Goal: Task Accomplishment & Management: Manage account settings

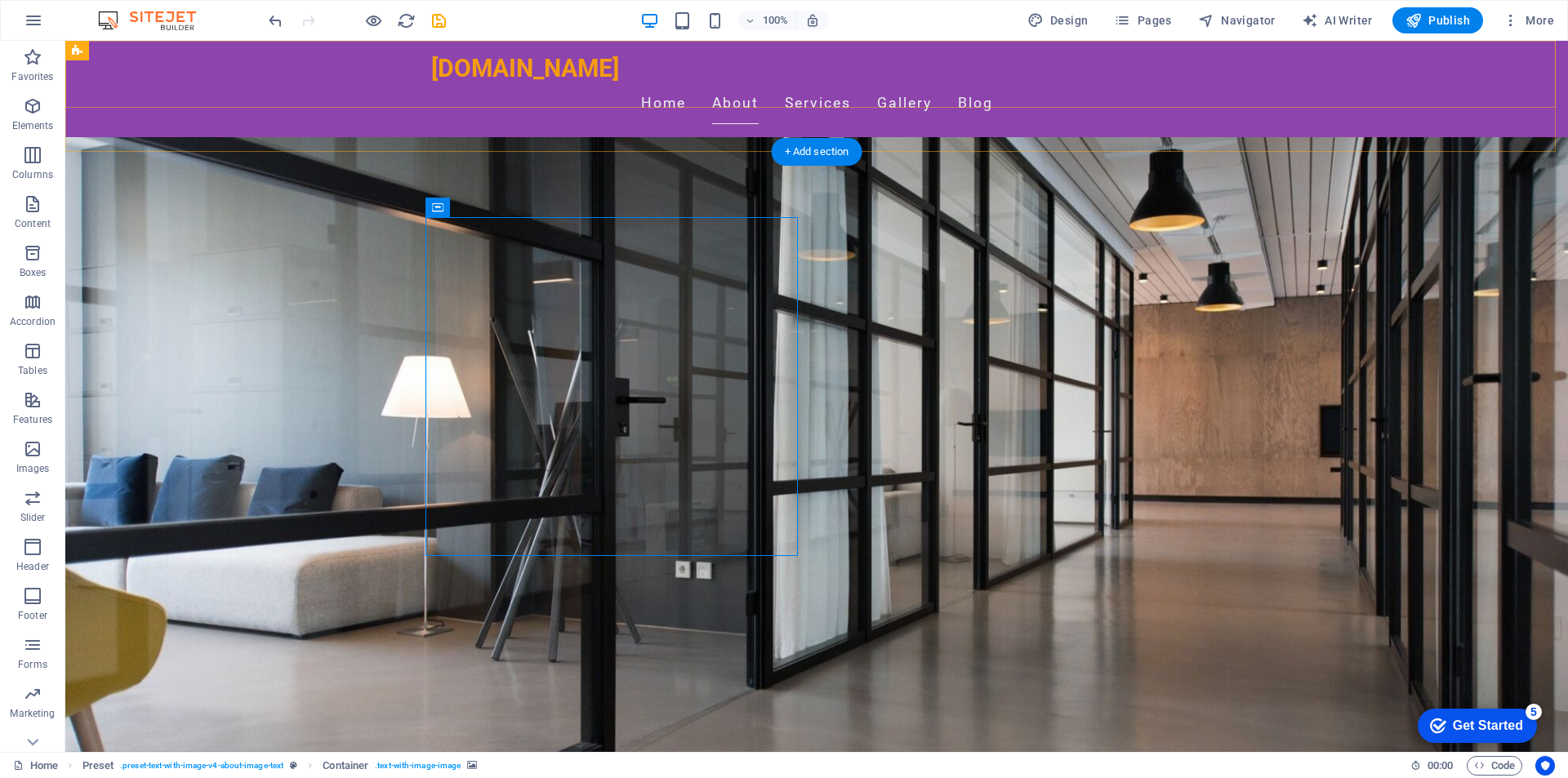
scroll to position [245, 0]
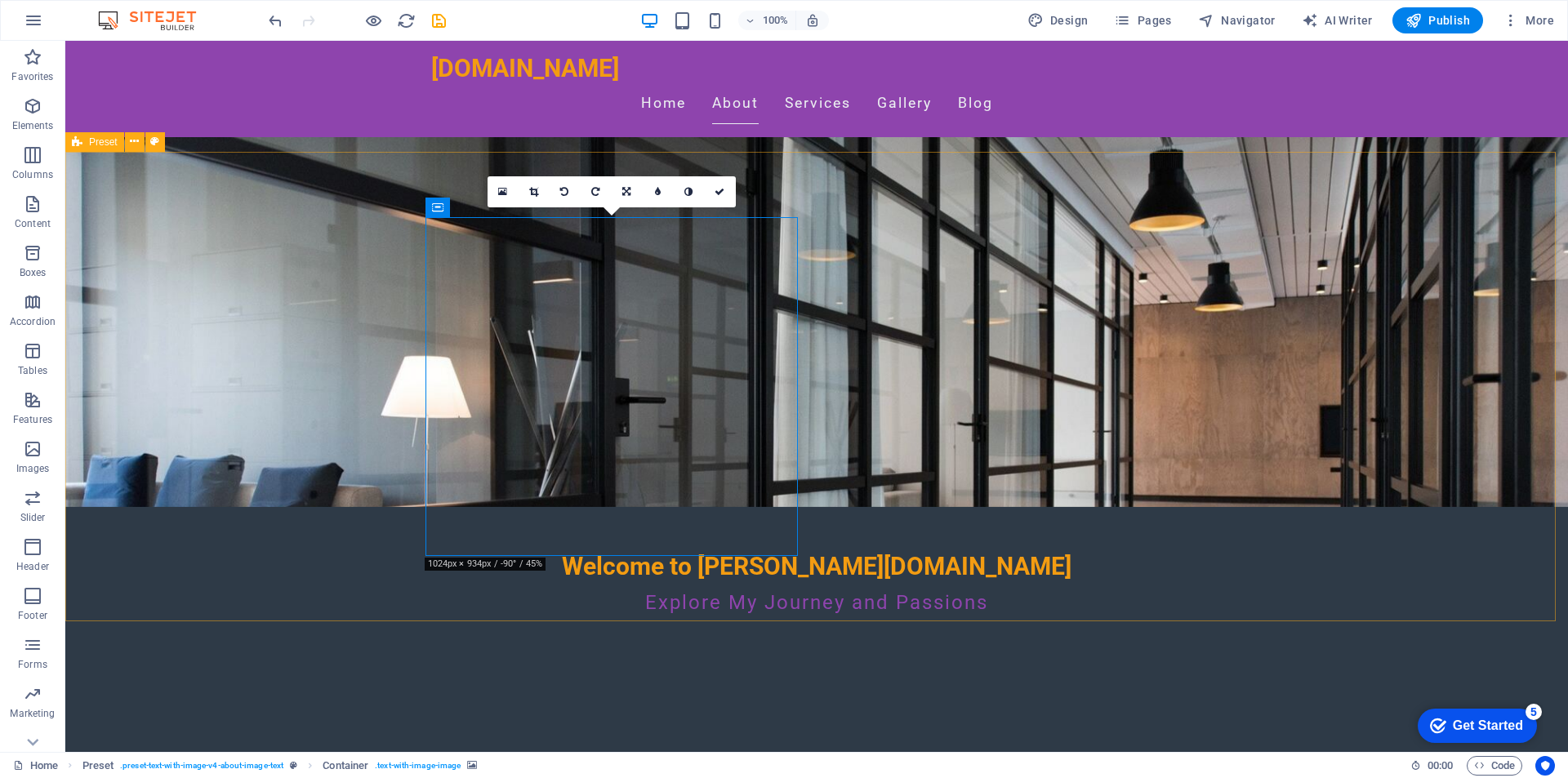
click at [600, 190] on link at bounding box center [596, 192] width 31 height 31
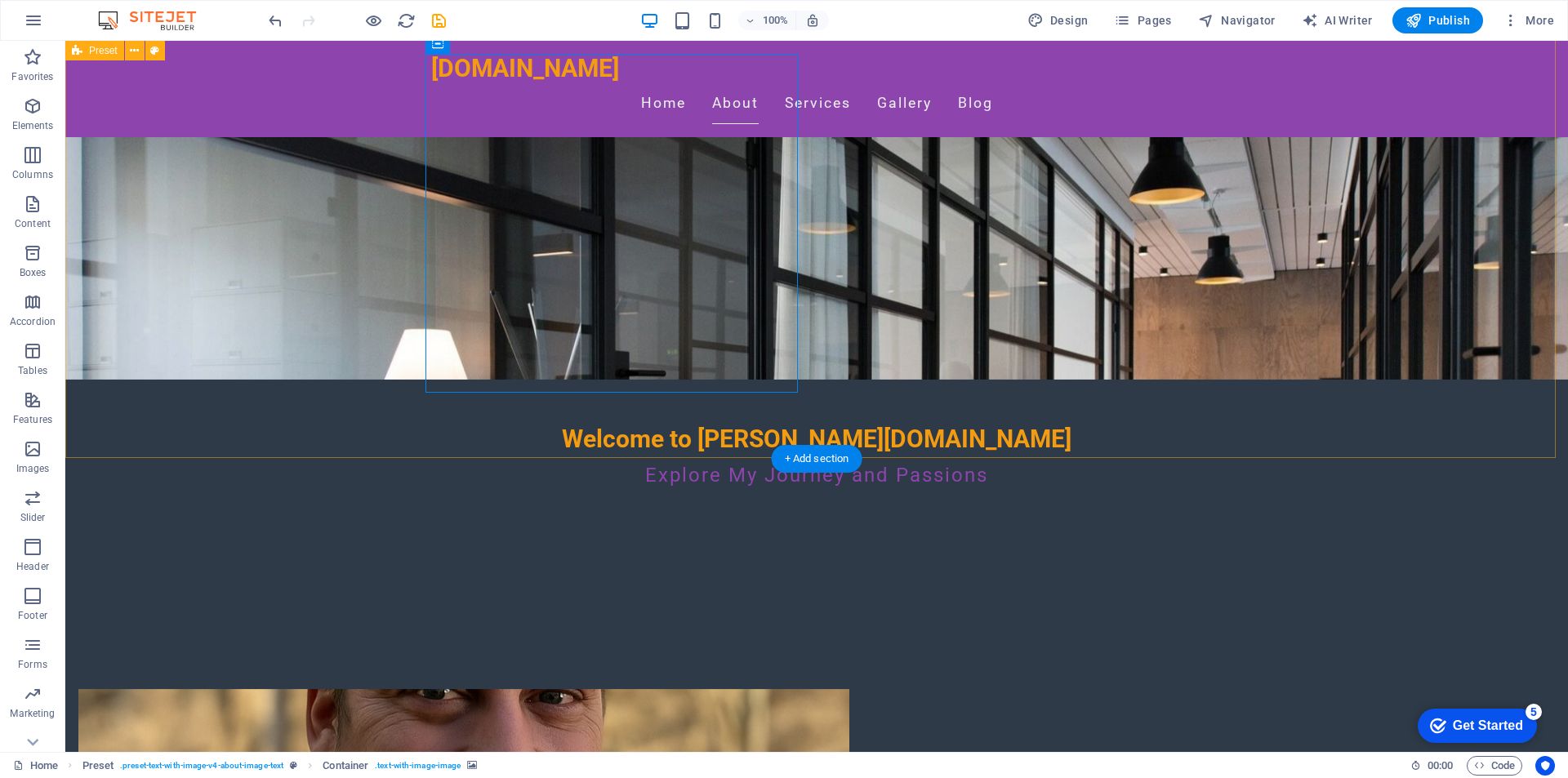
scroll to position [82, 0]
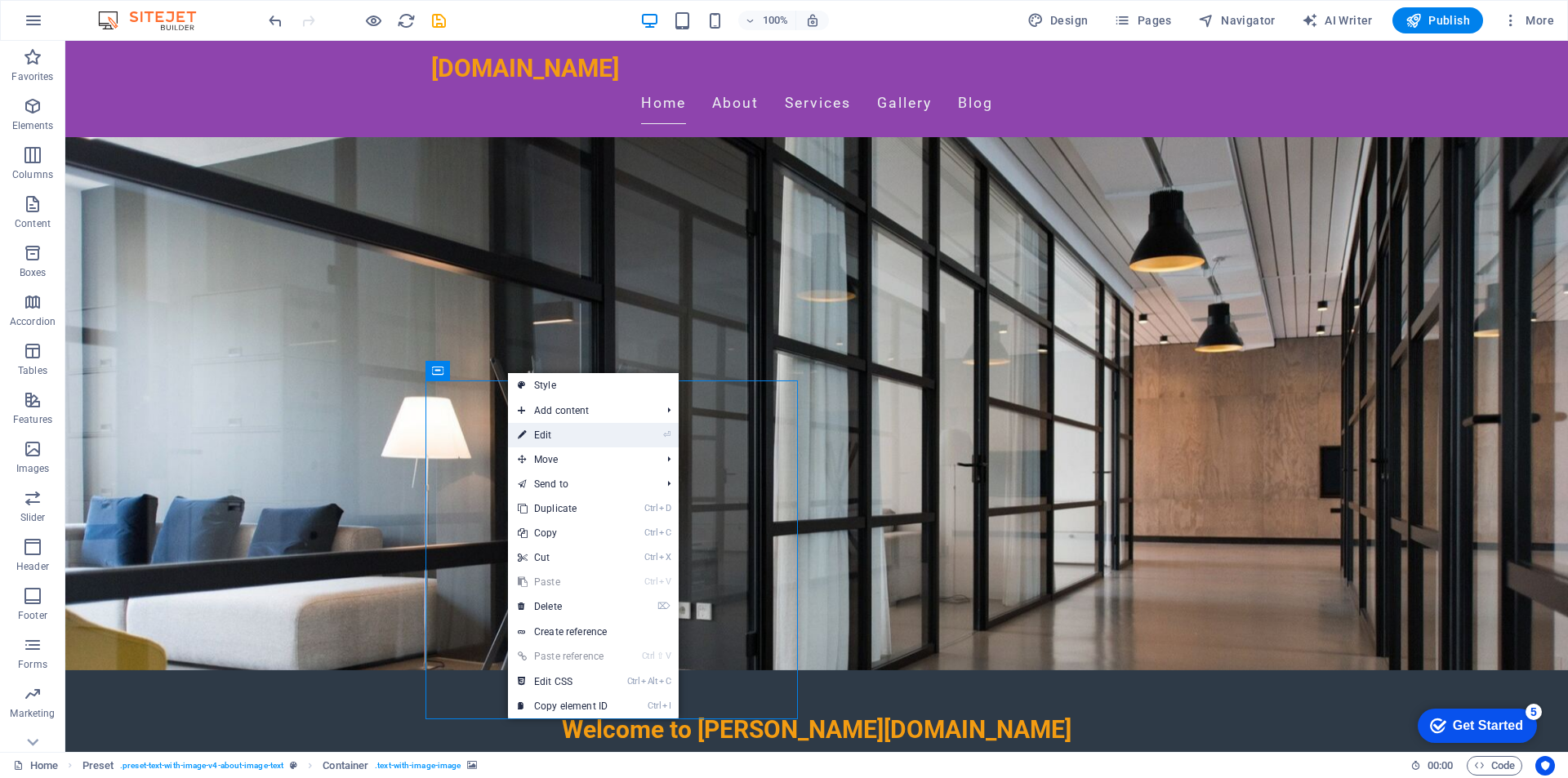
click at [644, 434] on li "⏎ Edit" at bounding box center [593, 435] width 171 height 24
click at [553, 431] on link "⏎ Edit" at bounding box center [563, 435] width 109 height 24
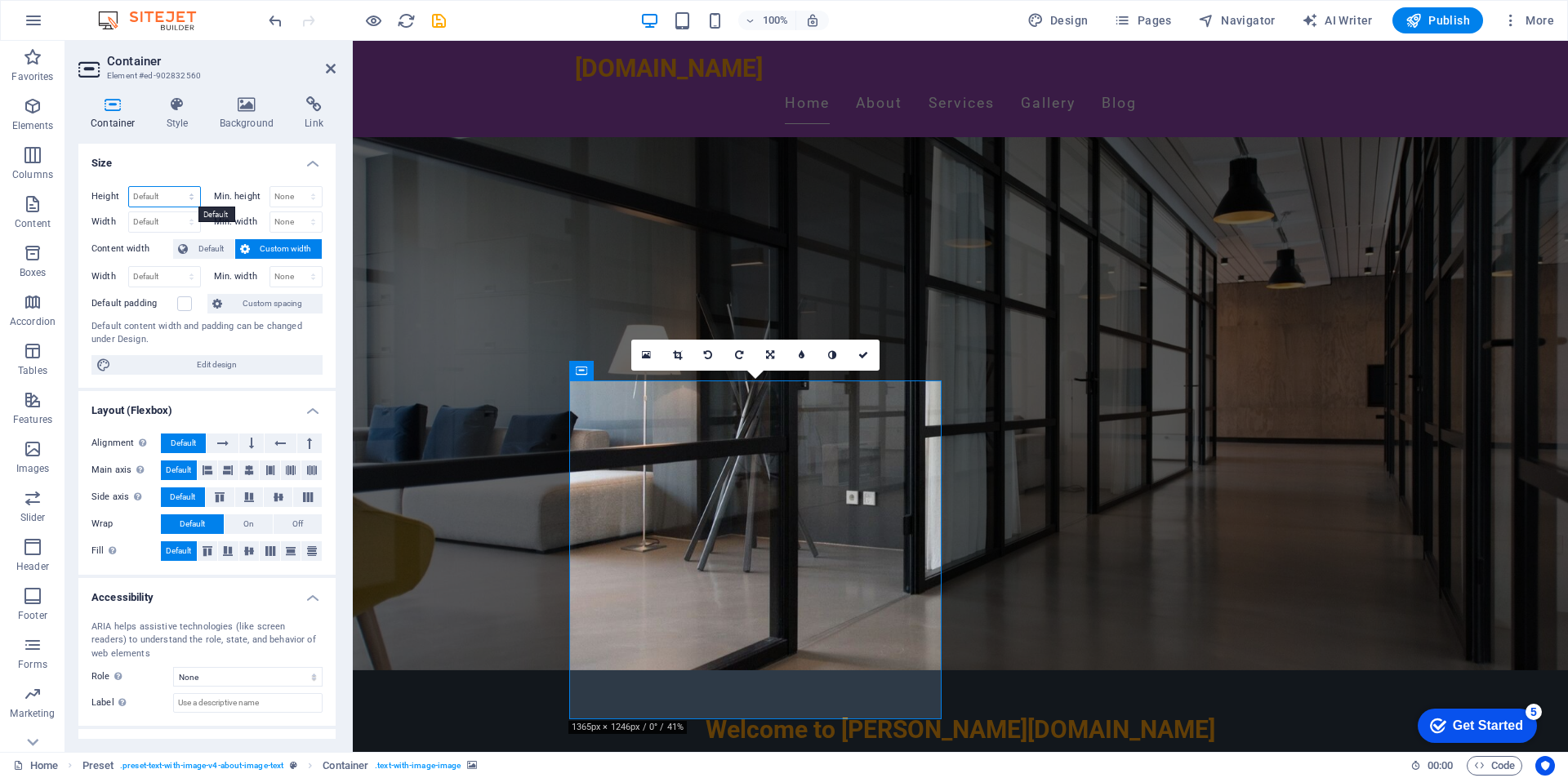
click at [190, 204] on select "Default px rem % vh vw" at bounding box center [165, 197] width 71 height 20
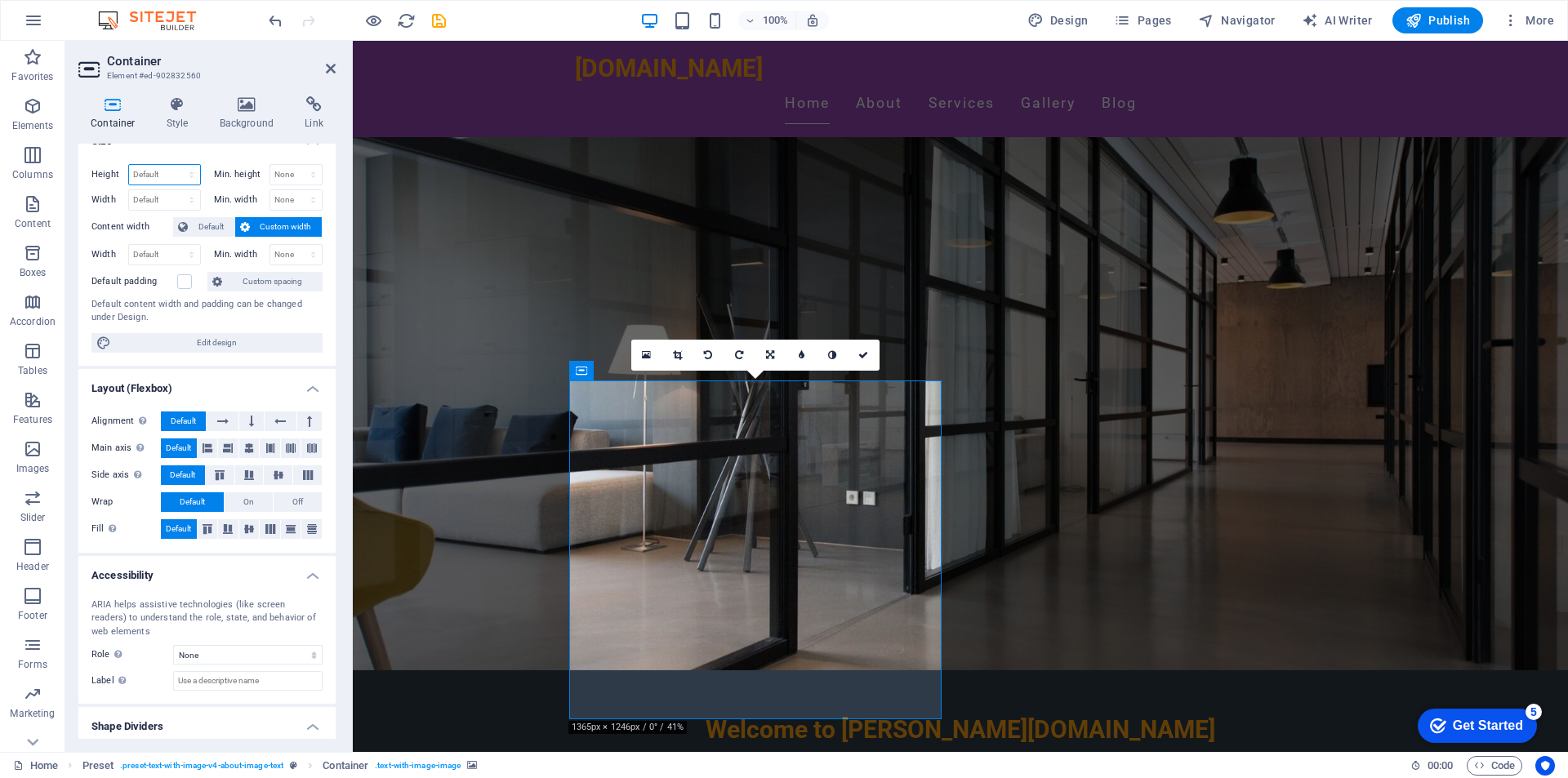
scroll to position [0, 0]
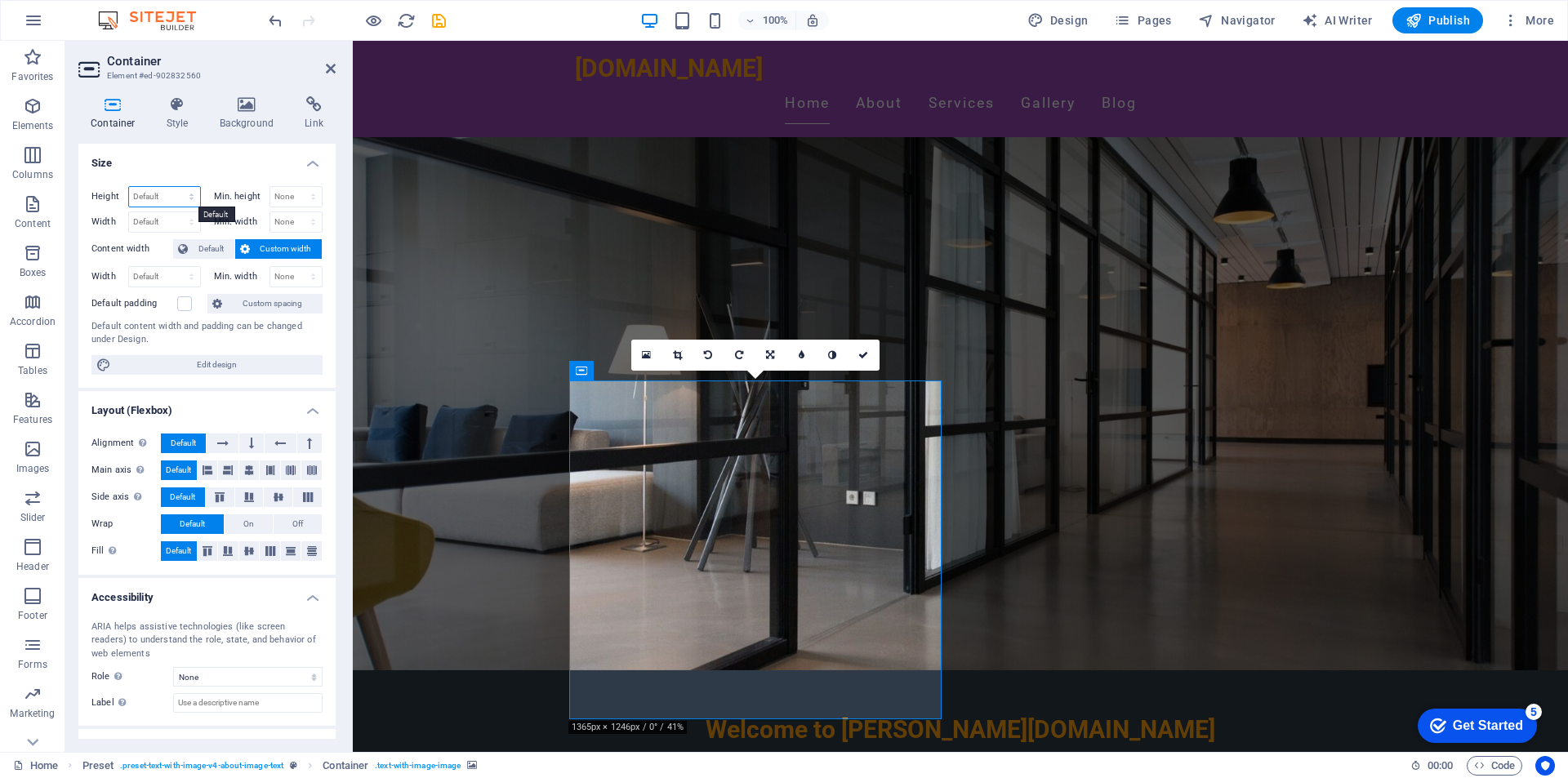
click at [182, 193] on select "Default px rem % vh vw" at bounding box center [165, 197] width 71 height 20
click at [181, 220] on select "Default px rem % em vh vw" at bounding box center [165, 222] width 71 height 20
click at [311, 201] on select "None px rem % vh vw" at bounding box center [297, 197] width 52 height 20
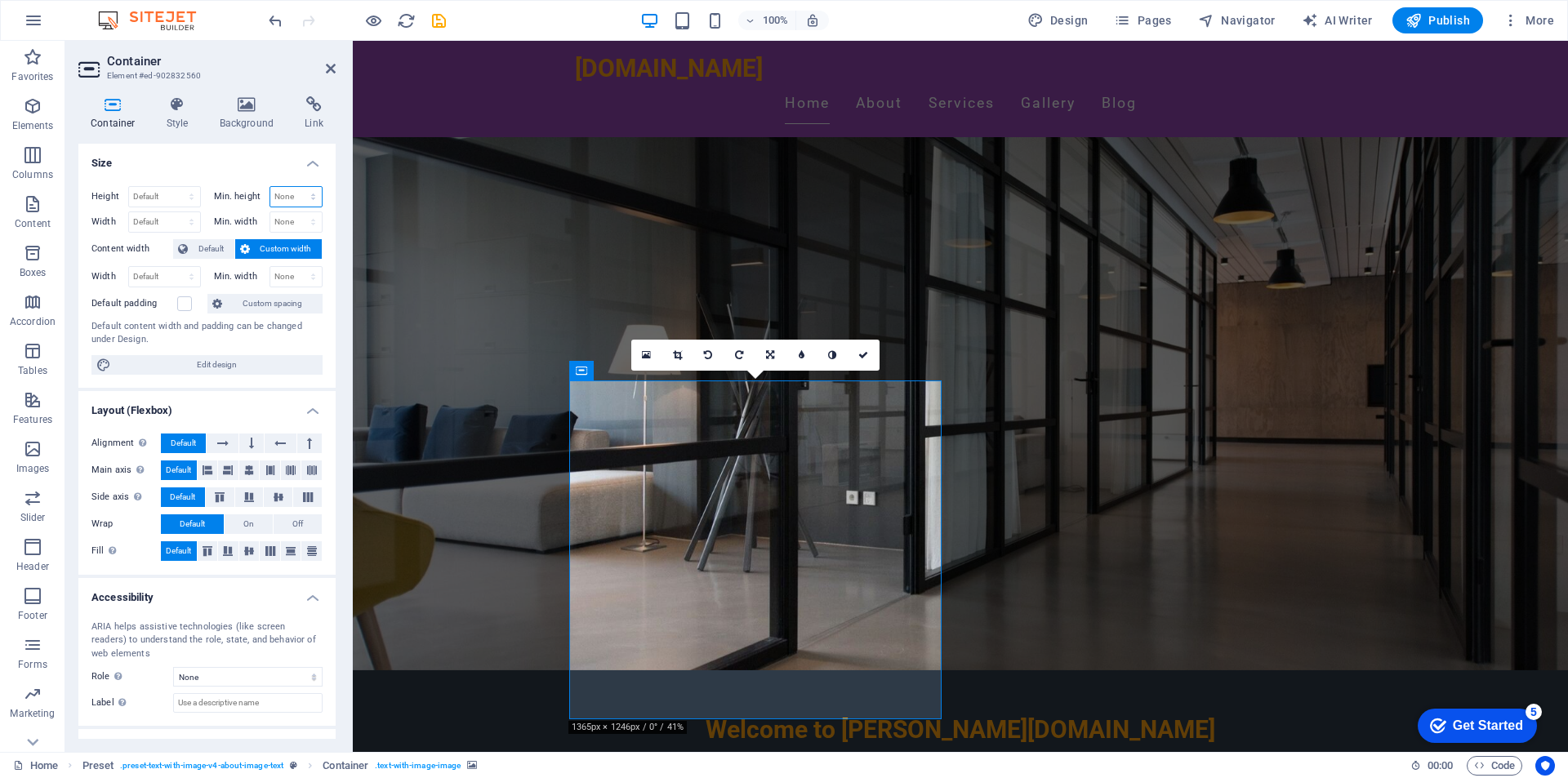
click at [311, 201] on select "None px rem % vh vw" at bounding box center [297, 197] width 52 height 20
click at [172, 277] on select "Default px rem % em vh vw" at bounding box center [165, 277] width 71 height 20
click at [174, 276] on select "Default px rem % em vh vw" at bounding box center [165, 277] width 71 height 20
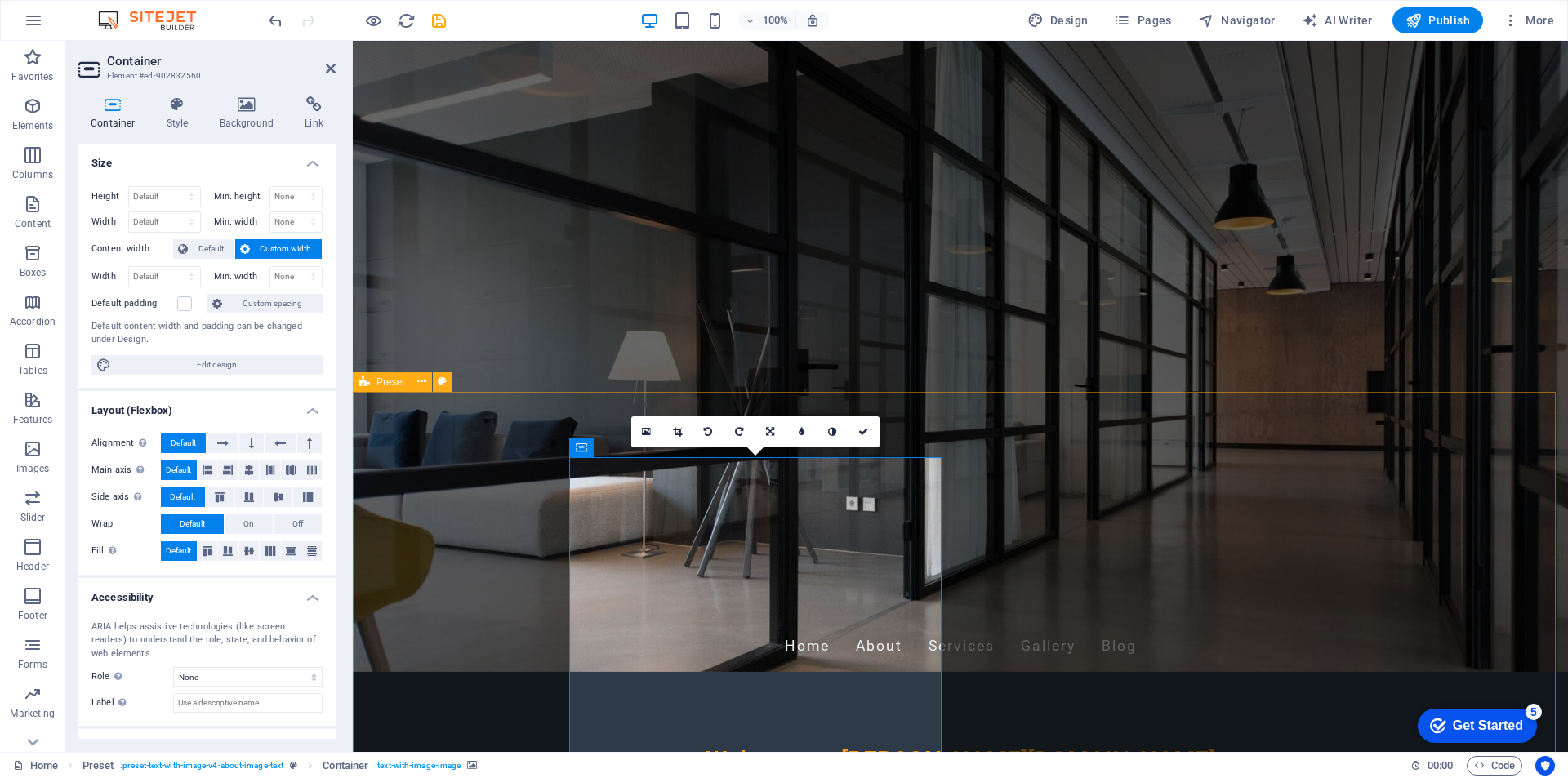
scroll to position [82, 0]
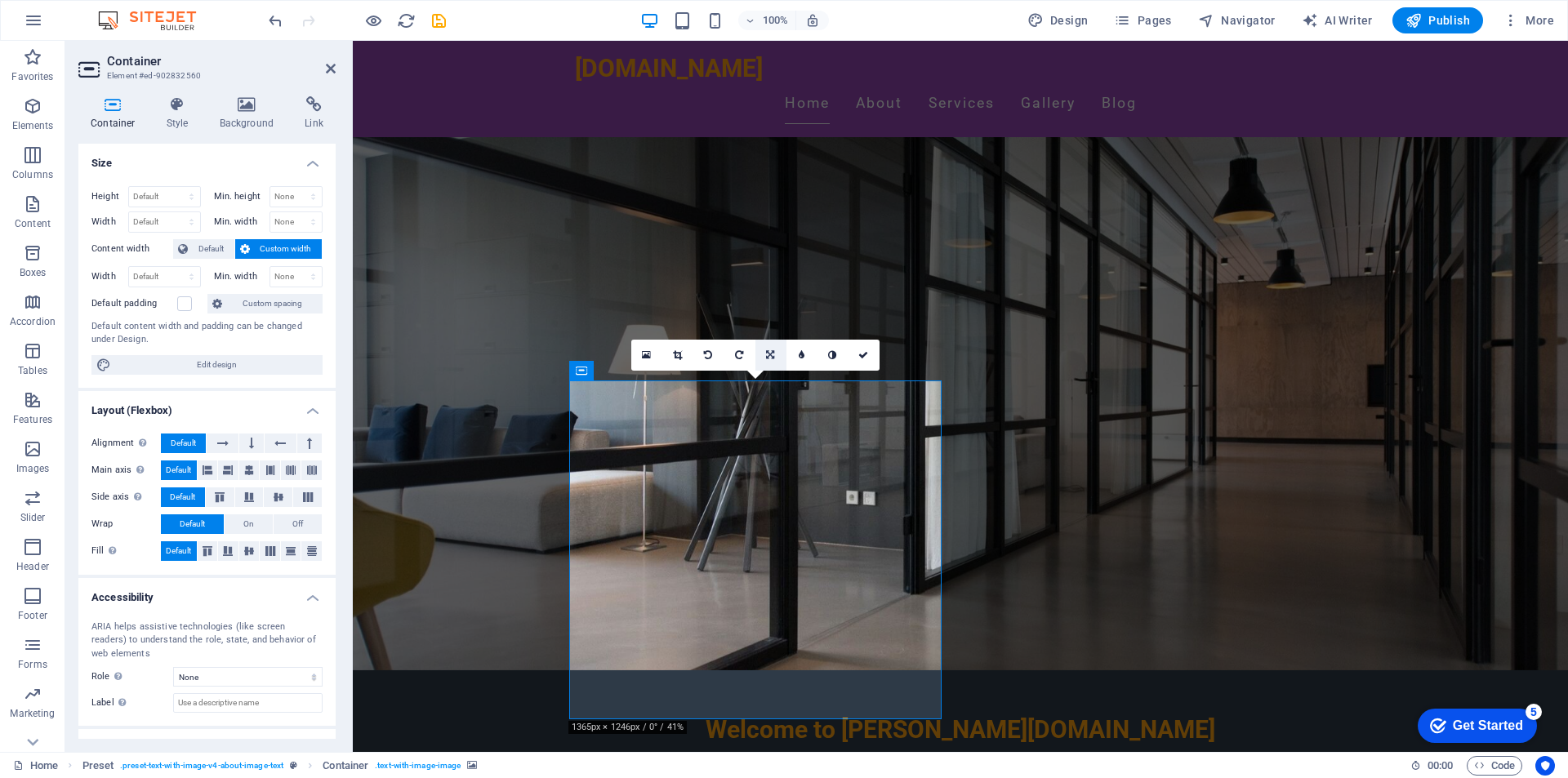
click at [764, 353] on link at bounding box center [771, 356] width 31 height 31
click at [770, 356] on icon at bounding box center [769, 355] width 8 height 10
click at [802, 356] on icon at bounding box center [801, 355] width 7 height 10
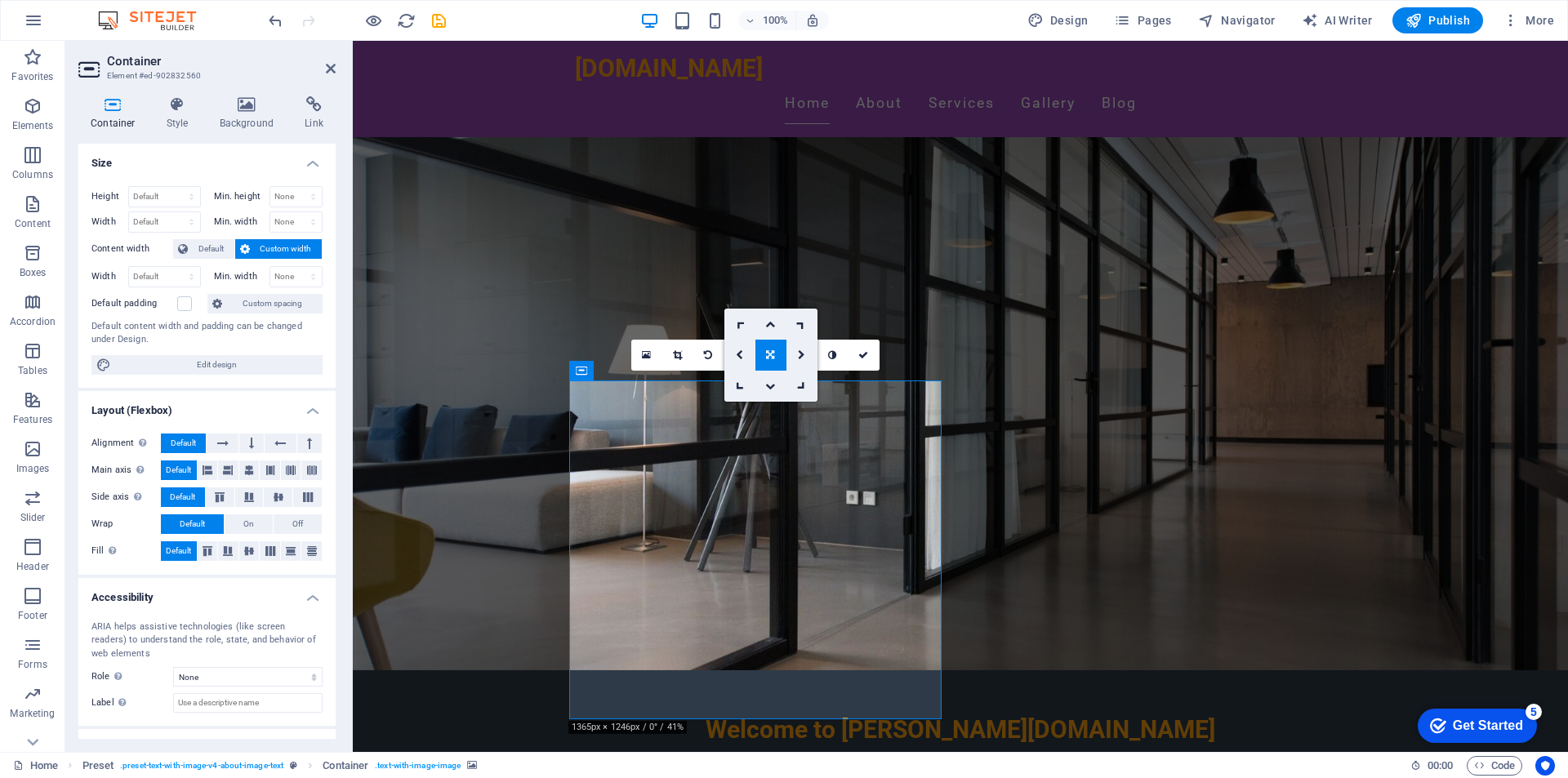
drag, startPoint x: 1067, startPoint y: 566, endPoint x: 1068, endPoint y: 554, distance: 12.0
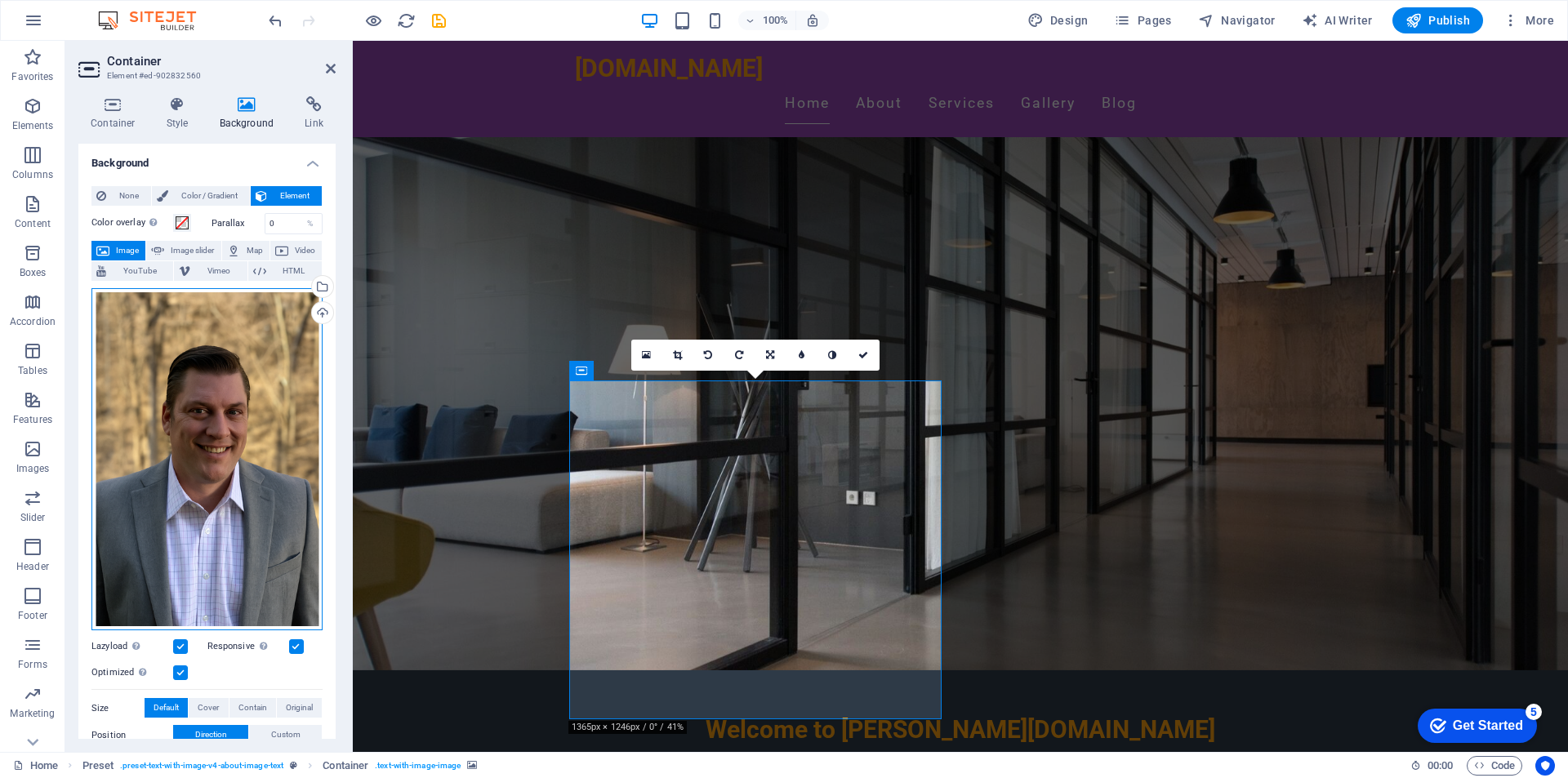
drag, startPoint x: 270, startPoint y: 339, endPoint x: 265, endPoint y: 382, distance: 43.3
click at [265, 382] on div "Drag files here, click to choose files or select files from Files or our free s…" at bounding box center [206, 459] width 231 height 343
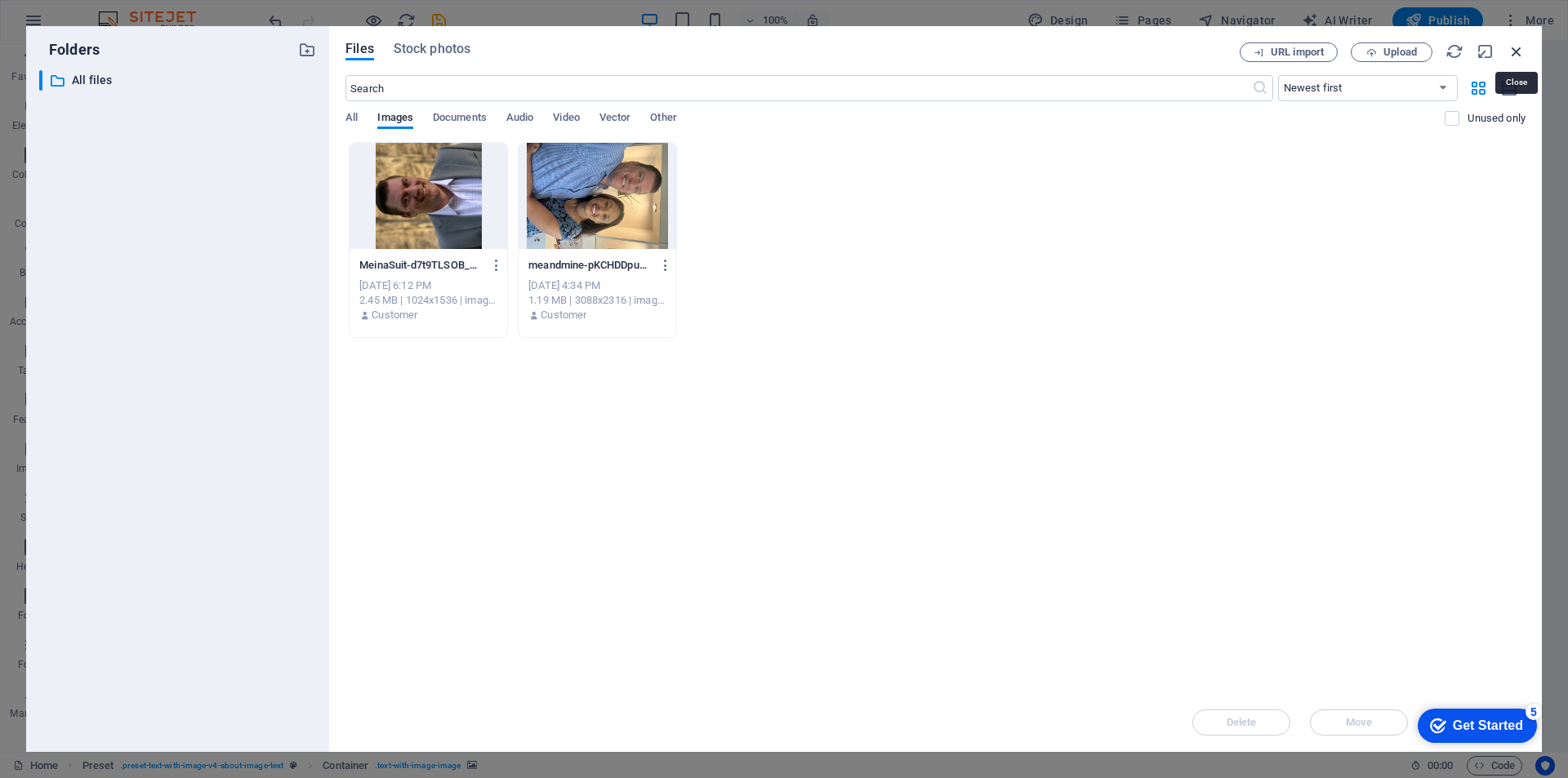
click at [1512, 50] on icon "button" at bounding box center [1516, 51] width 18 height 18
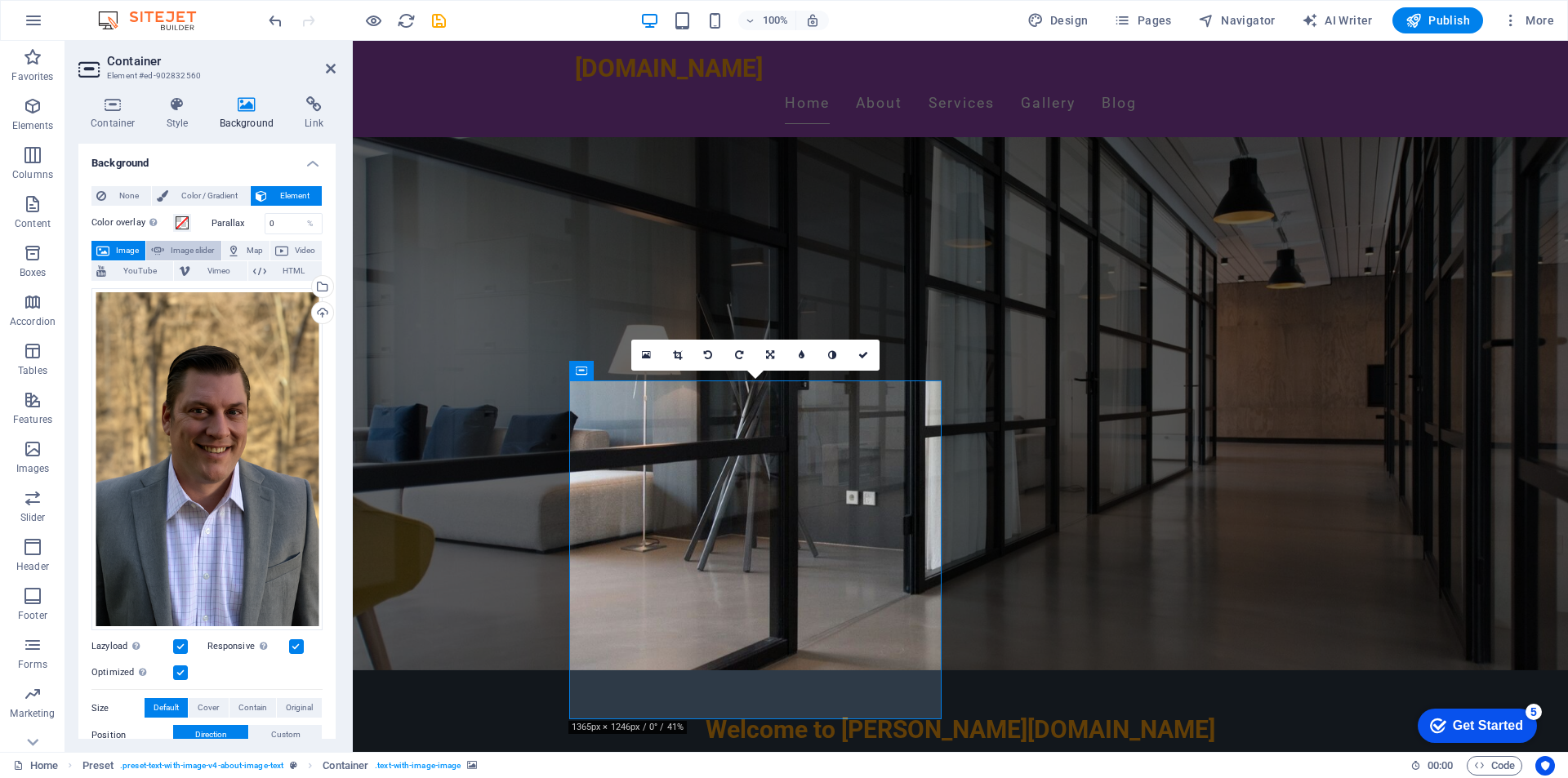
click at [173, 252] on span "Image slider" at bounding box center [193, 251] width 47 height 20
select select "ms"
select select "s"
select select "progressive"
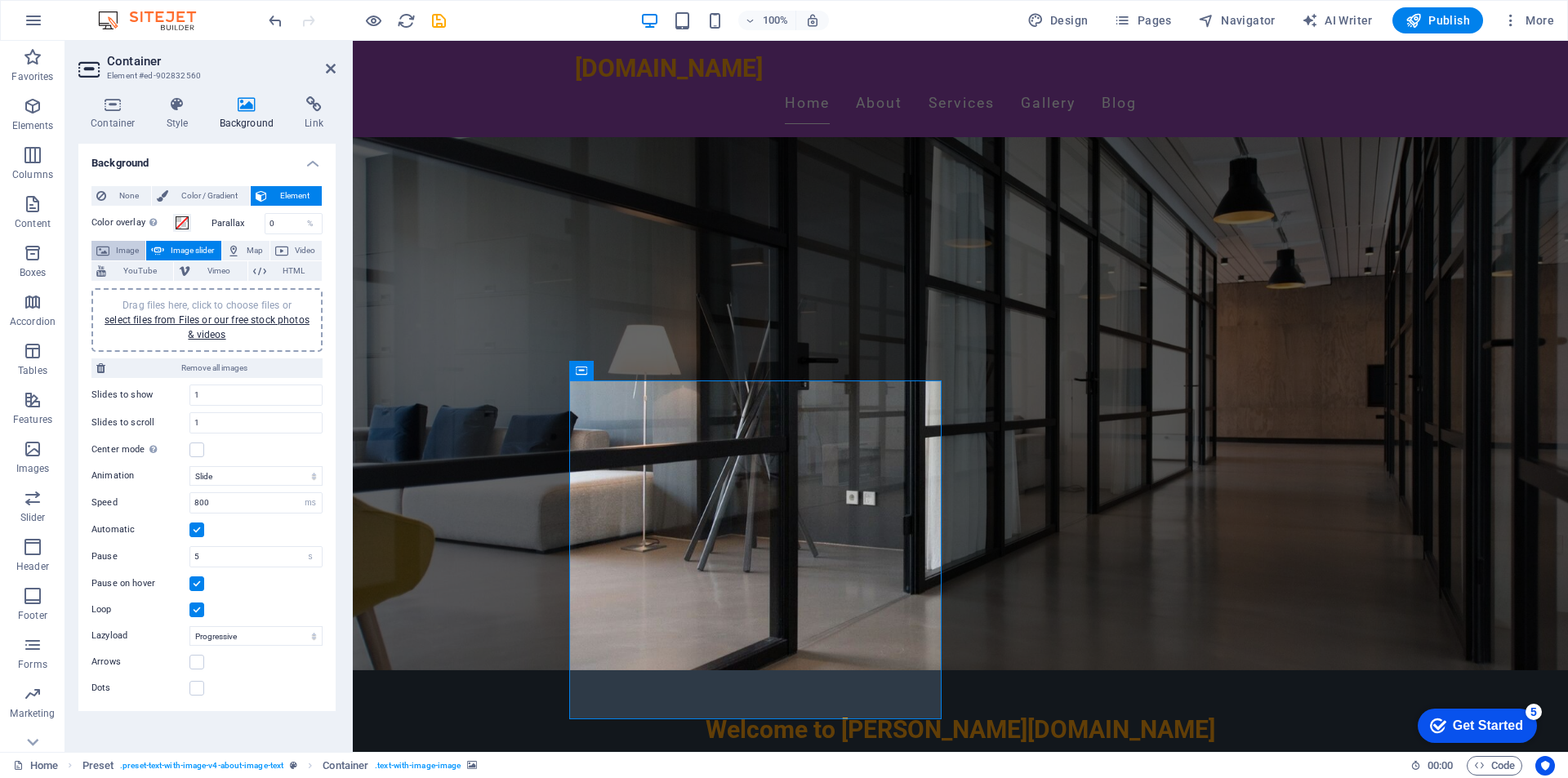
click at [114, 248] on span "Image" at bounding box center [127, 251] width 26 height 20
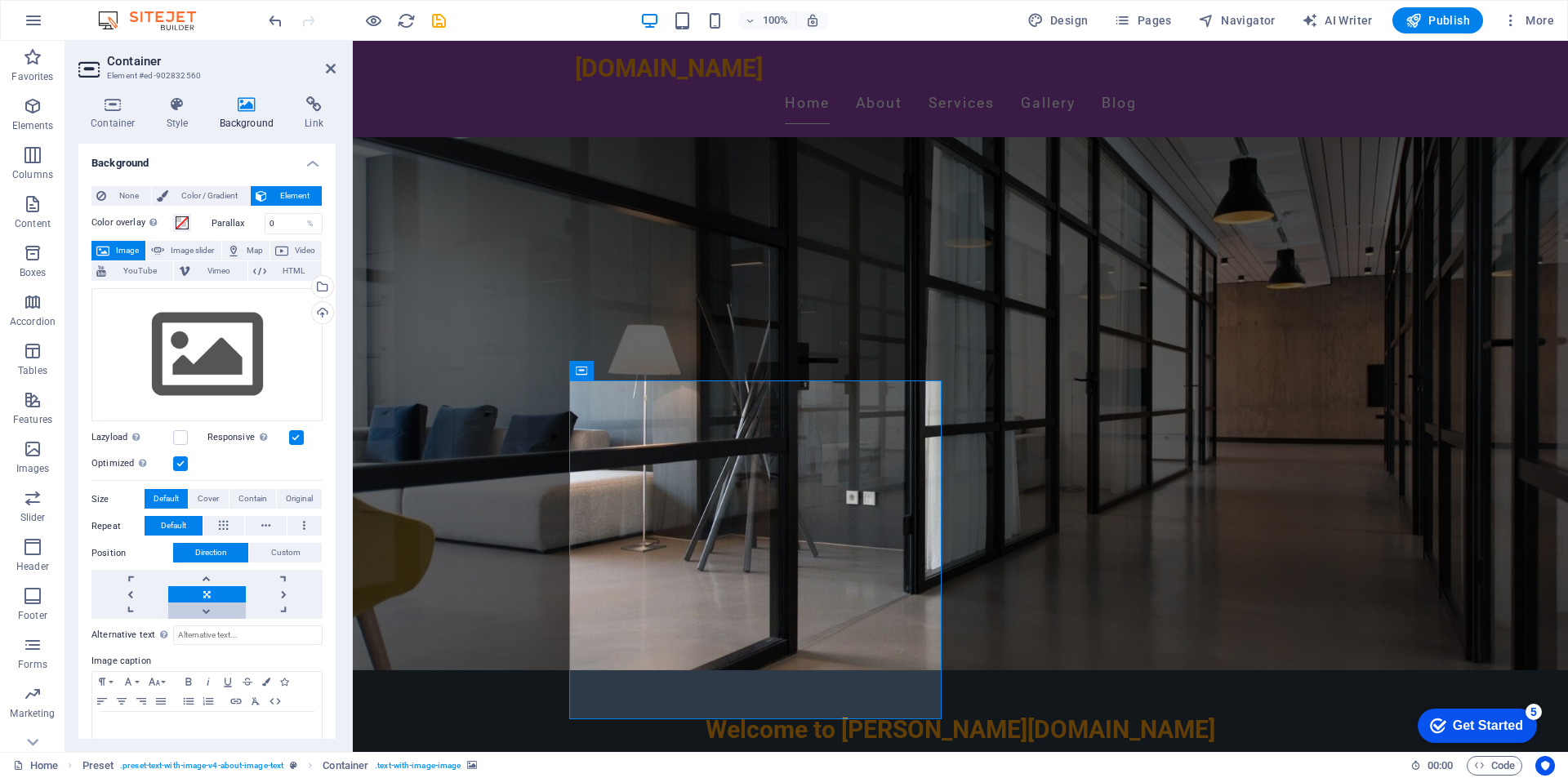
click at [201, 605] on link at bounding box center [206, 611] width 76 height 16
click at [203, 576] on link at bounding box center [206, 578] width 76 height 16
click at [208, 352] on div "Drag files here, click to choose files or select files from Files or our free s…" at bounding box center [206, 355] width 231 height 134
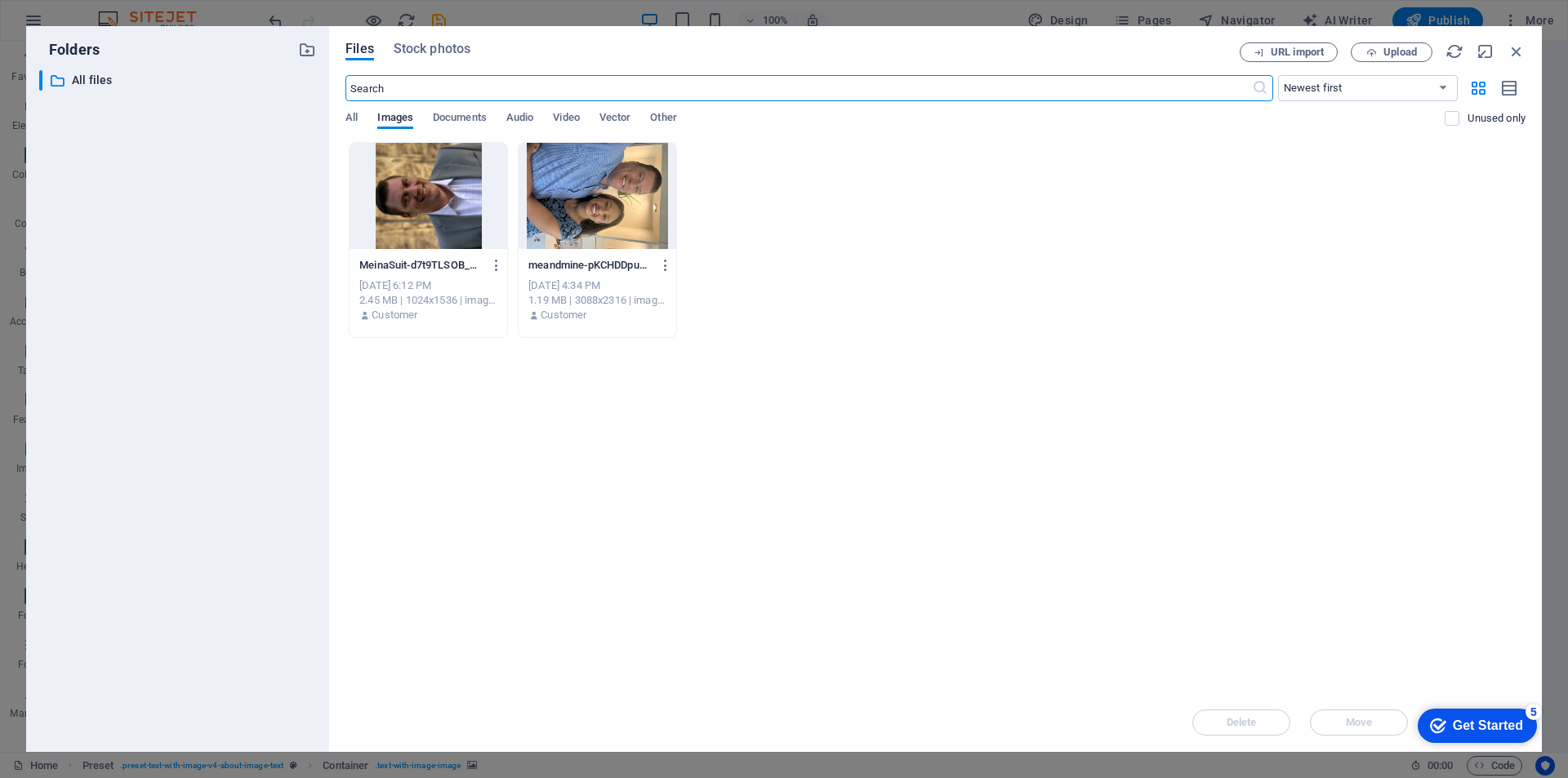
click at [406, 208] on div at bounding box center [428, 196] width 158 height 106
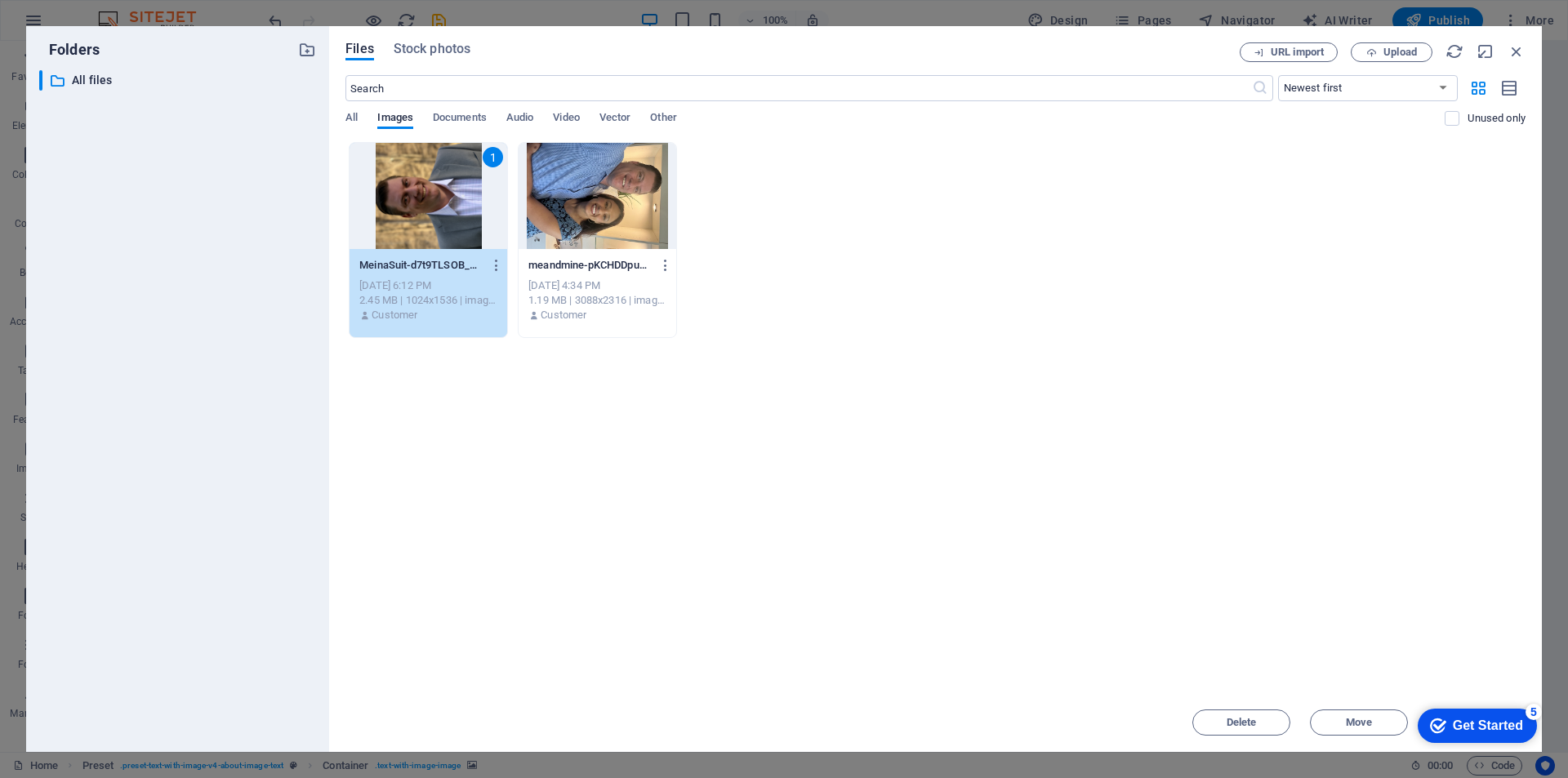
click at [1453, 721] on div "Get Started" at bounding box center [1487, 725] width 70 height 15
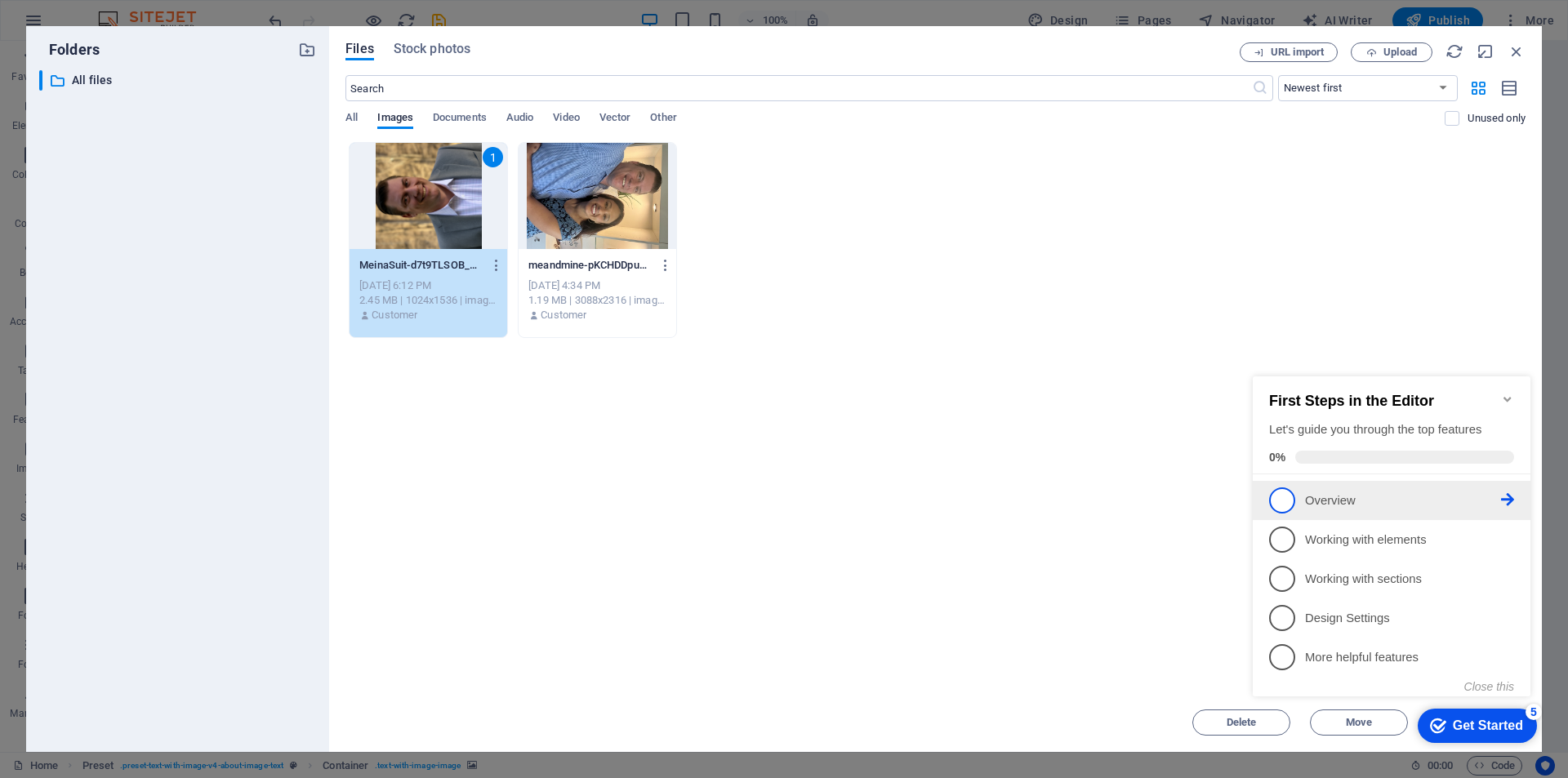
click at [1277, 497] on span "1" at bounding box center [1282, 500] width 26 height 26
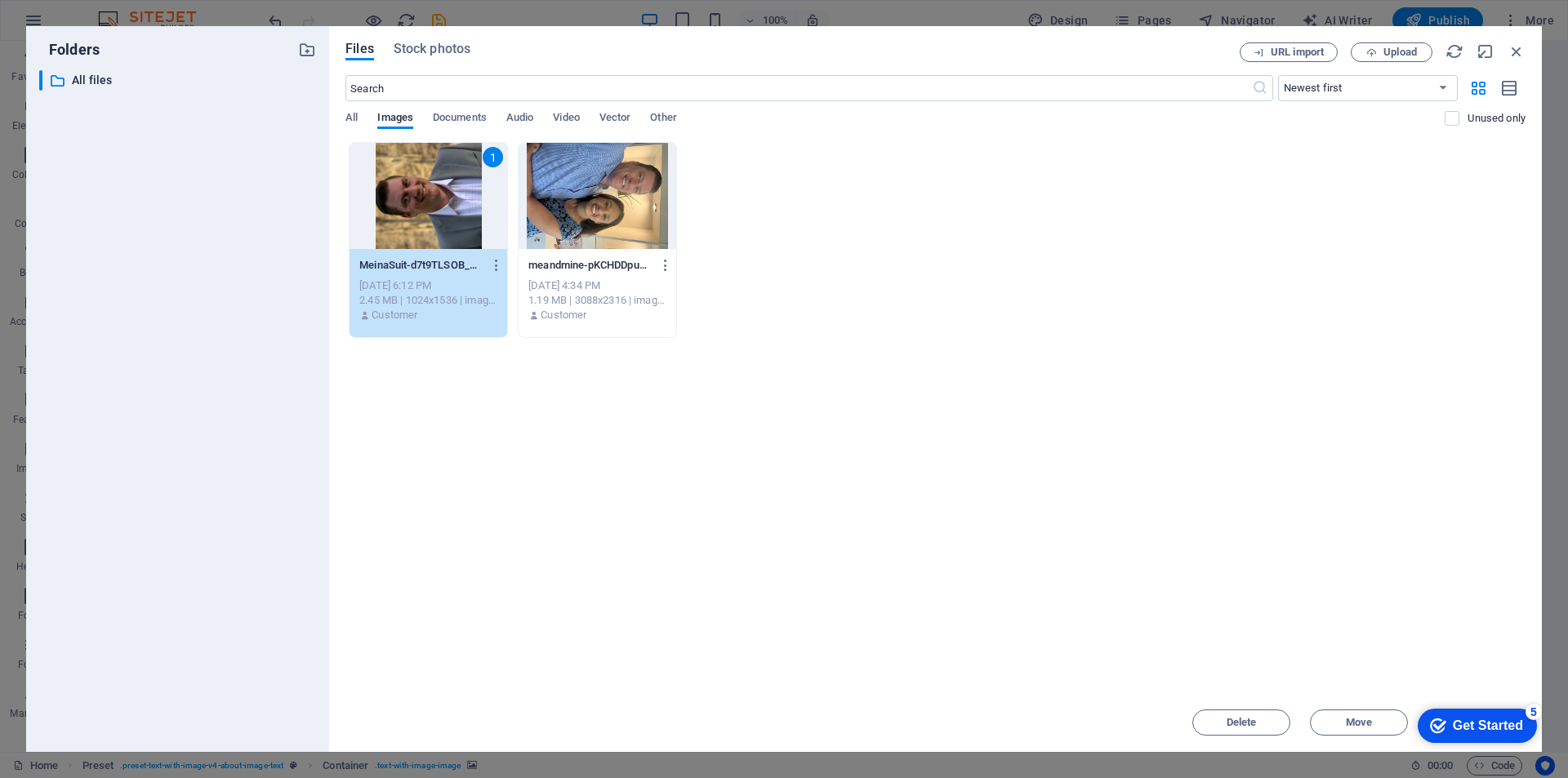
scroll to position [0, 0]
click at [714, 461] on div "Drop files here to upload them instantly 1 MeinaSuit-d7t9TLSOB_S27UYs5WVVmg.png…" at bounding box center [935, 417] width 1179 height 551
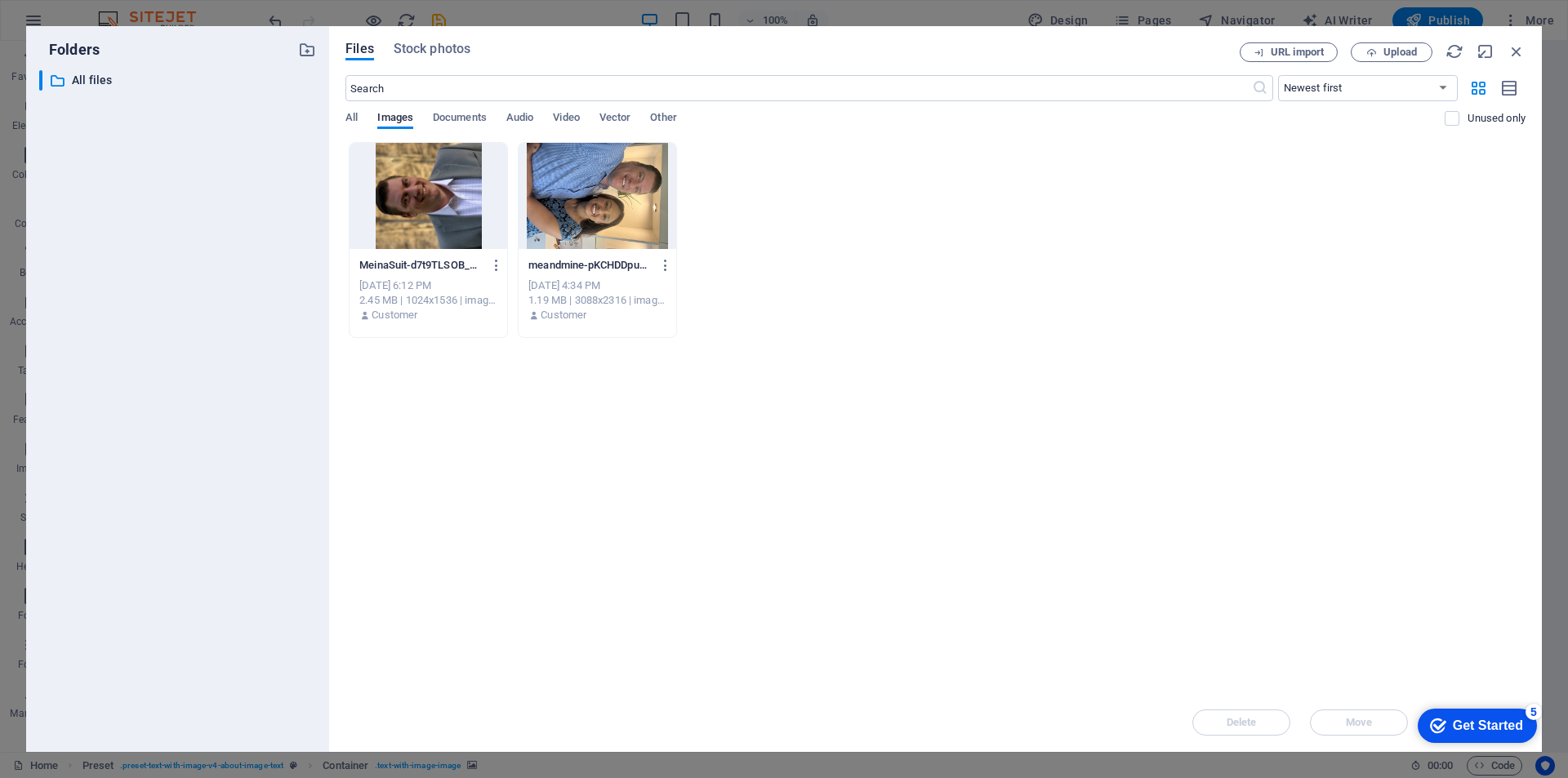
click at [394, 238] on div at bounding box center [428, 196] width 158 height 106
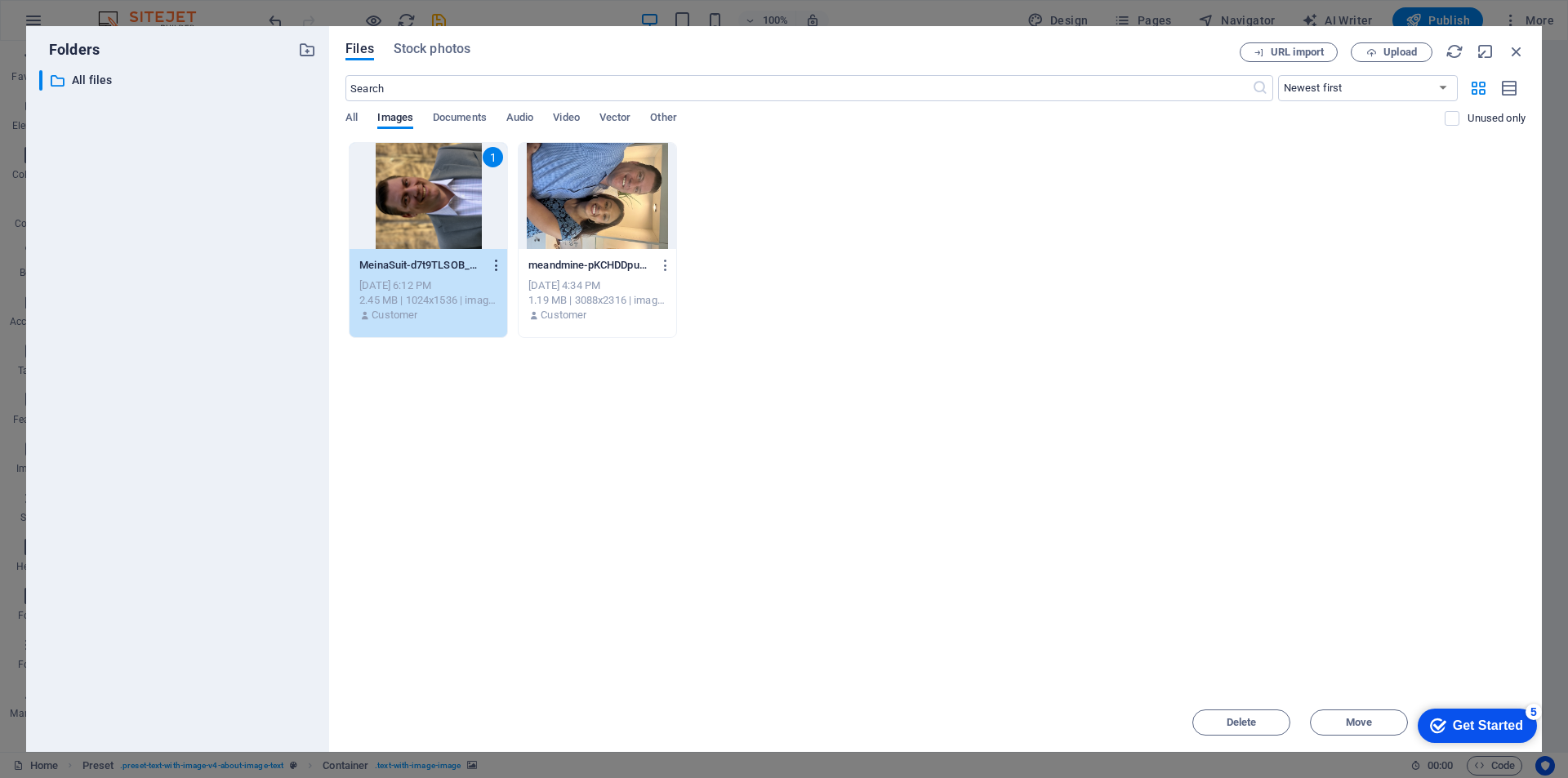
click at [497, 272] on button "button" at bounding box center [493, 265] width 22 height 26
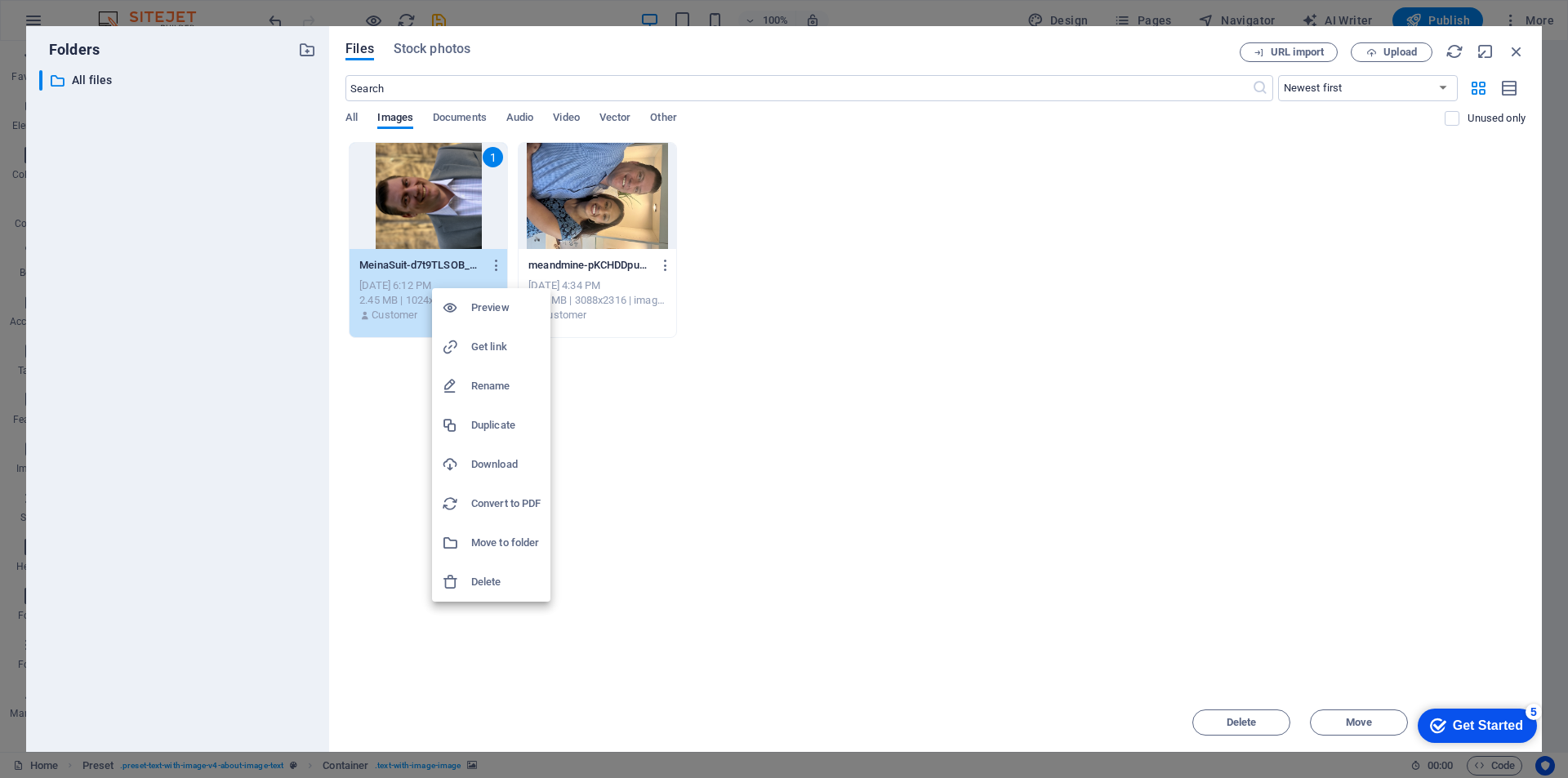
click at [428, 202] on div at bounding box center [784, 389] width 1568 height 778
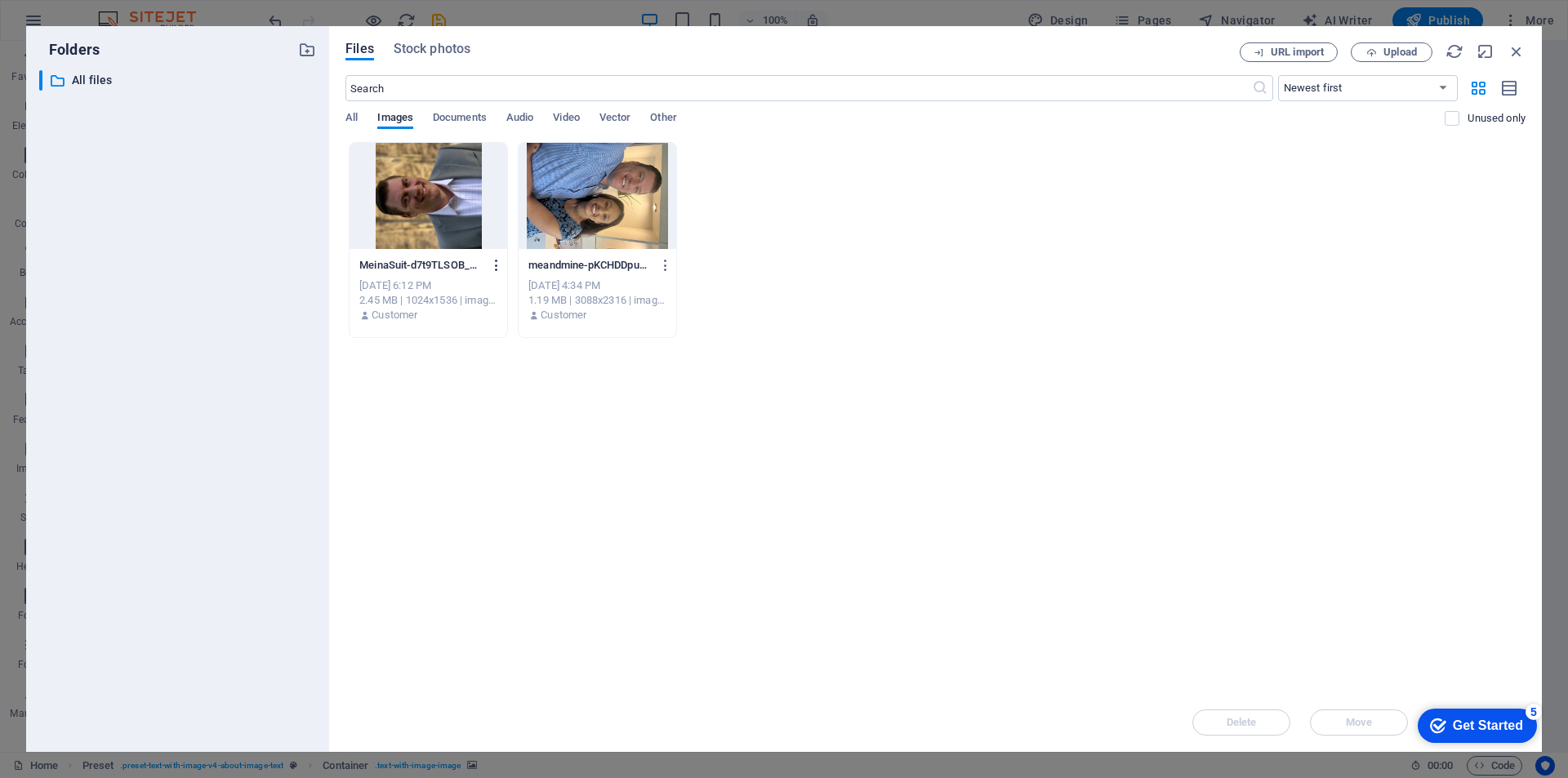
click at [498, 268] on icon "button" at bounding box center [497, 265] width 16 height 15
click at [498, 270] on div at bounding box center [784, 389] width 1568 height 778
click at [441, 212] on div at bounding box center [428, 196] width 158 height 106
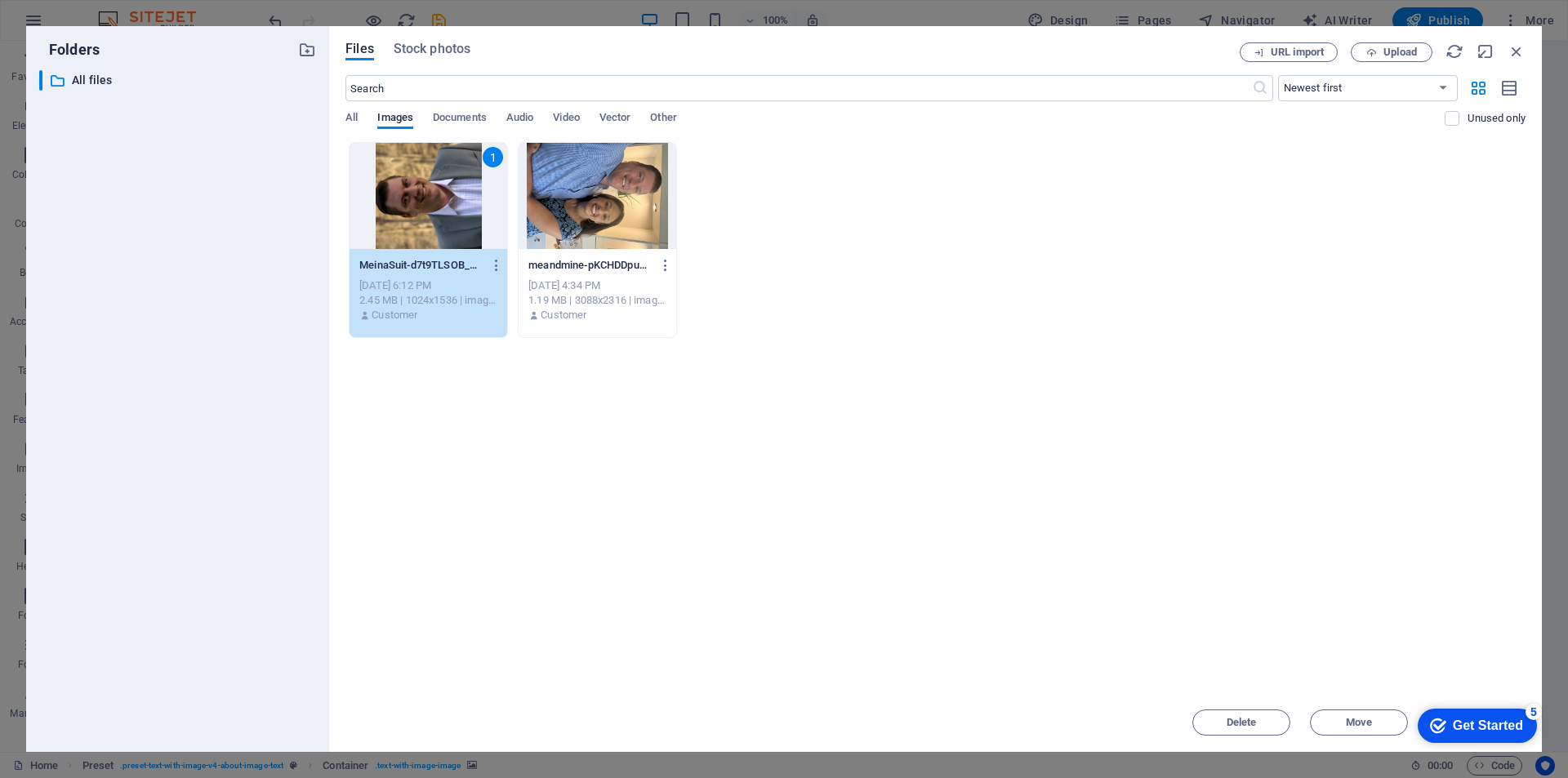
click at [1454, 716] on div "checkmark Get Started 5" at bounding box center [1476, 726] width 119 height 35
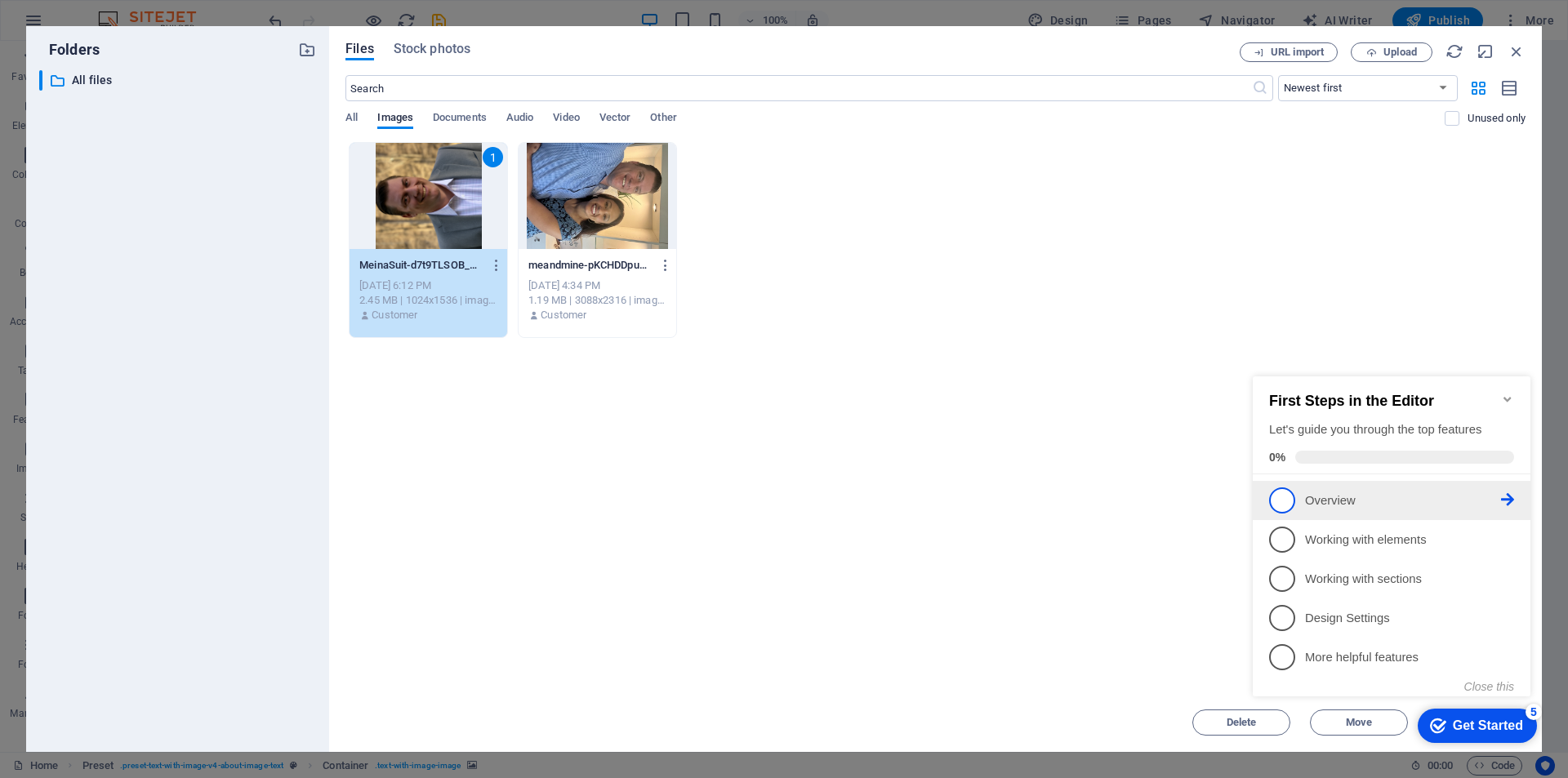
click at [1284, 500] on span "1" at bounding box center [1282, 500] width 26 height 26
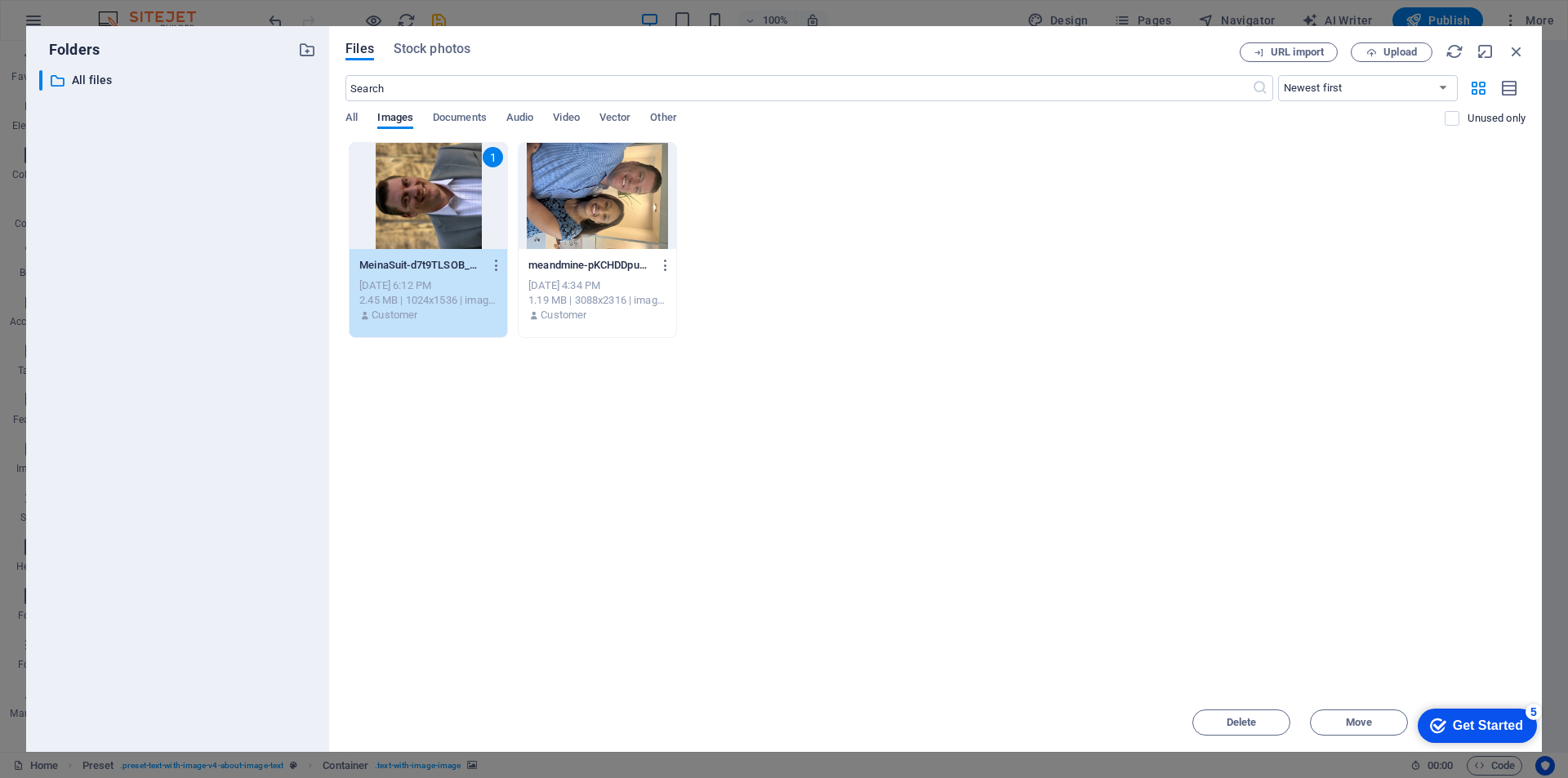
click at [1472, 713] on div "checkmark Get Started 5" at bounding box center [1476, 726] width 119 height 35
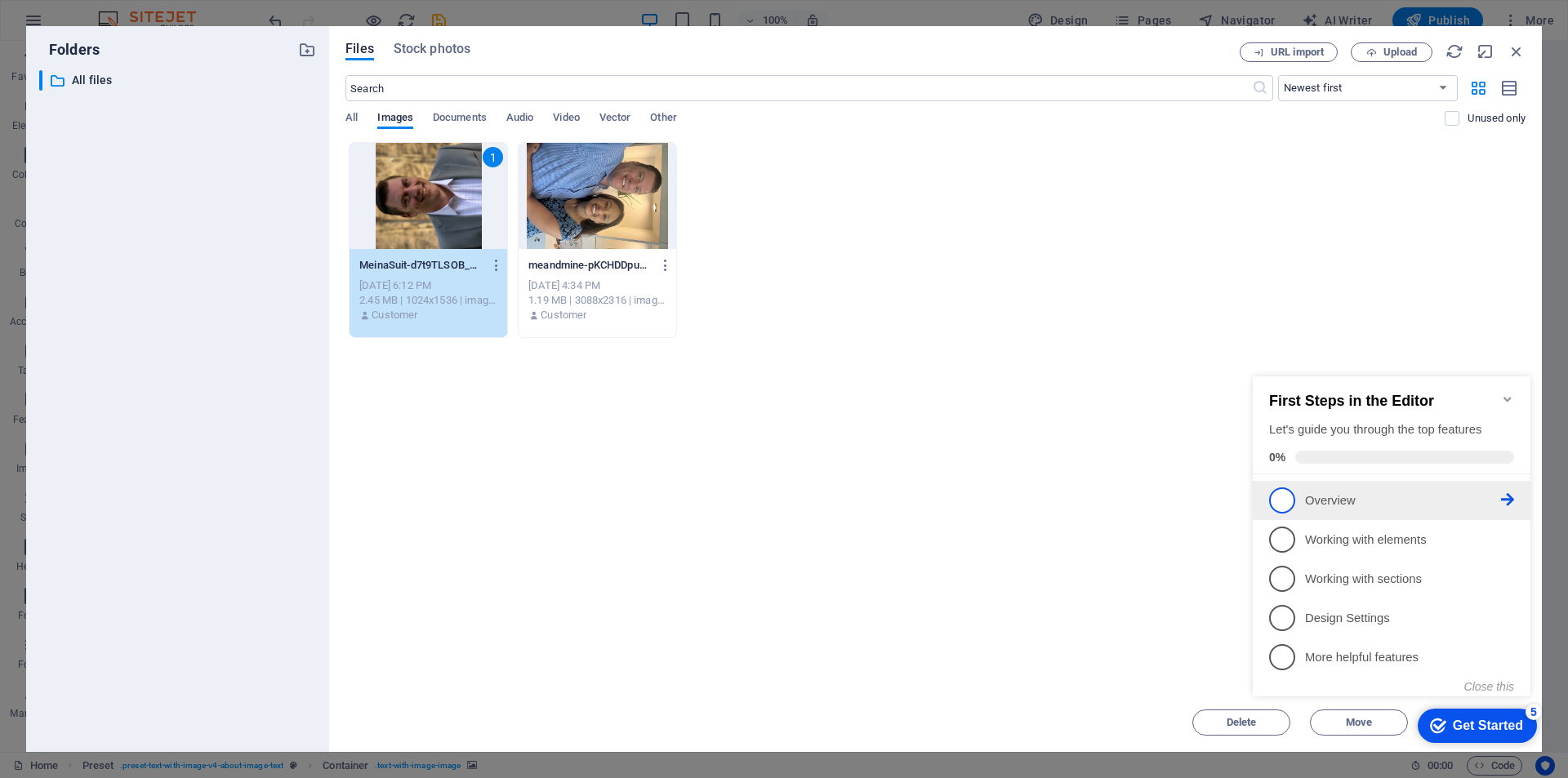
click at [1506, 494] on icon at bounding box center [1506, 500] width 13 height 13
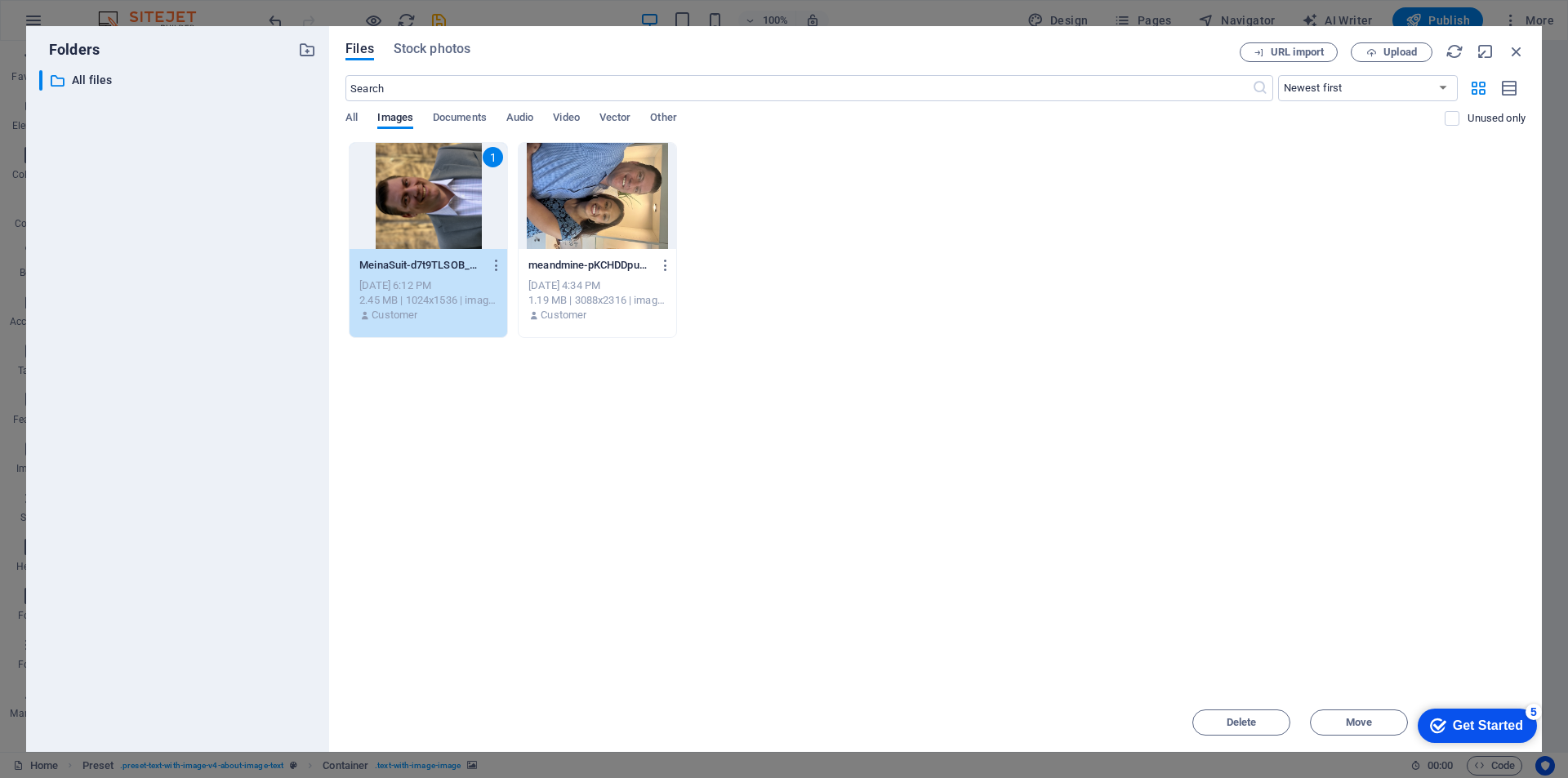
click at [1486, 721] on div "Get Started" at bounding box center [1487, 725] width 70 height 15
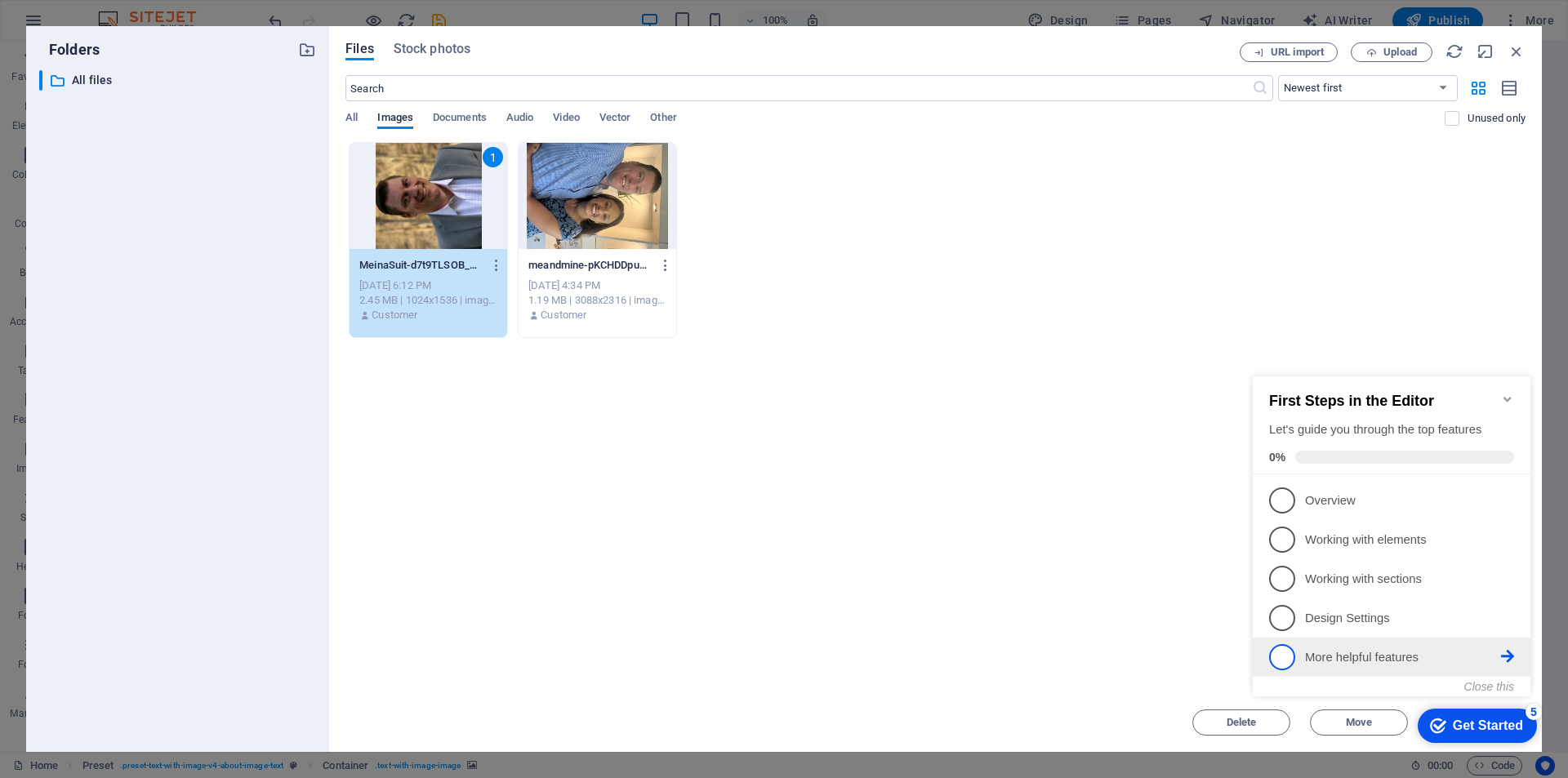
click at [1351, 657] on p "More helpful features - incomplete" at bounding box center [1402, 657] width 196 height 17
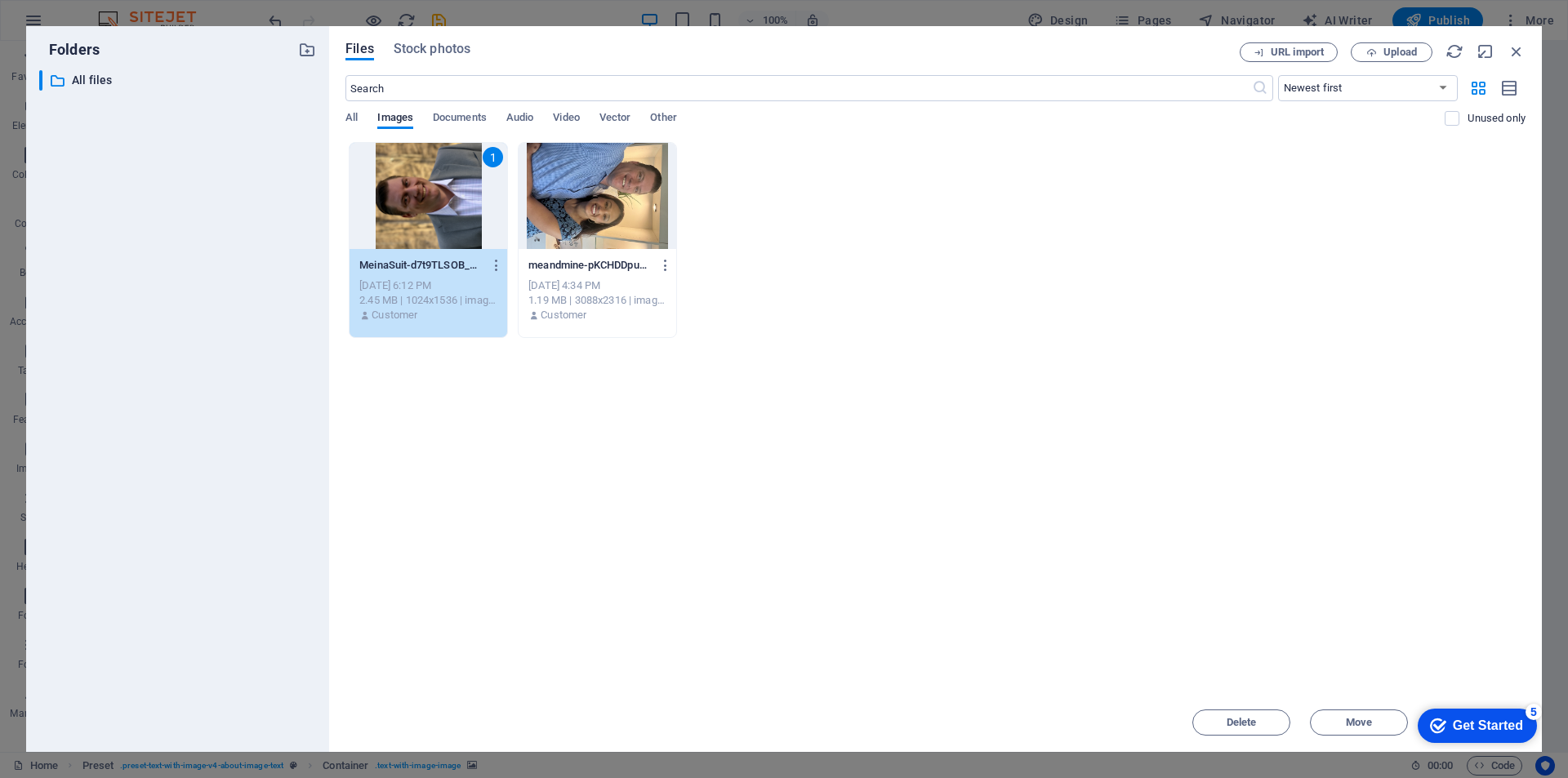
click at [1465, 724] on div "Get Started" at bounding box center [1487, 725] width 70 height 15
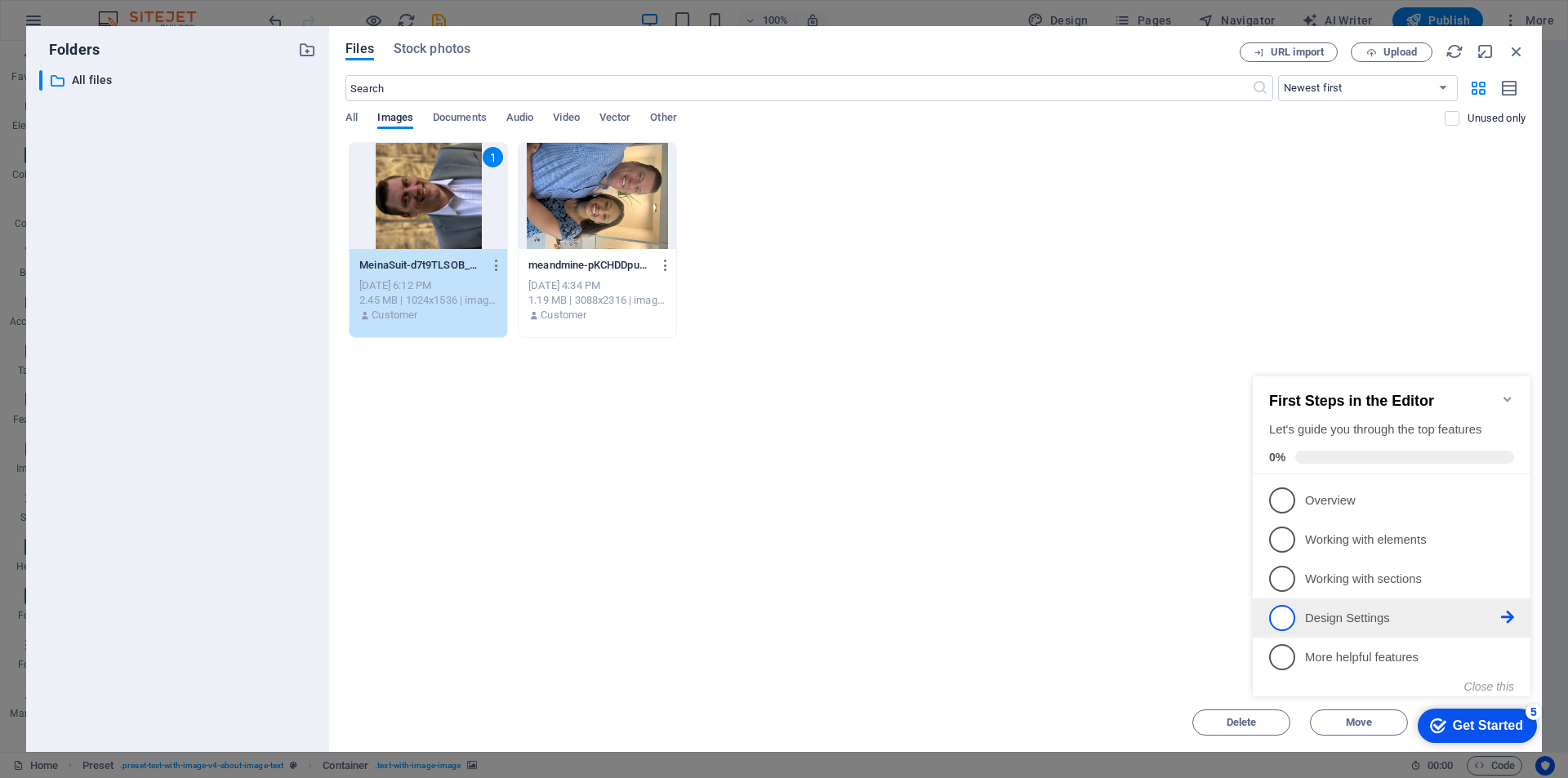
click at [1314, 610] on p "Design Settings - incomplete" at bounding box center [1402, 618] width 196 height 17
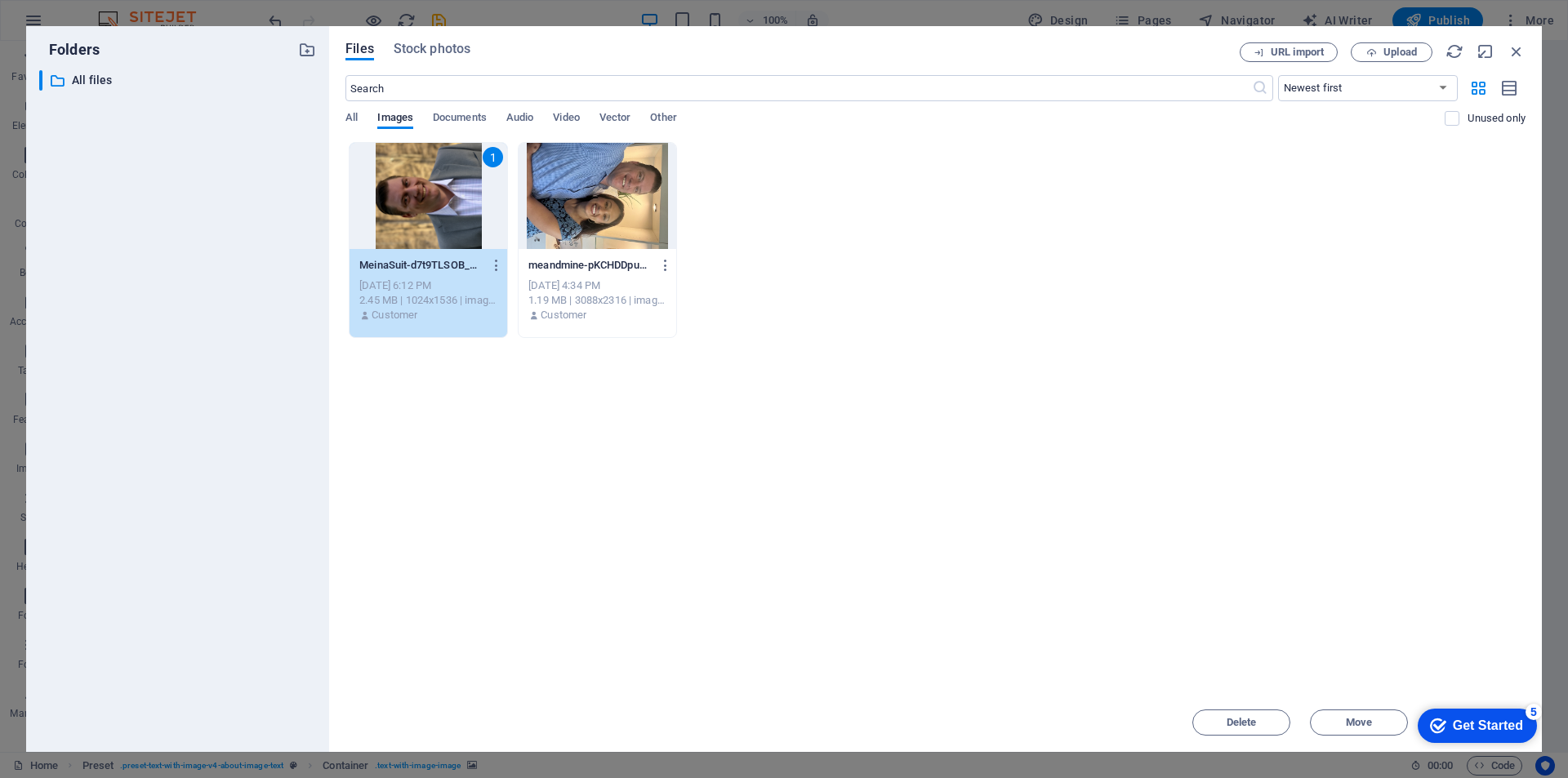
click at [977, 549] on div "Drop files here to upload them instantly 1 MeinaSuit-d7t9TLSOB_S27UYs5WVVmg.png…" at bounding box center [935, 417] width 1179 height 551
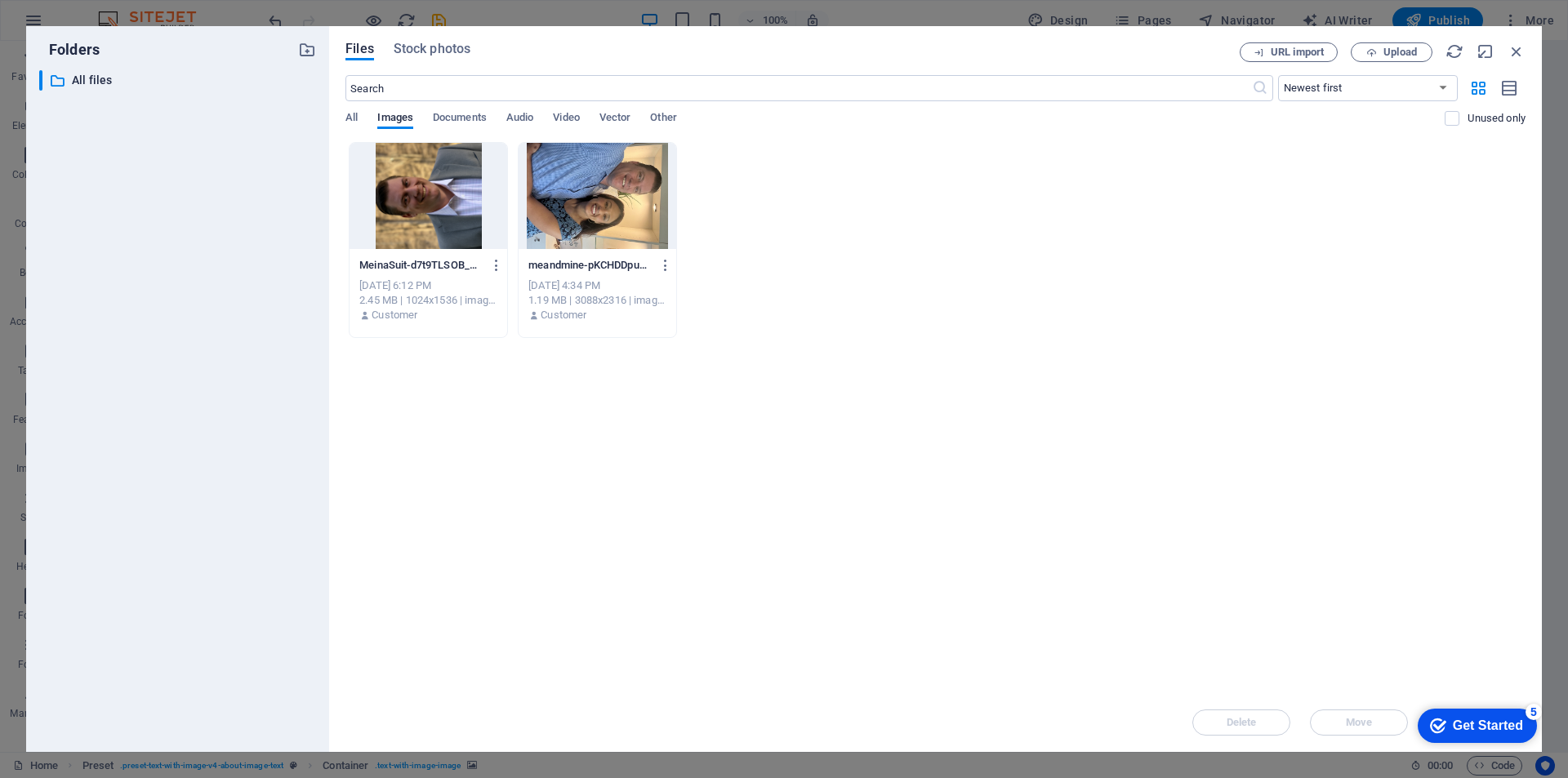
click at [414, 206] on div at bounding box center [428, 196] width 158 height 106
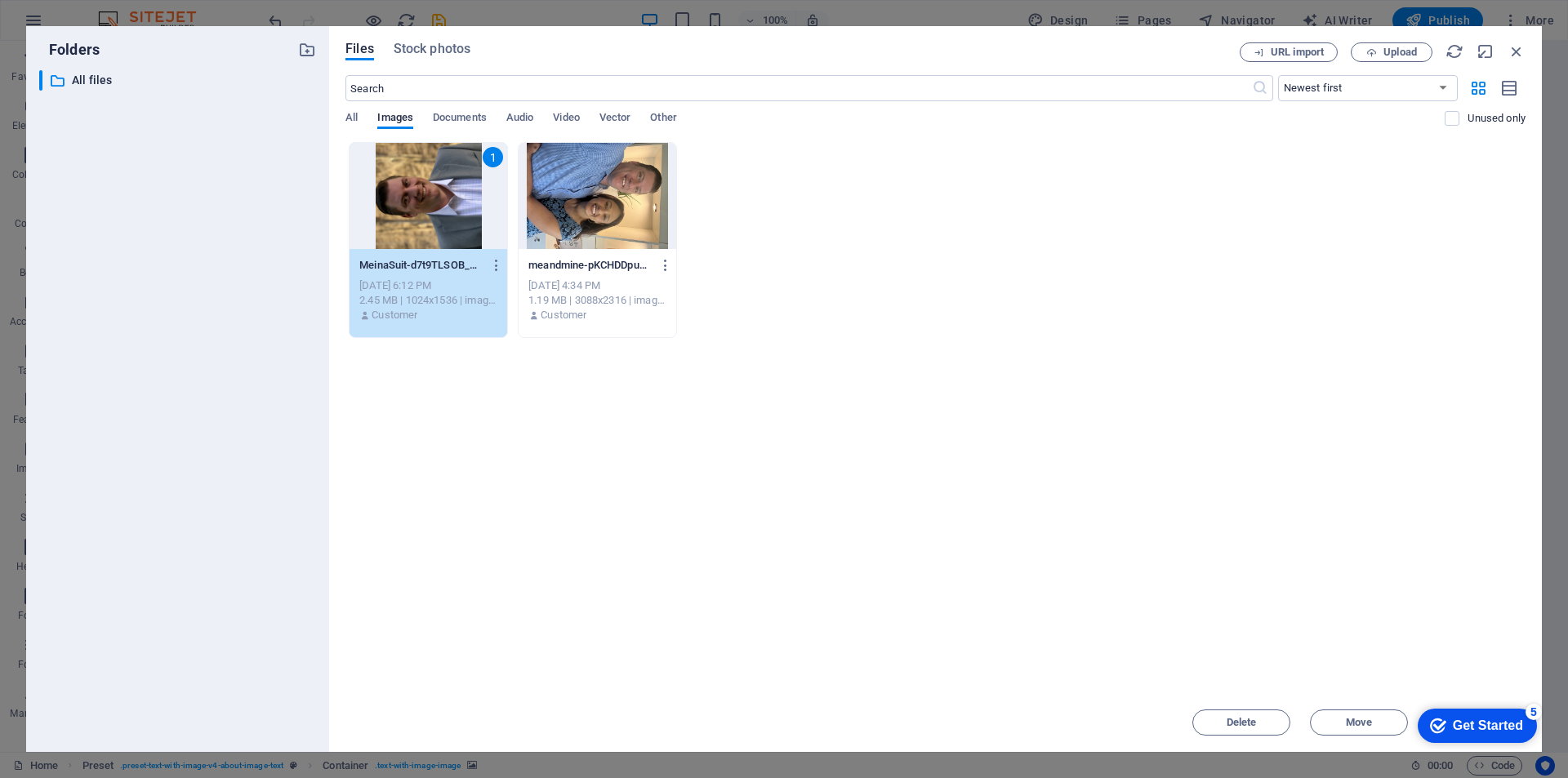
click at [414, 206] on div "1" at bounding box center [428, 196] width 158 height 106
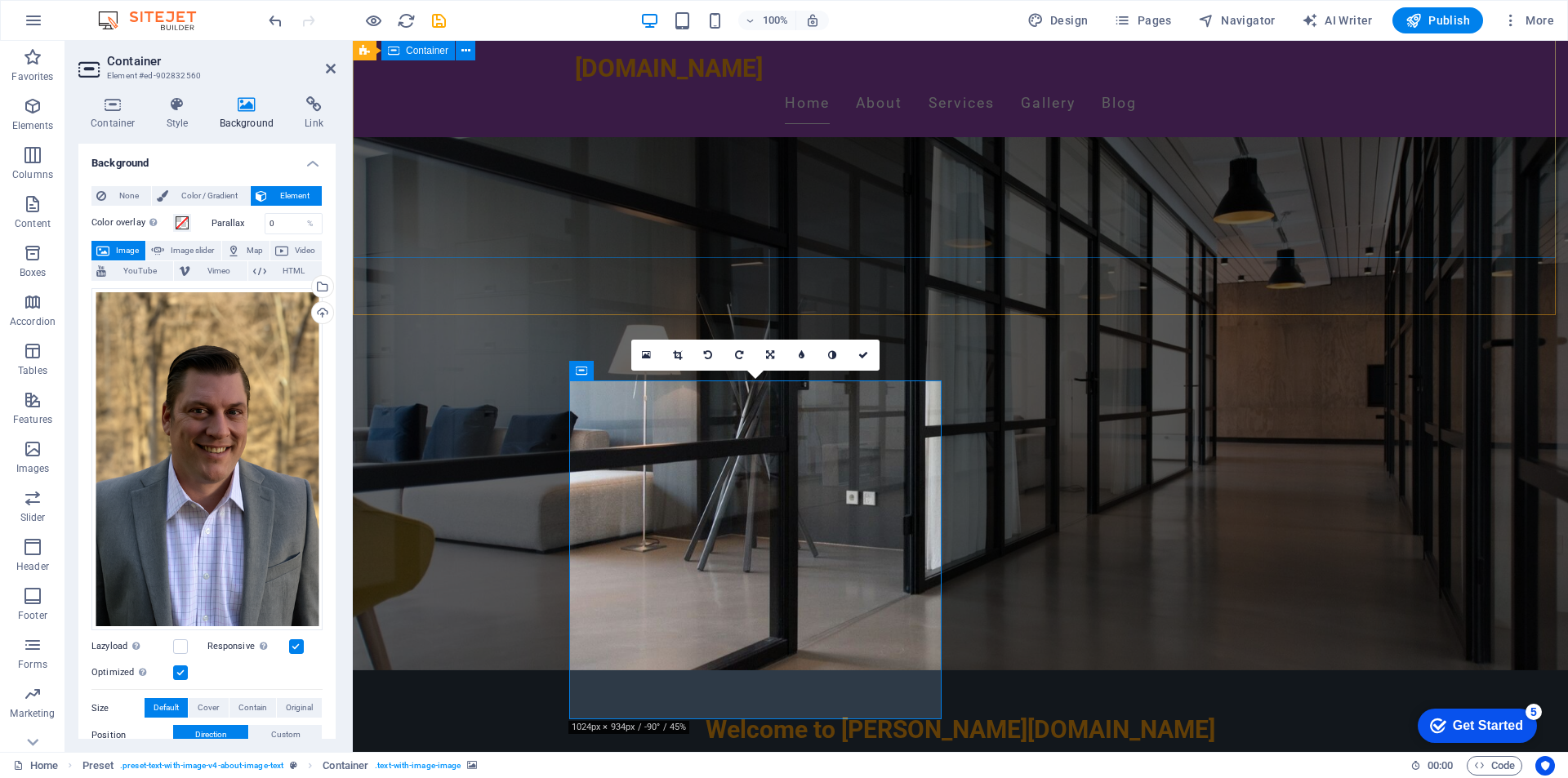
click at [414, 582] on div "Welcome to [PERSON_NAME][DOMAIN_NAME] Explore My Journey and Passions" at bounding box center [960, 719] width 1215 height 275
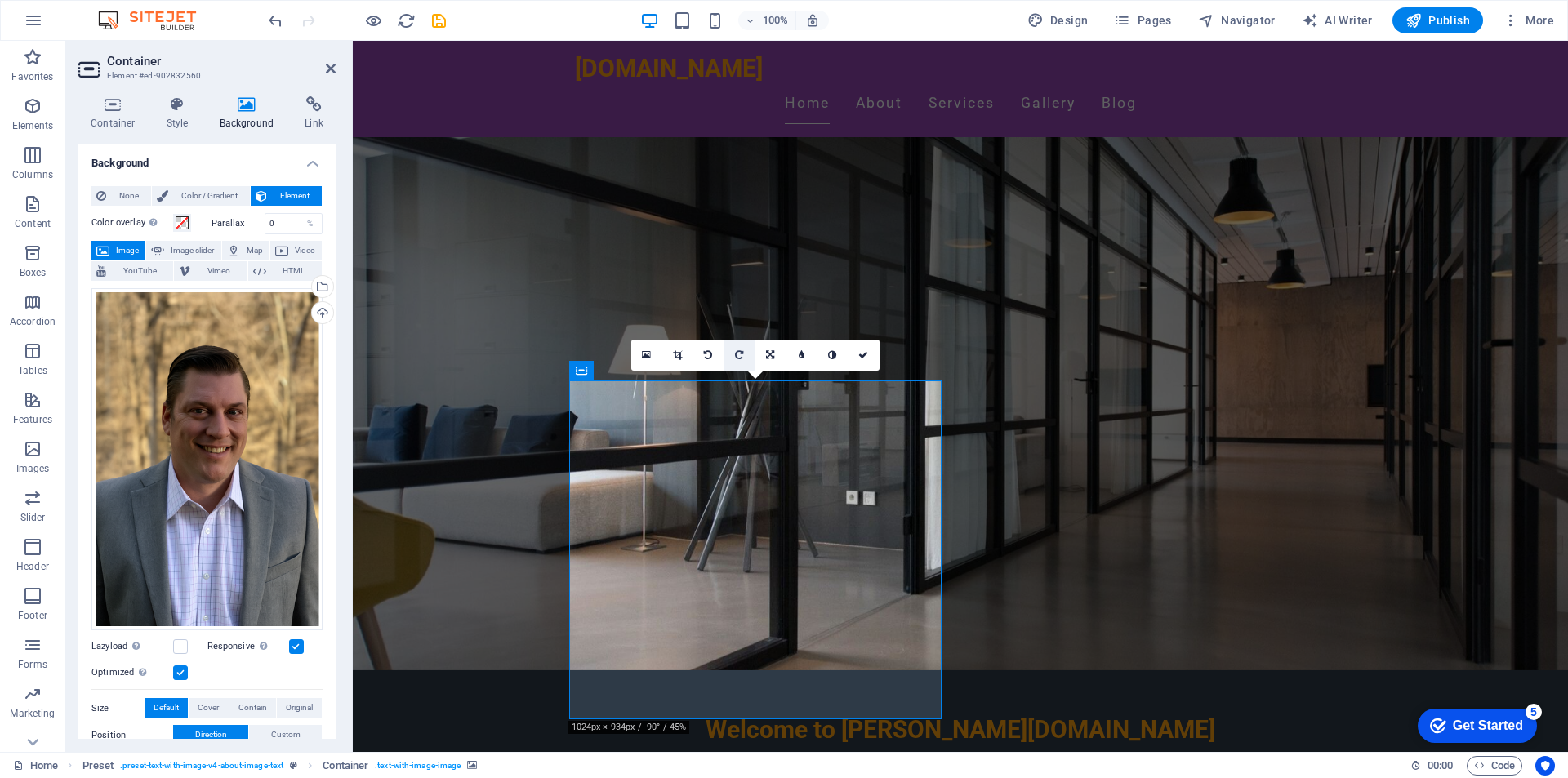
click at [742, 354] on icon at bounding box center [738, 355] width 8 height 10
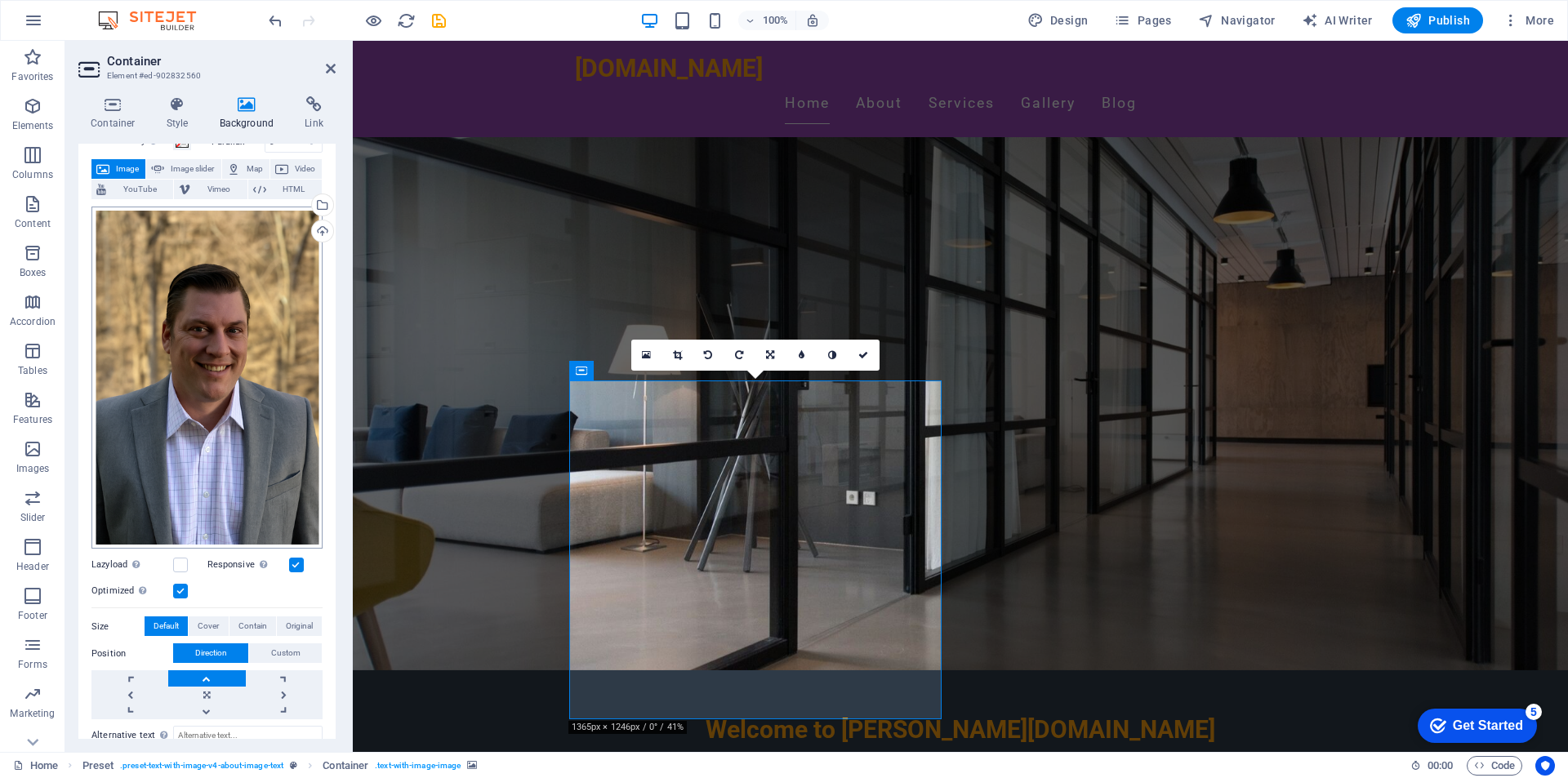
scroll to position [163, 0]
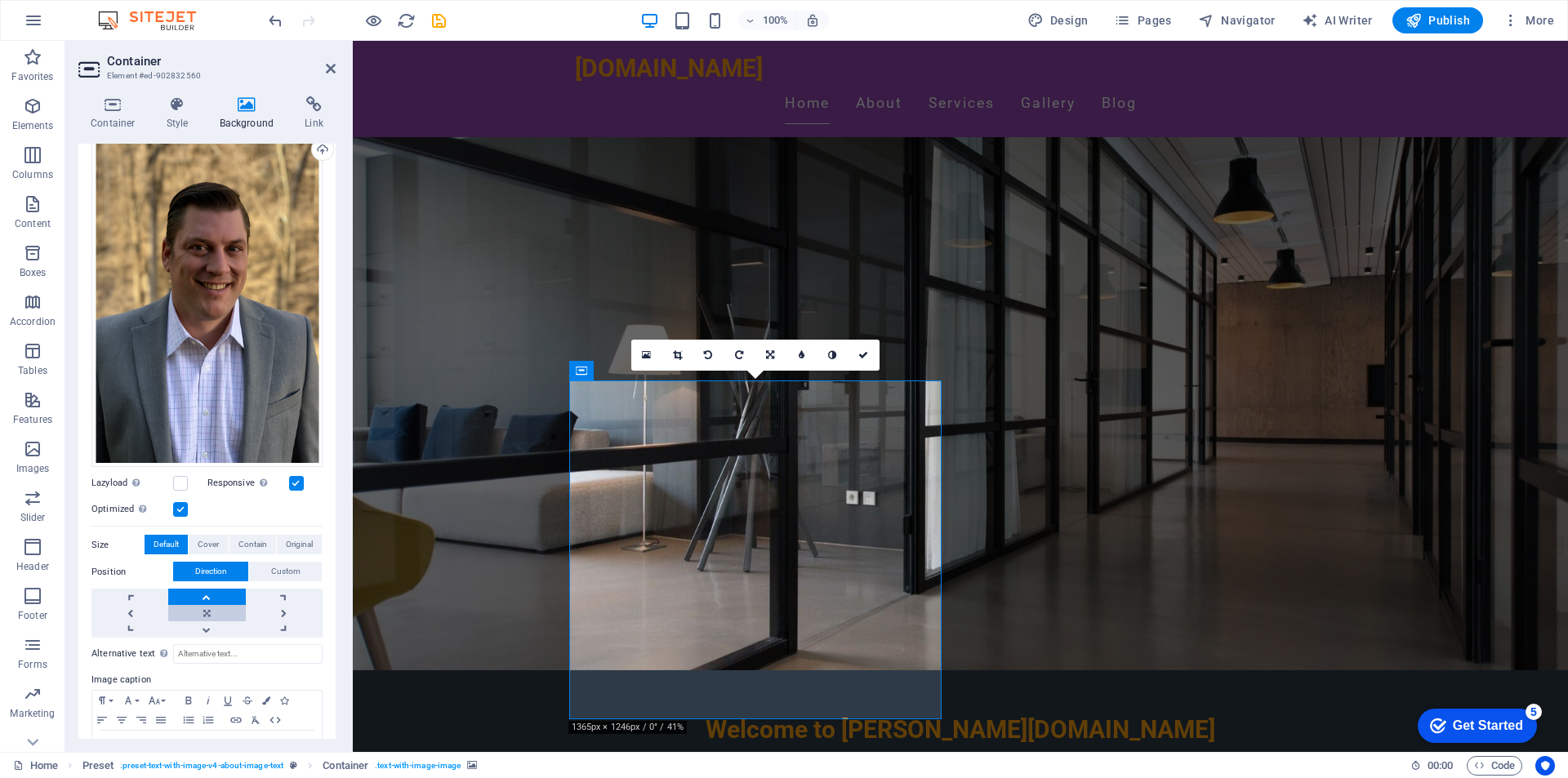
click at [208, 609] on link at bounding box center [206, 613] width 76 height 16
click at [206, 623] on link at bounding box center [206, 629] width 76 height 16
click at [202, 607] on link at bounding box center [206, 613] width 76 height 16
click at [203, 593] on link at bounding box center [206, 597] width 76 height 16
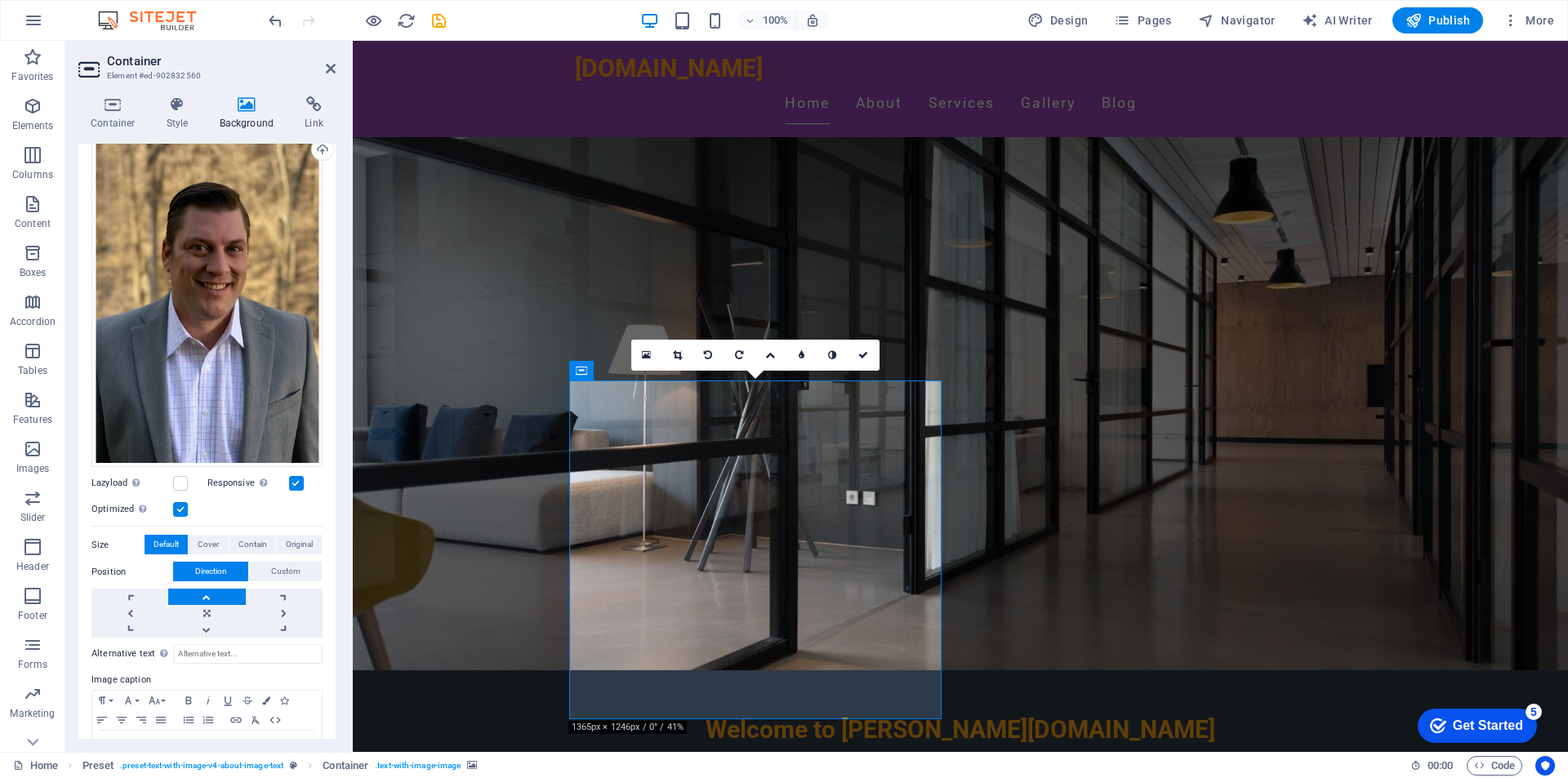
click at [203, 593] on link at bounding box center [206, 597] width 76 height 16
click at [204, 592] on link at bounding box center [206, 597] width 76 height 16
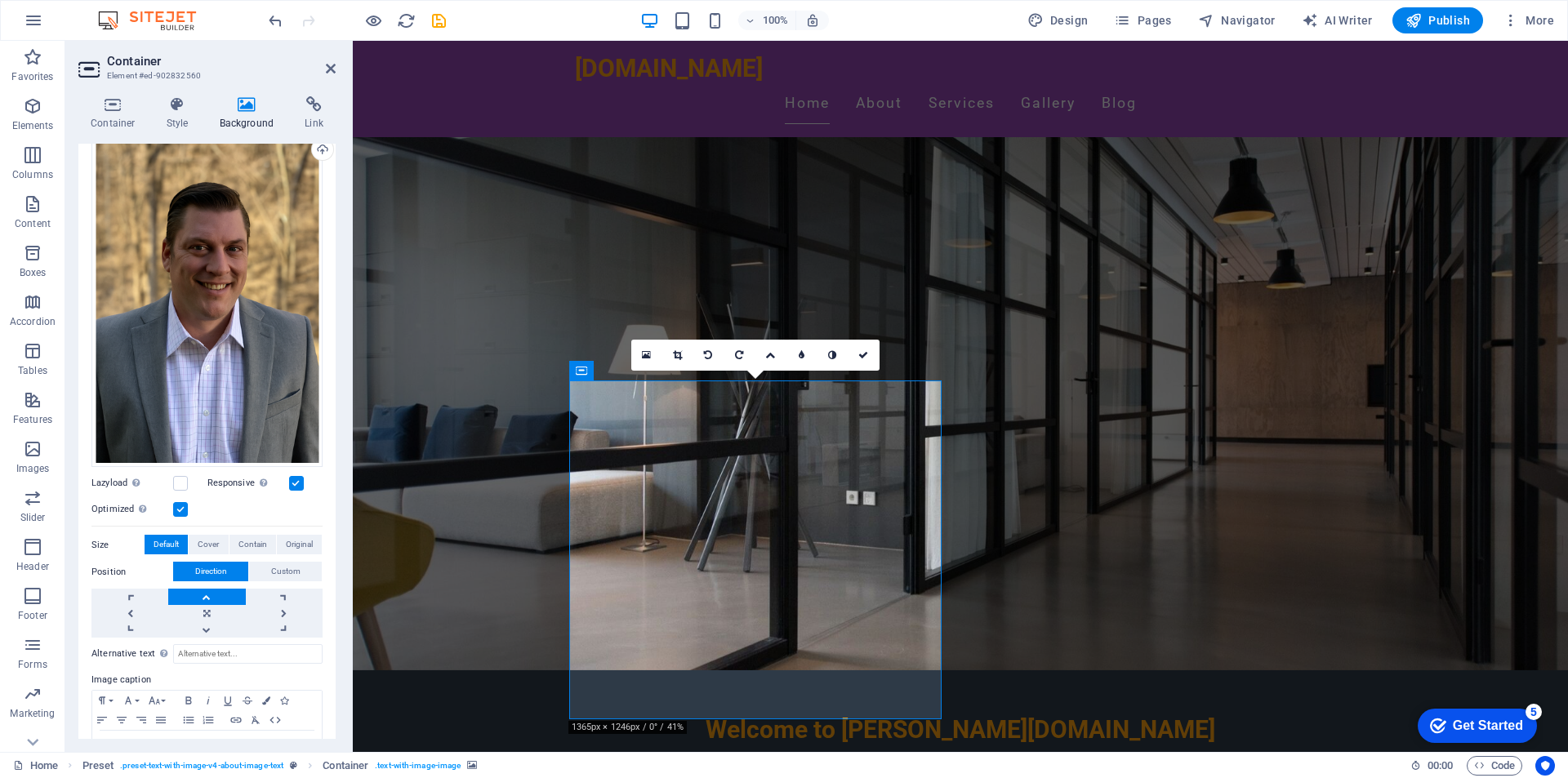
click at [204, 592] on link at bounding box center [206, 597] width 76 height 16
click at [215, 537] on span "Cover" at bounding box center [208, 545] width 21 height 20
click at [174, 541] on span "Default" at bounding box center [166, 545] width 25 height 20
click at [318, 537] on div "Size Default Cover Contain Original" at bounding box center [206, 546] width 231 height 21
click at [310, 537] on span "Original" at bounding box center [299, 545] width 27 height 20
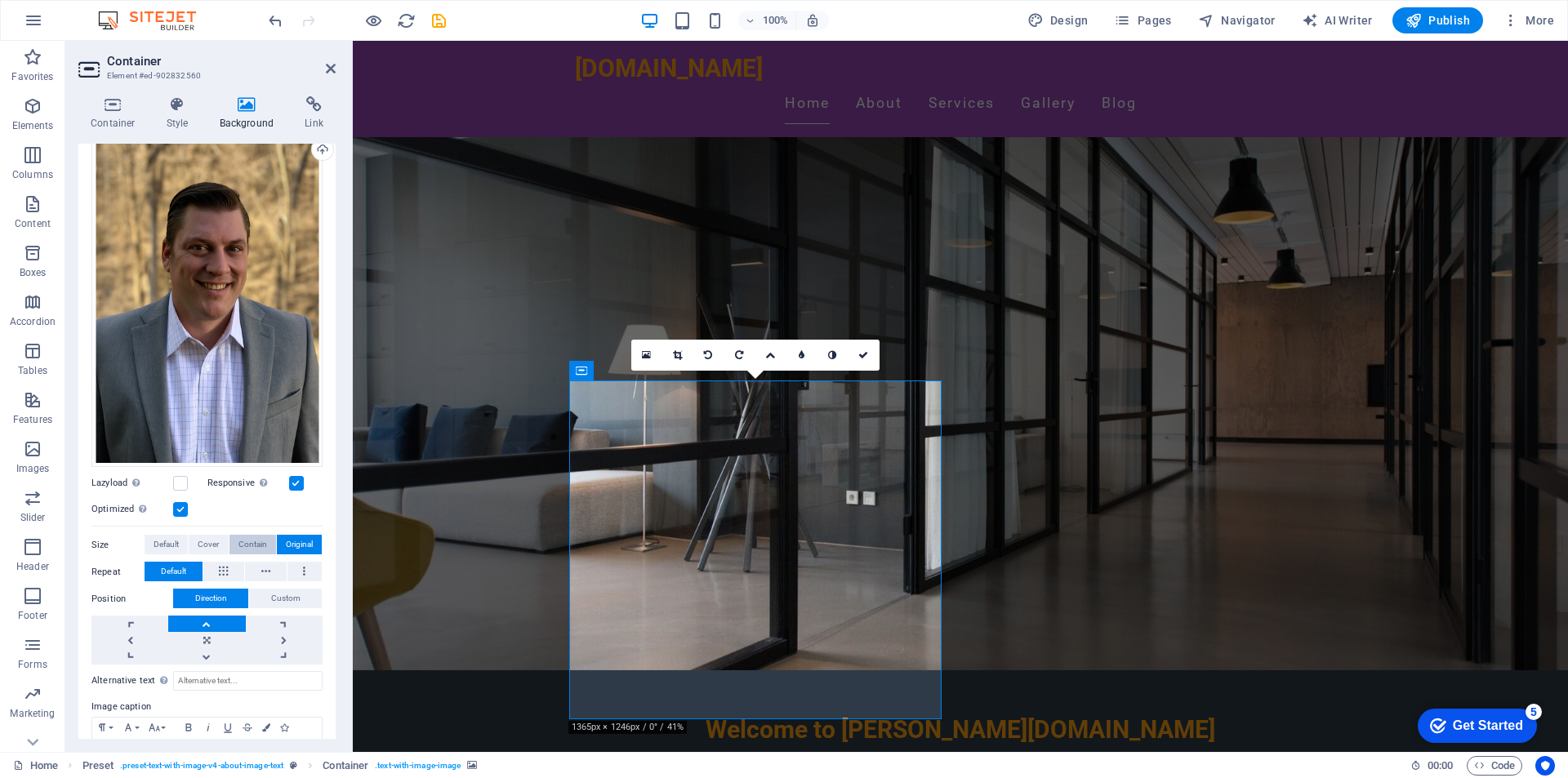
click at [246, 539] on span "Contain" at bounding box center [252, 545] width 29 height 20
click at [218, 539] on span "Cover" at bounding box center [208, 545] width 21 height 20
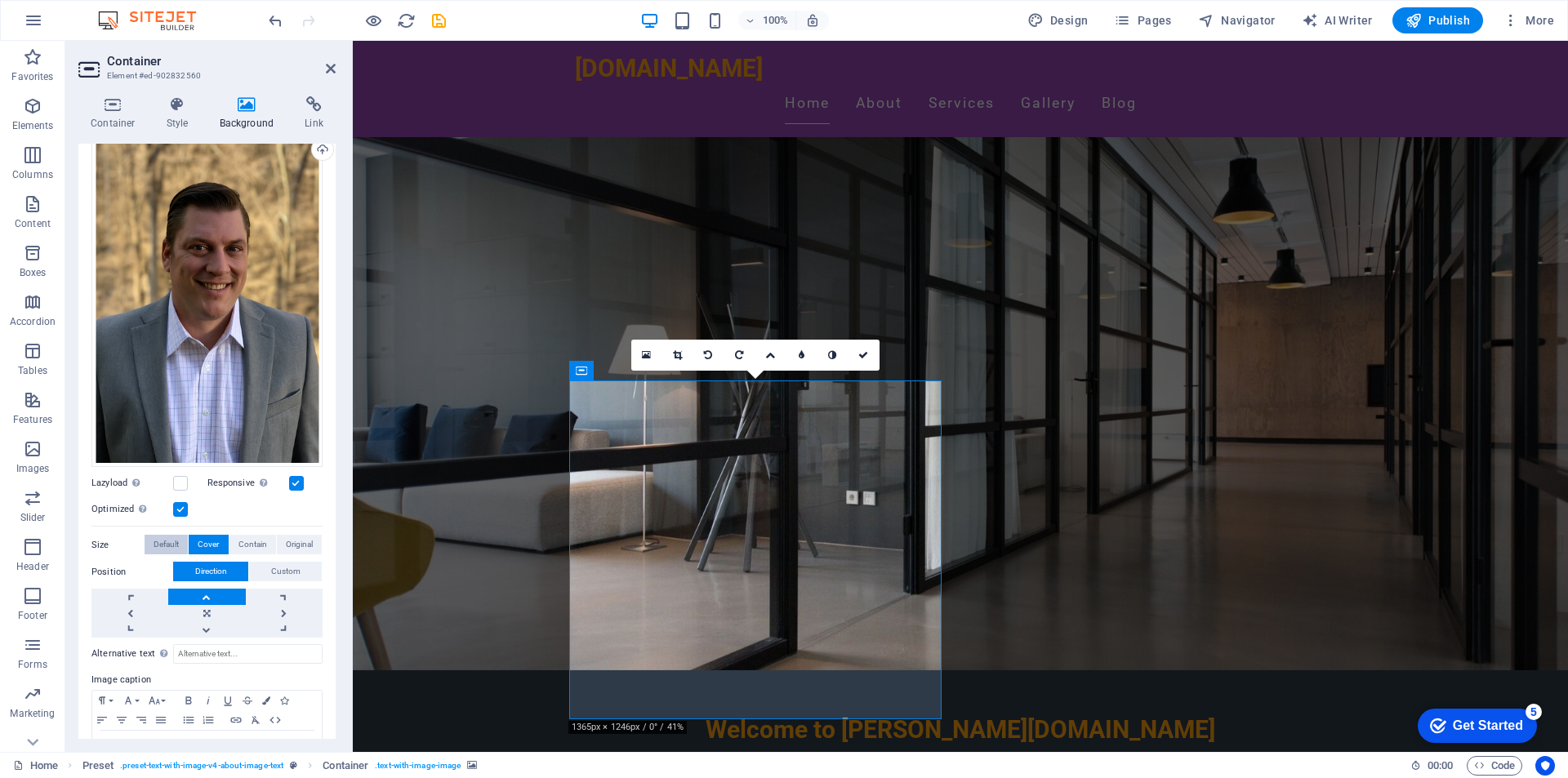
click at [154, 539] on span "Default" at bounding box center [166, 545] width 25 height 20
click at [283, 567] on span "Custom" at bounding box center [286, 572] width 29 height 20
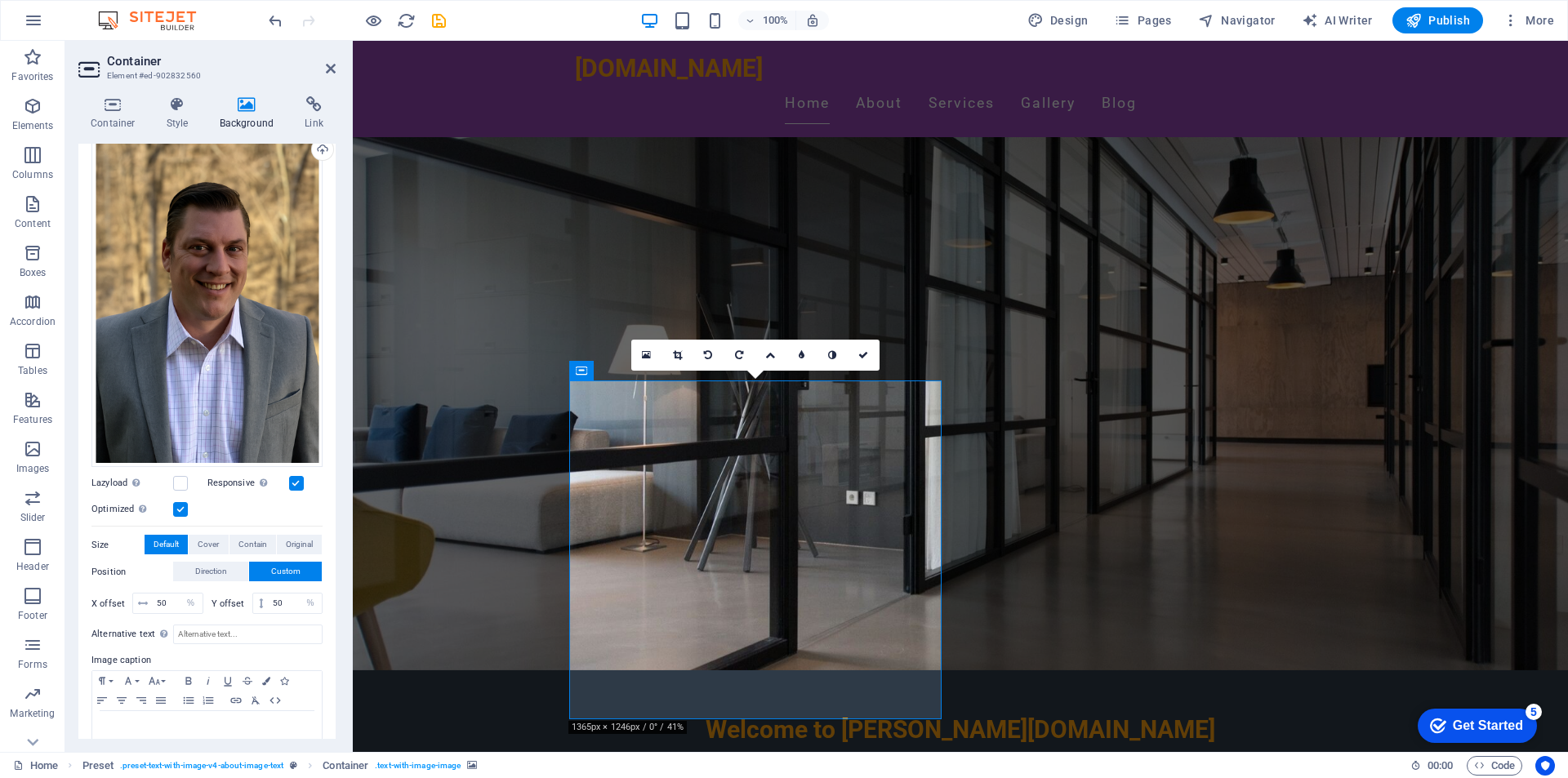
scroll to position [194, 0]
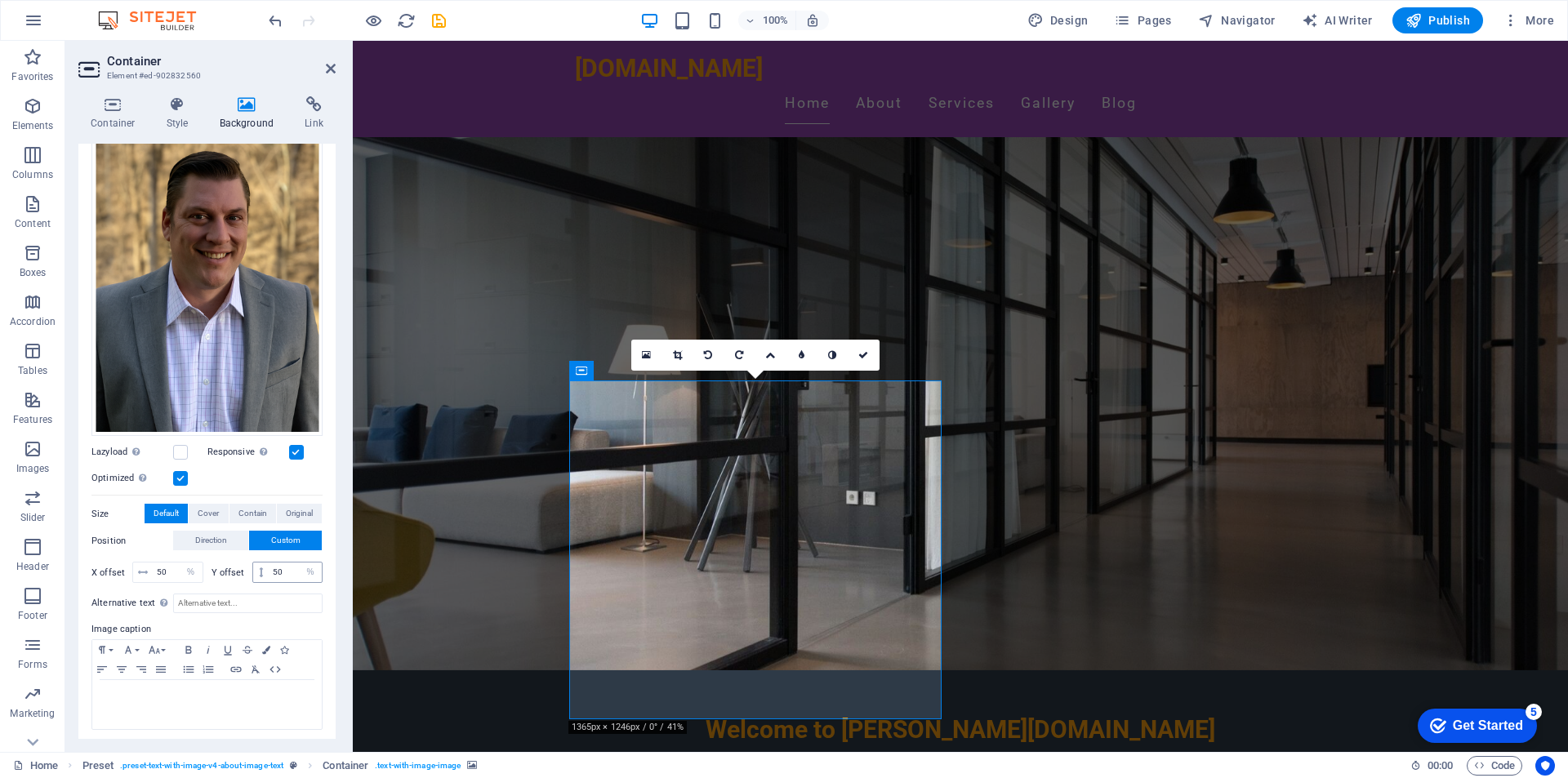
click at [258, 572] on icon at bounding box center [260, 572] width 4 height 10
click at [258, 569] on icon at bounding box center [260, 572] width 4 height 10
click at [277, 566] on input "50" at bounding box center [295, 572] width 53 height 20
drag, startPoint x: 286, startPoint y: 566, endPoint x: 258, endPoint y: 568, distance: 28.1
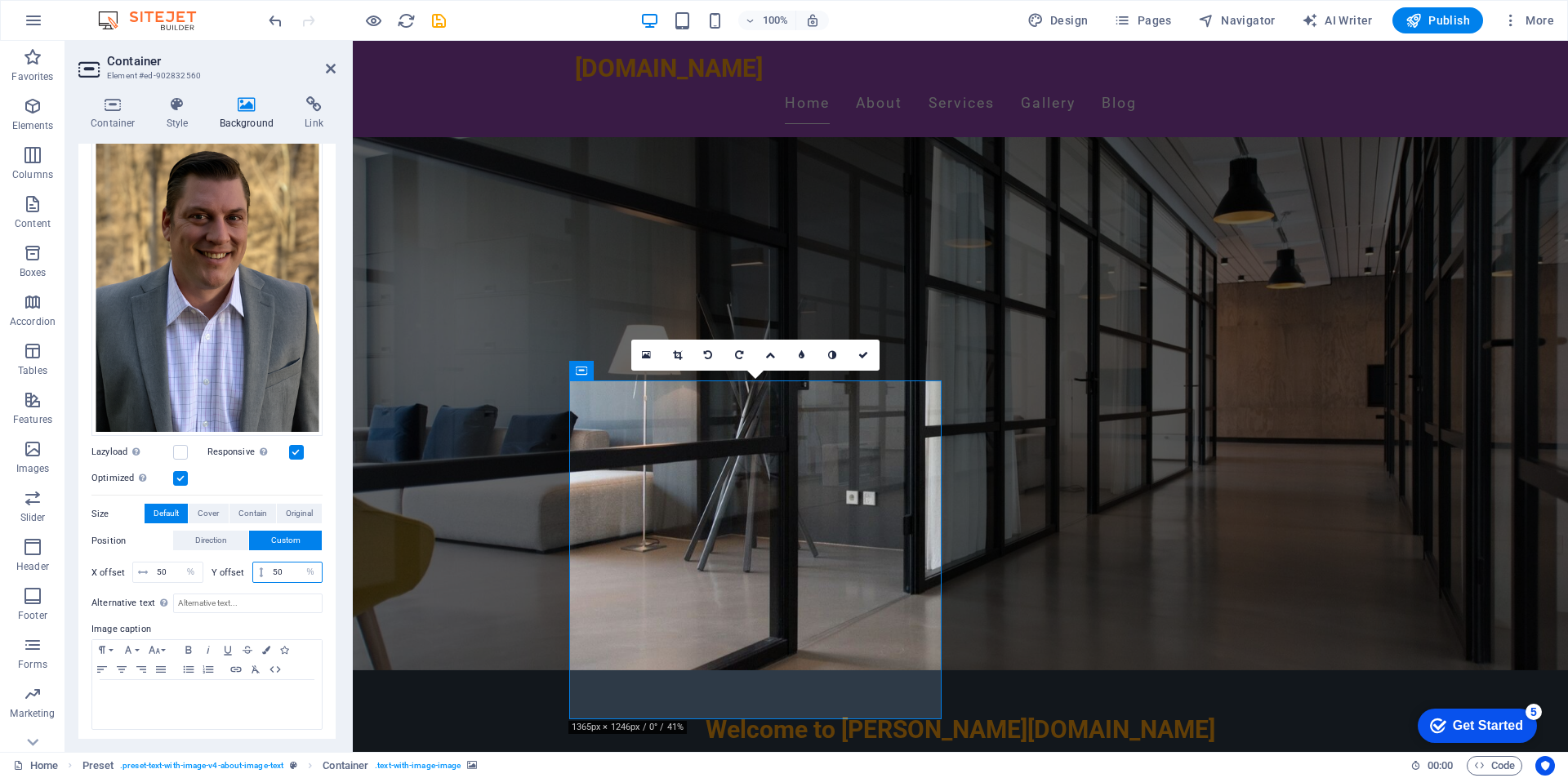
click at [258, 568] on div "50 px rem % vh vw" at bounding box center [288, 572] width 71 height 21
drag, startPoint x: 282, startPoint y: 566, endPoint x: 258, endPoint y: 569, distance: 24.2
click at [244, 567] on div "Y offset 70 px rem % vh vw" at bounding box center [267, 572] width 112 height 21
type input "0"
click at [289, 570] on input "0" at bounding box center [295, 572] width 53 height 20
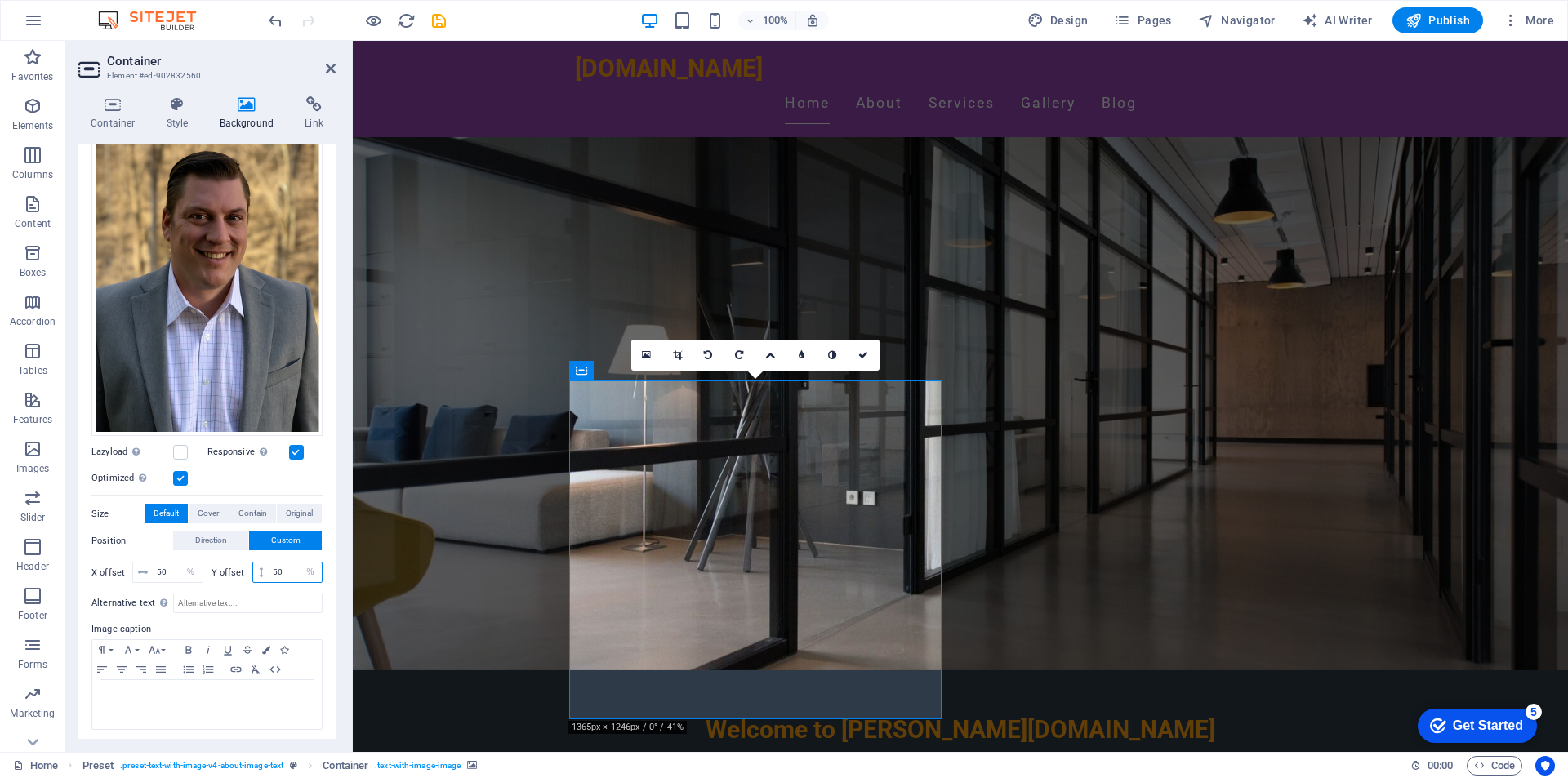
click at [288, 565] on input "50" at bounding box center [295, 572] width 53 height 20
click at [258, 567] on icon at bounding box center [260, 572] width 4 height 10
click at [258, 570] on icon at bounding box center [260, 572] width 4 height 10
click at [302, 570] on select "px rem % vh vw" at bounding box center [310, 572] width 23 height 20
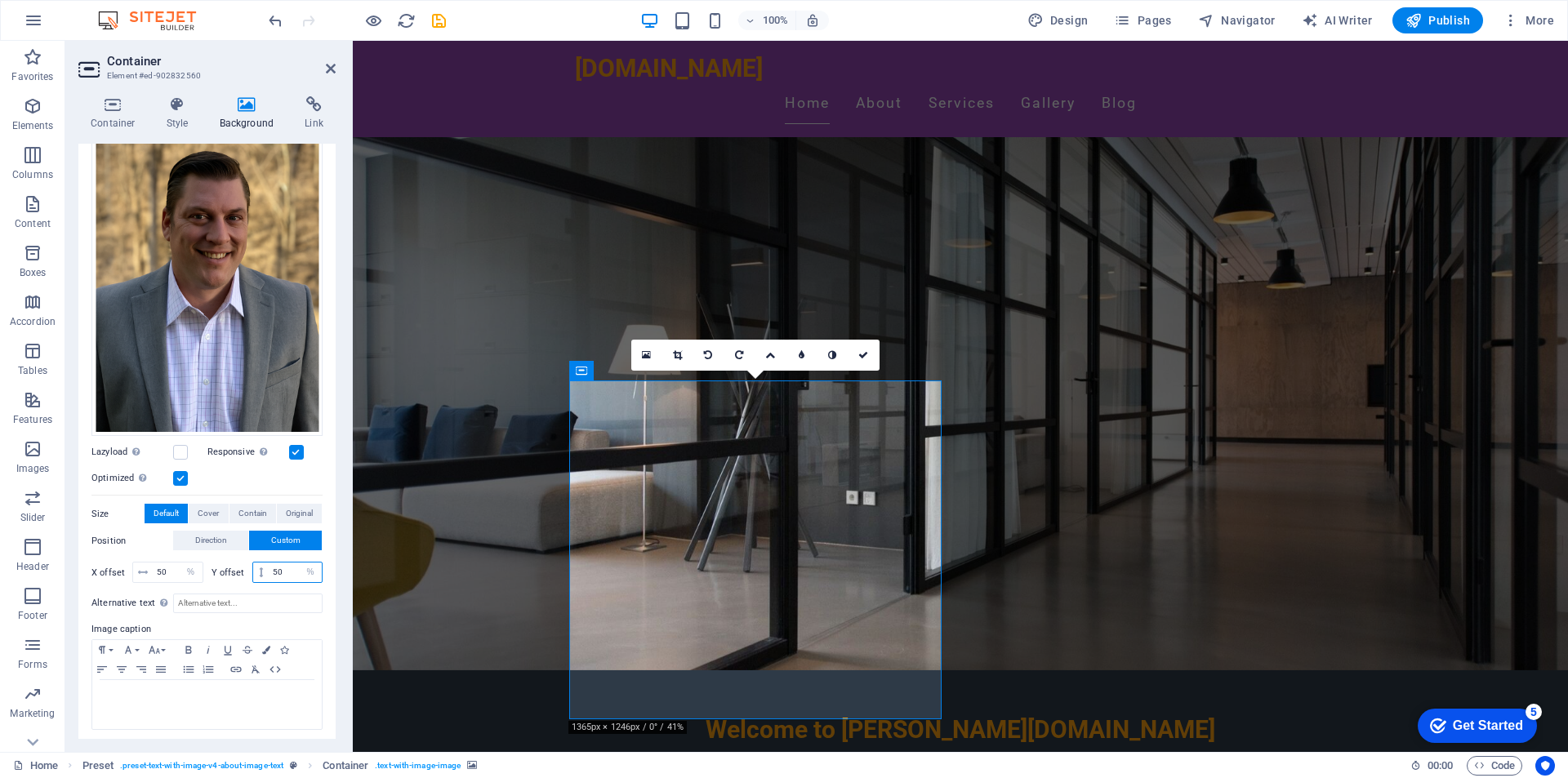
click at [288, 563] on input "50" at bounding box center [295, 572] width 53 height 20
drag, startPoint x: 288, startPoint y: 566, endPoint x: 259, endPoint y: 572, distance: 29.6
click at [255, 570] on div "50 px rem % vh vw" at bounding box center [288, 572] width 71 height 21
type input "0"
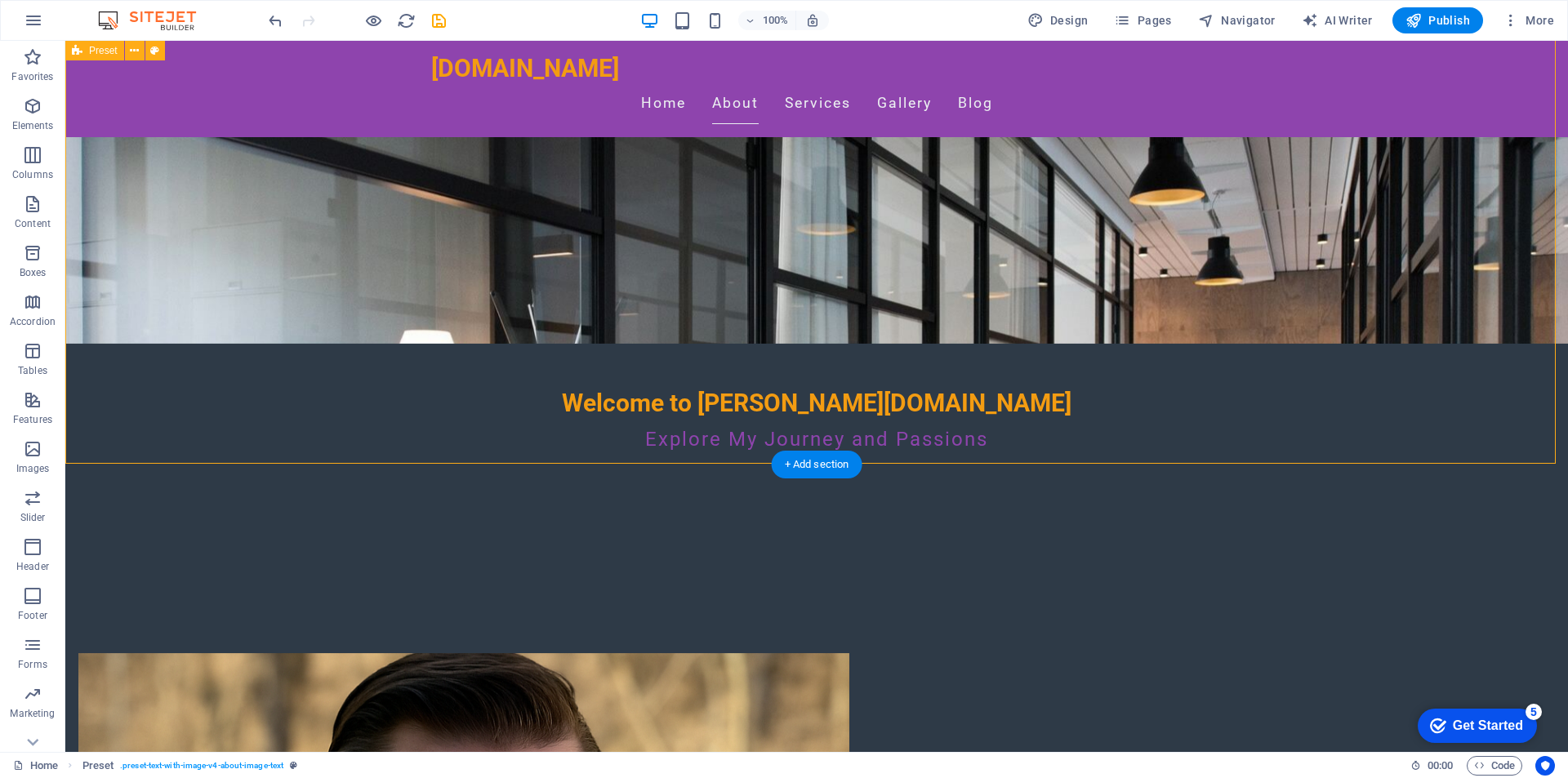
scroll to position [245, 0]
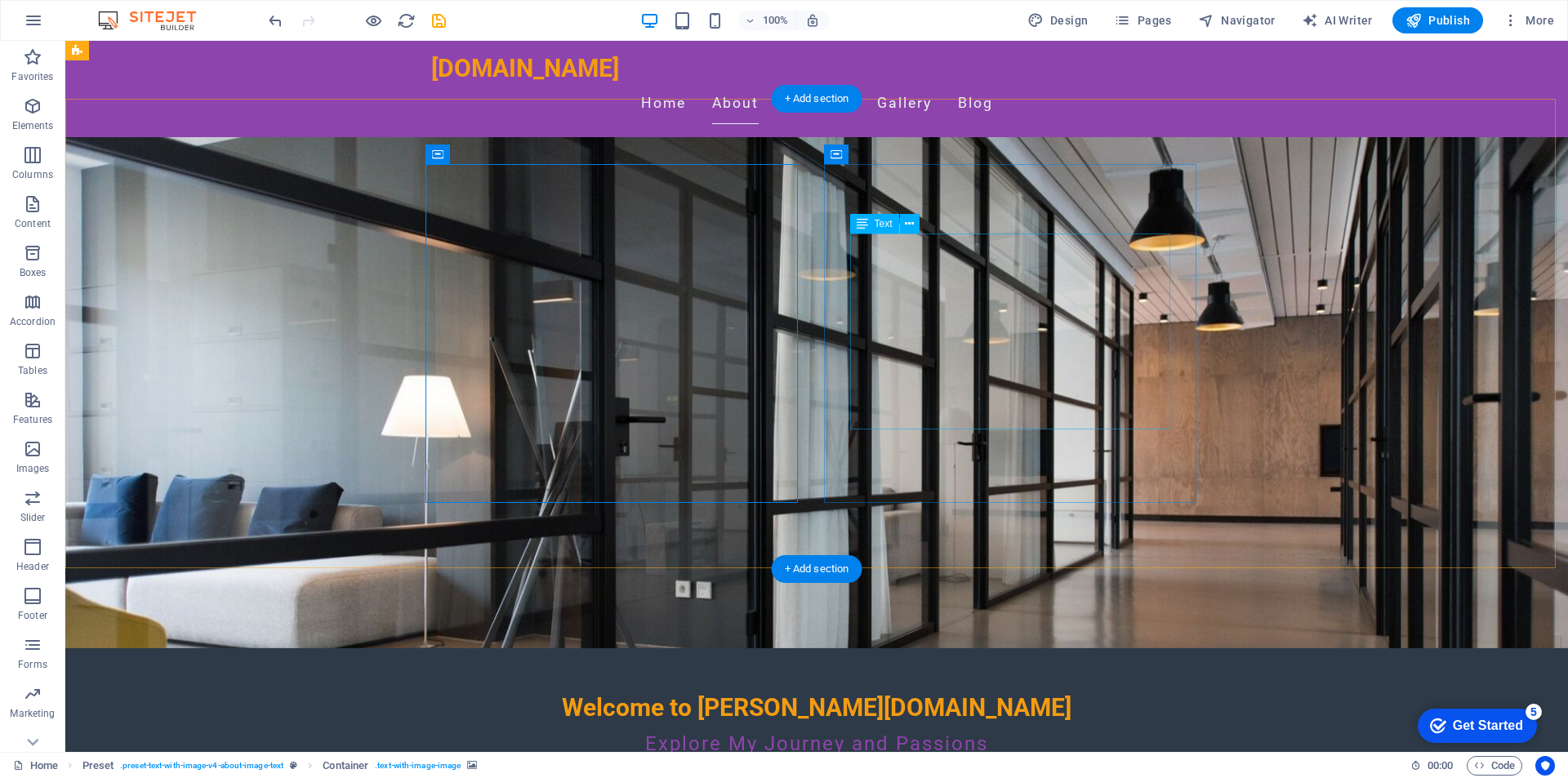
scroll to position [82, 0]
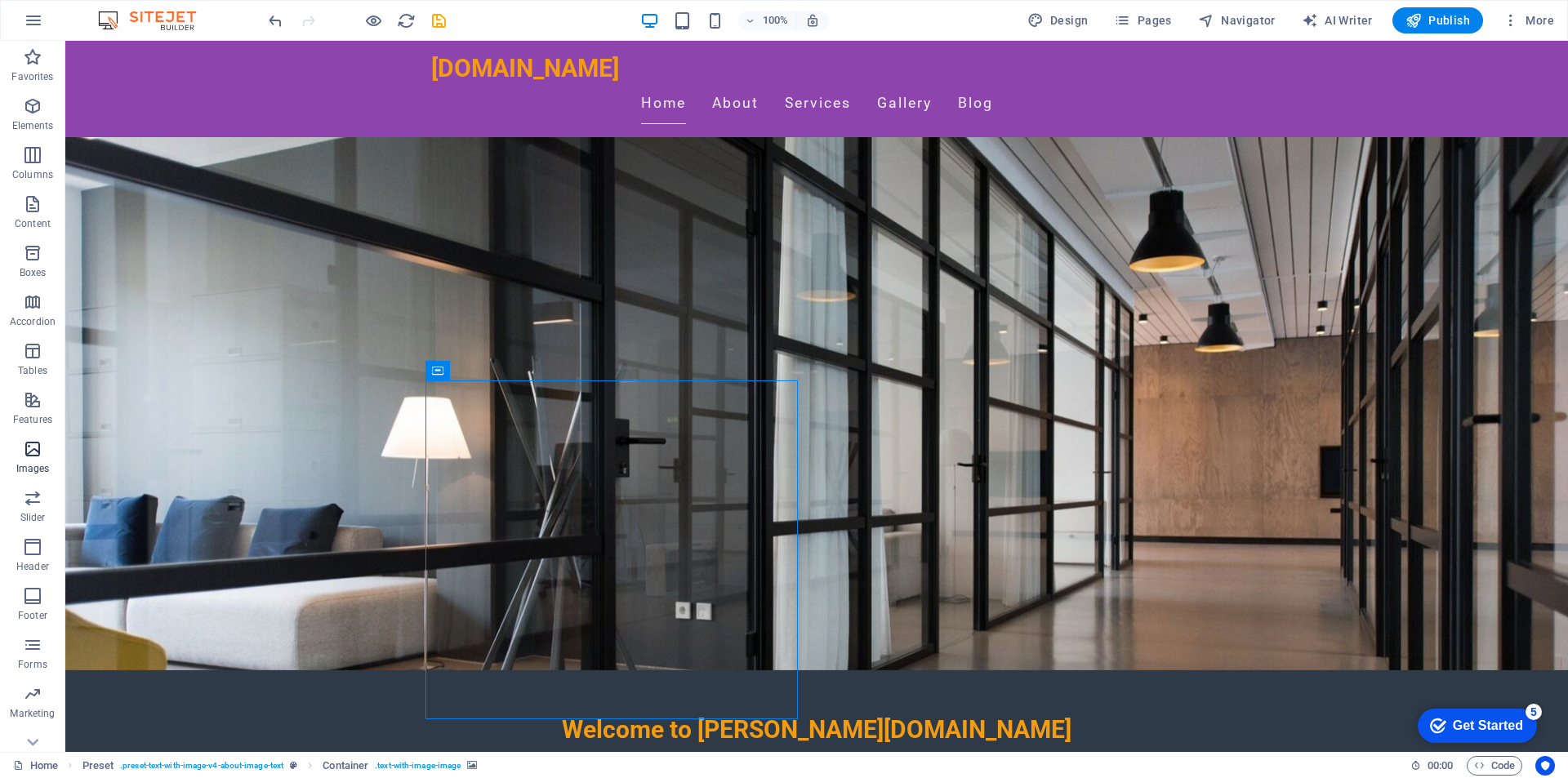
click at [26, 452] on icon "button" at bounding box center [32, 448] width 20 height 20
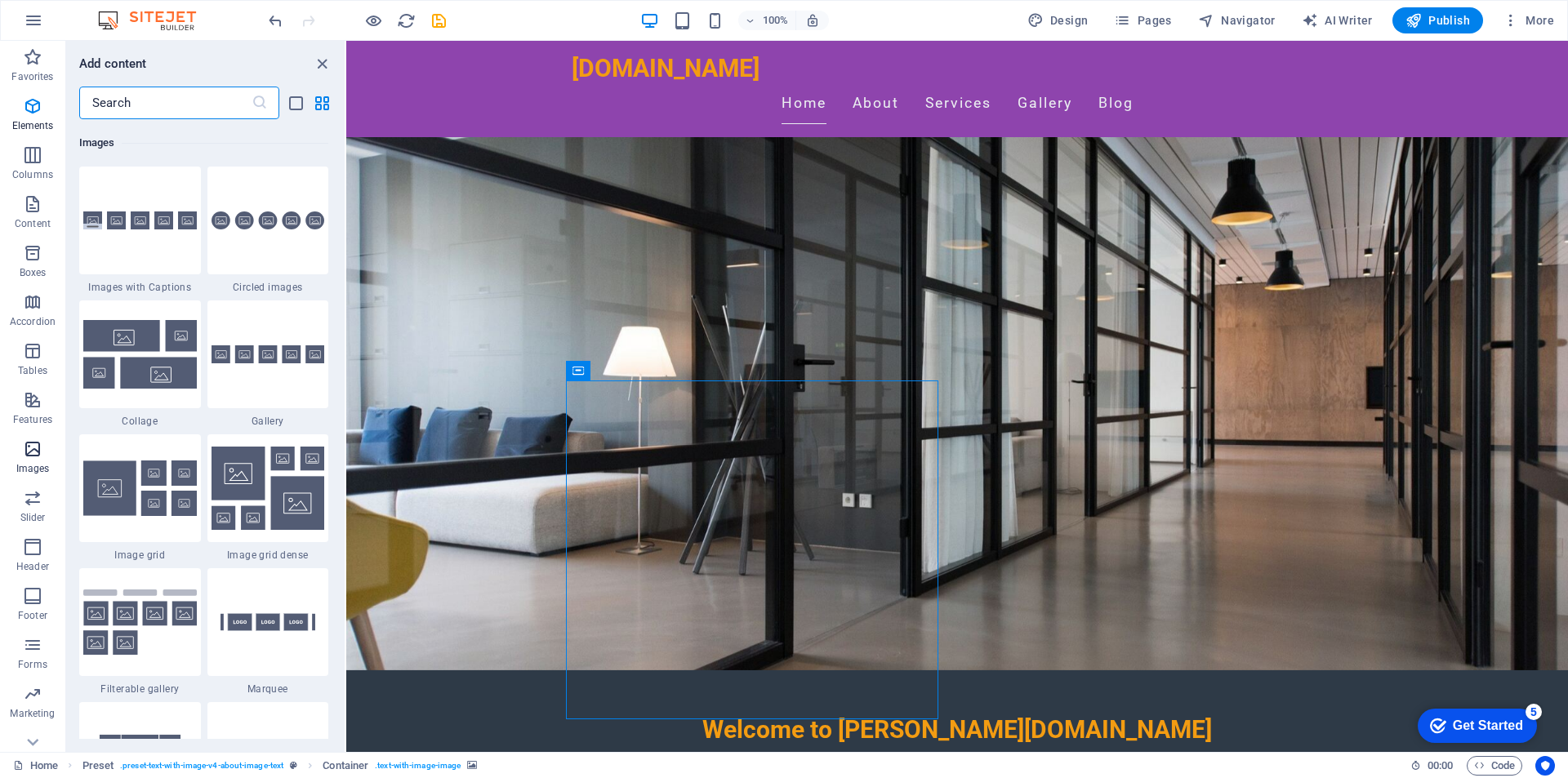
scroll to position [8280, 0]
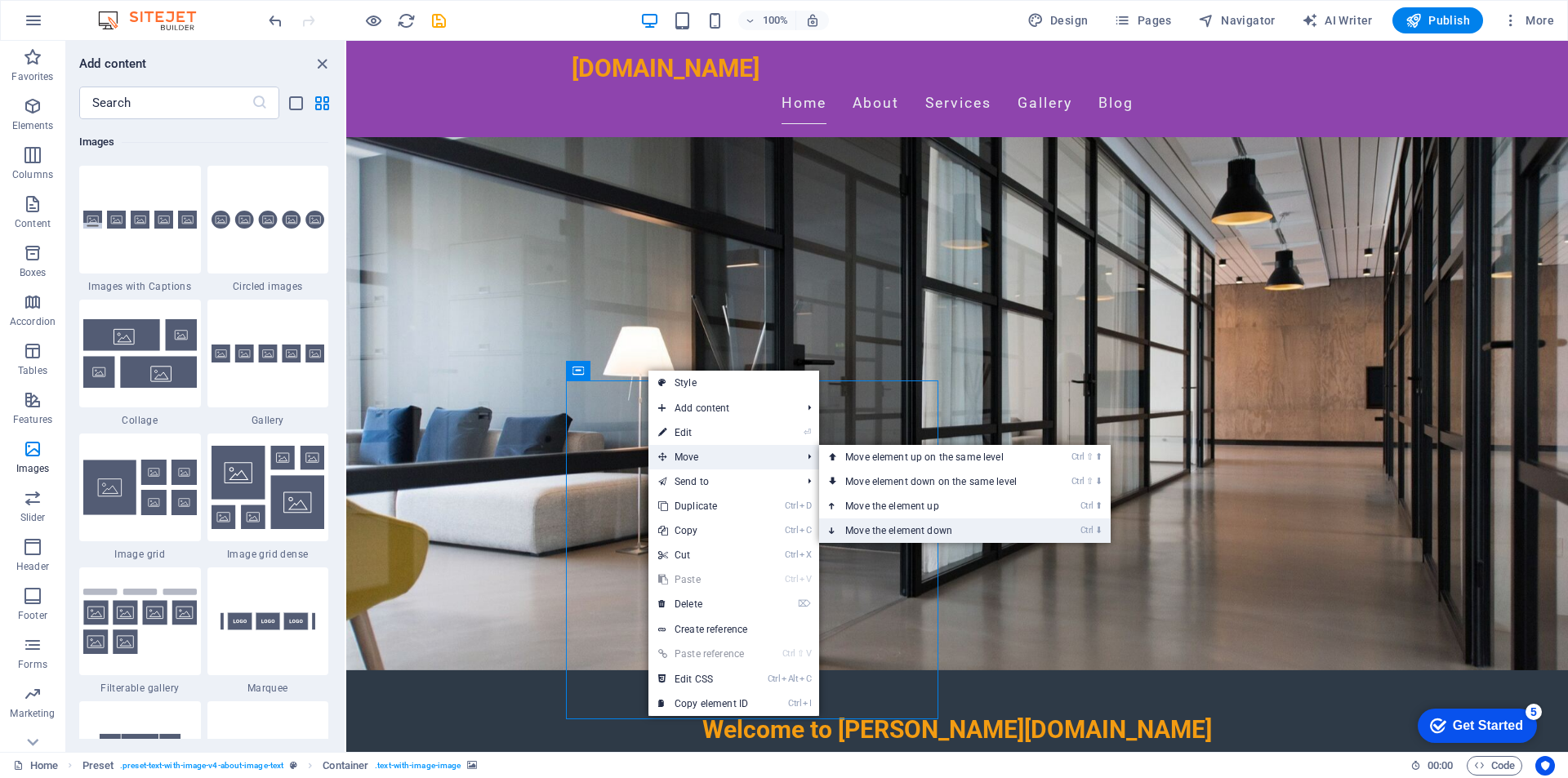
click at [911, 528] on link "Ctrl ⬇ Move the element down" at bounding box center [933, 531] width 230 height 24
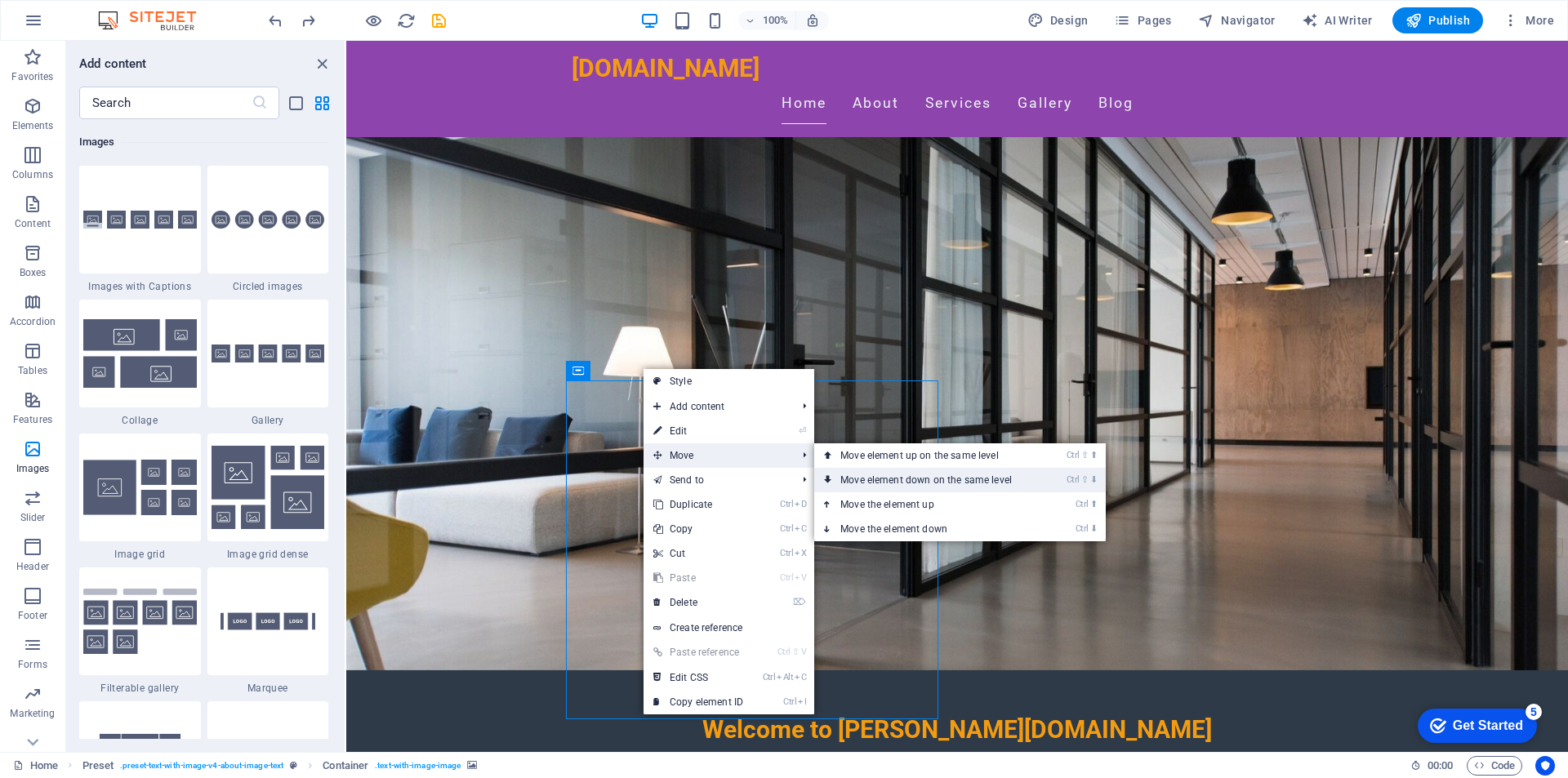
click at [937, 481] on link "Ctrl ⇧ ⬇ Move element down on the same level" at bounding box center [929, 480] width 230 height 24
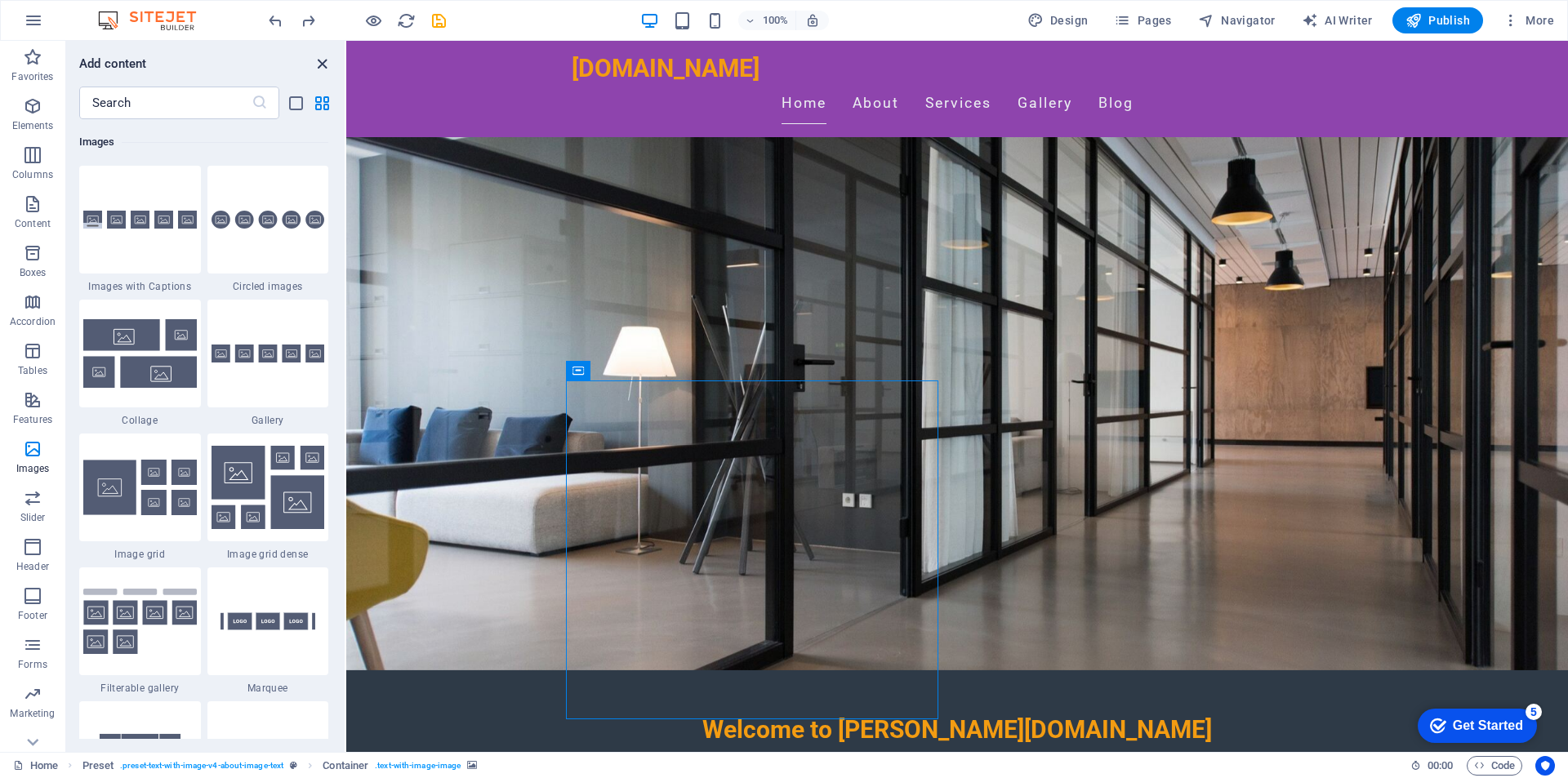
click at [317, 67] on icon "close panel" at bounding box center [323, 64] width 19 height 19
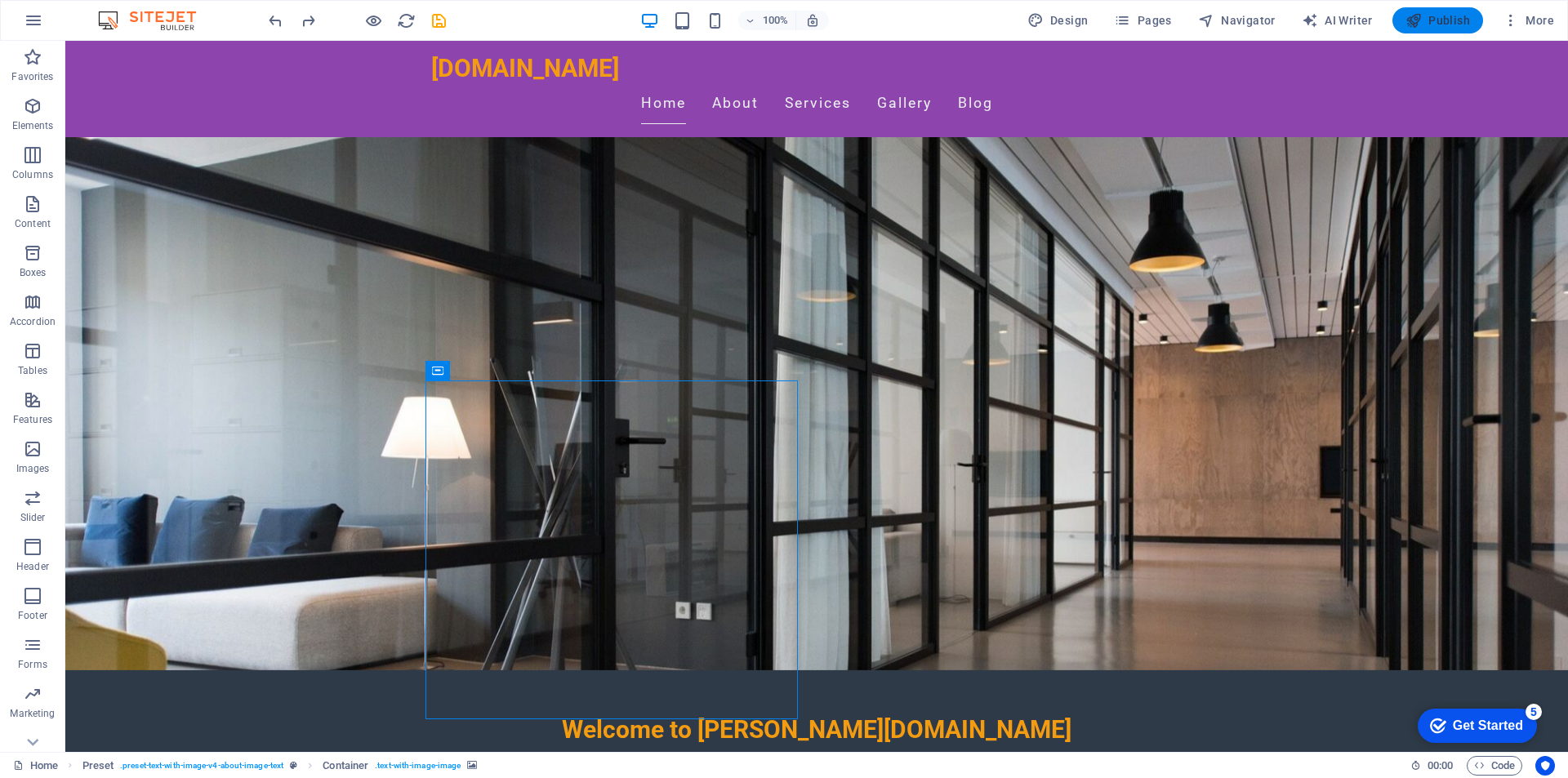
click at [1440, 27] on span "Publish" at bounding box center [1437, 20] width 64 height 16
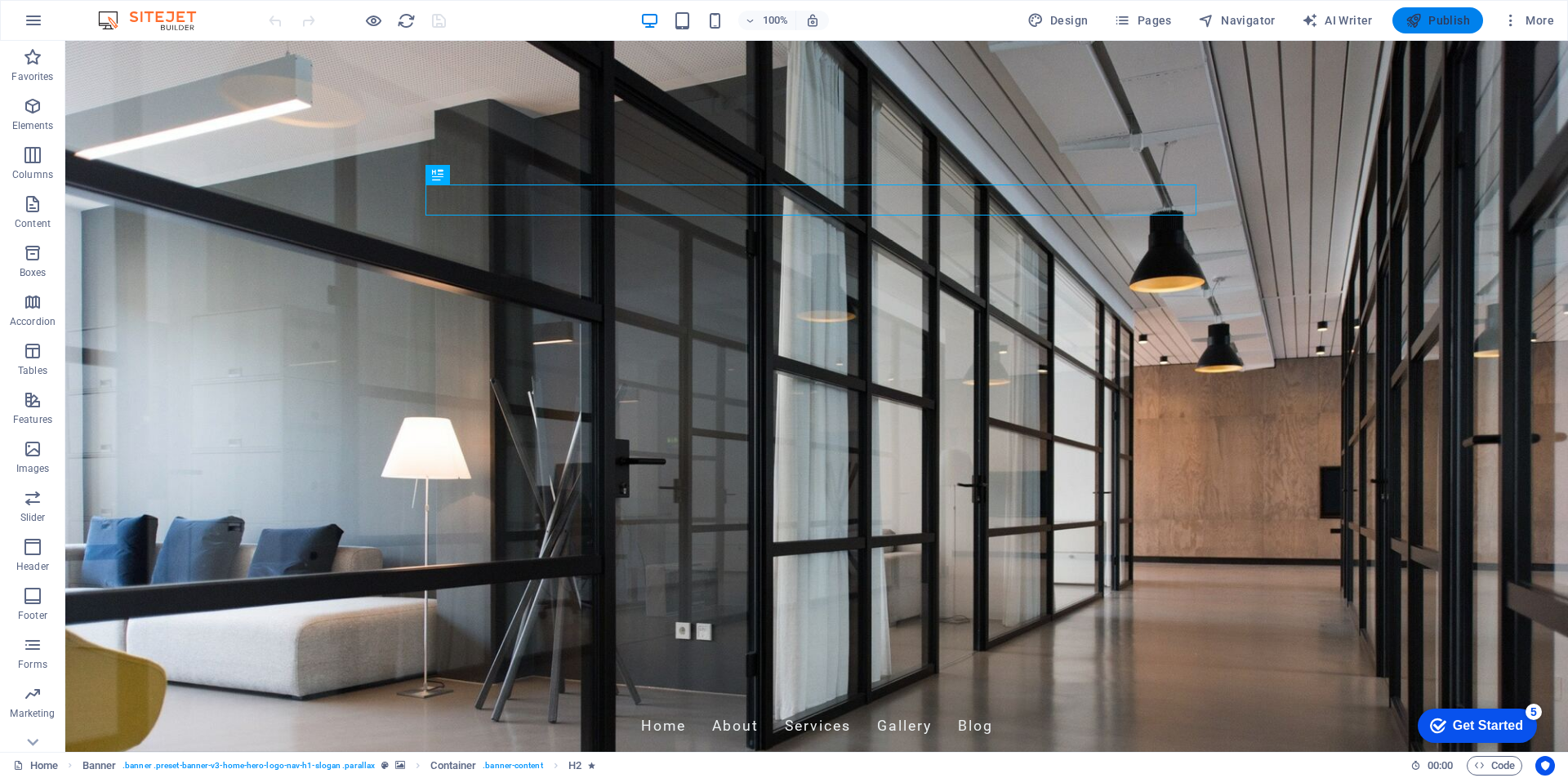
click at [1424, 22] on span "Publish" at bounding box center [1437, 20] width 64 height 16
click at [1522, 19] on span "More" at bounding box center [1527, 20] width 51 height 16
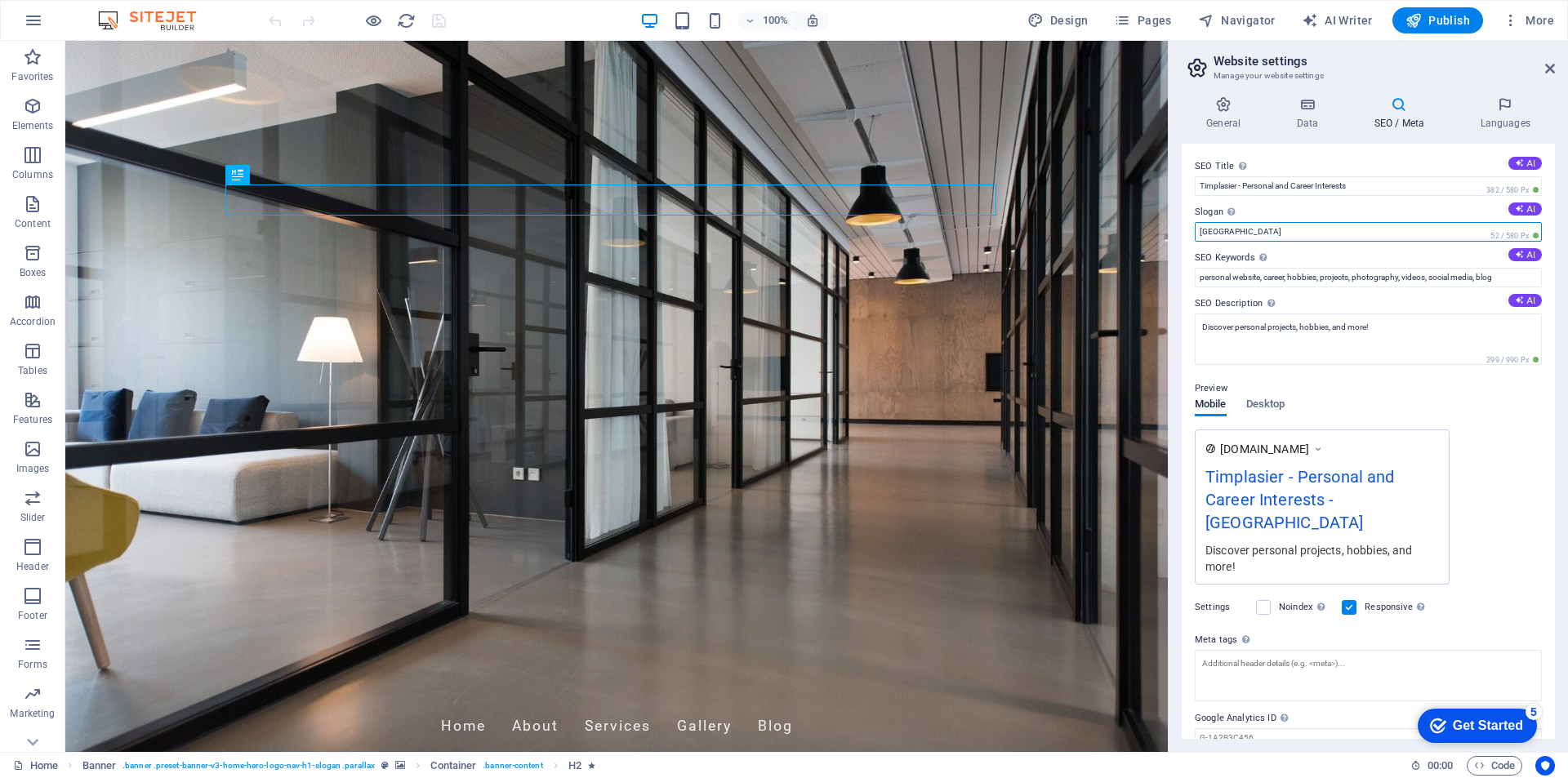
click at [1271, 228] on input "Berlin" at bounding box center [1368, 232] width 347 height 20
drag, startPoint x: 1336, startPoint y: 269, endPoint x: 1160, endPoint y: 237, distance: 178.9
type input "Tim Plasier"
click at [1211, 184] on input "Timplasier - Personal and Career Interests" at bounding box center [1368, 186] width 347 height 20
click at [1216, 184] on input "Timplasier - Personal and Career Interests" at bounding box center [1368, 186] width 347 height 20
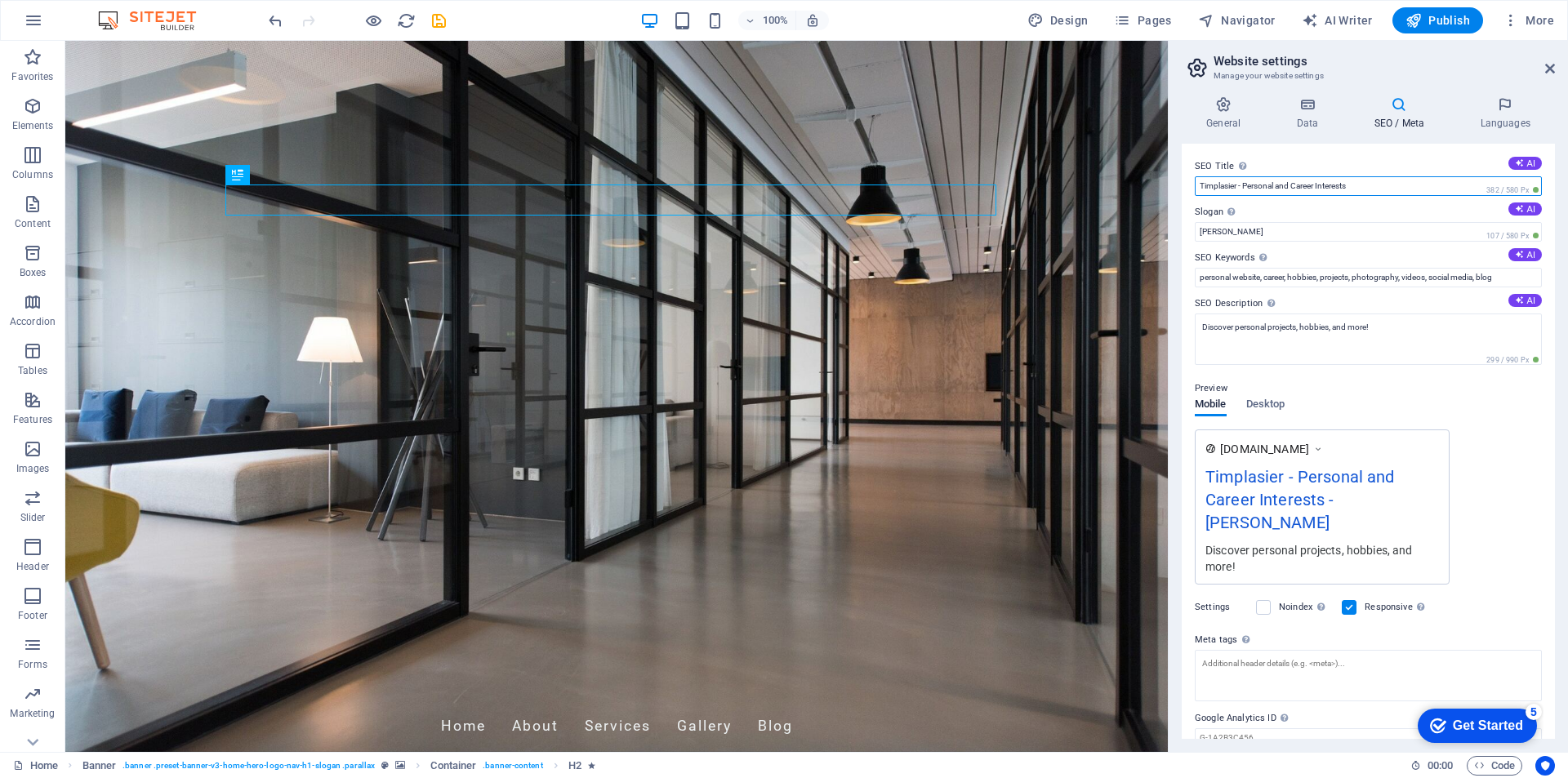
drag, startPoint x: 1213, startPoint y: 185, endPoint x: 1870, endPoint y: 193, distance: 657.0
click at [1567, 193] on html "timplasier.com Home Favorites Elements Columns Content Boxes Accordion Tables F…" at bounding box center [784, 389] width 1568 height 778
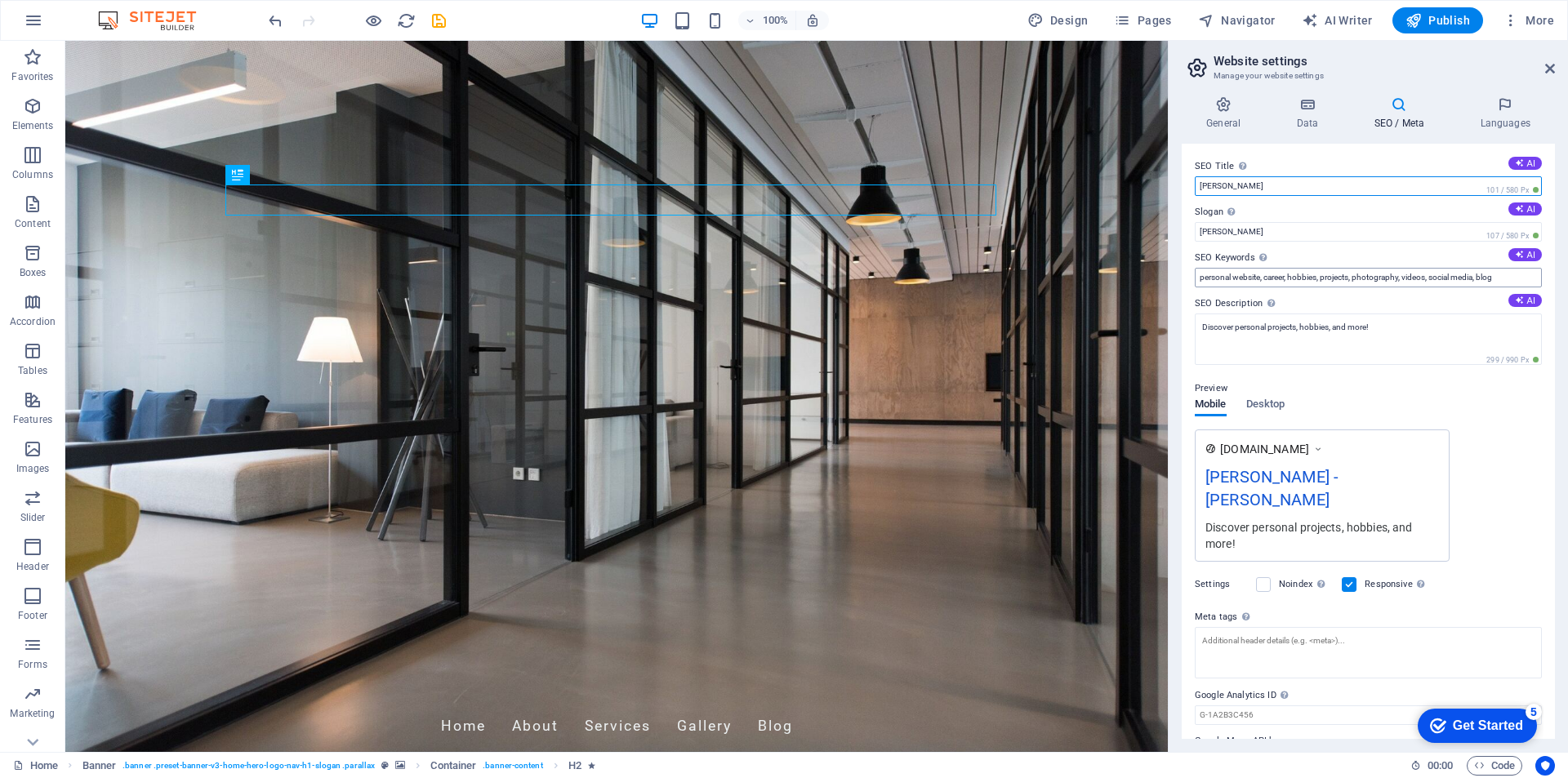
type input "Tim Plasier"
click at [1264, 274] on input "personal website, career, hobbies, projects, photography, videos, social media,…" at bounding box center [1368, 278] width 347 height 20
type input "Tim Plasier, personal website, career, hobbies, projects, photography, videos, …"
click at [1294, 324] on textarea "Discover personal projects, hobbies, and more!" at bounding box center [1368, 339] width 347 height 51
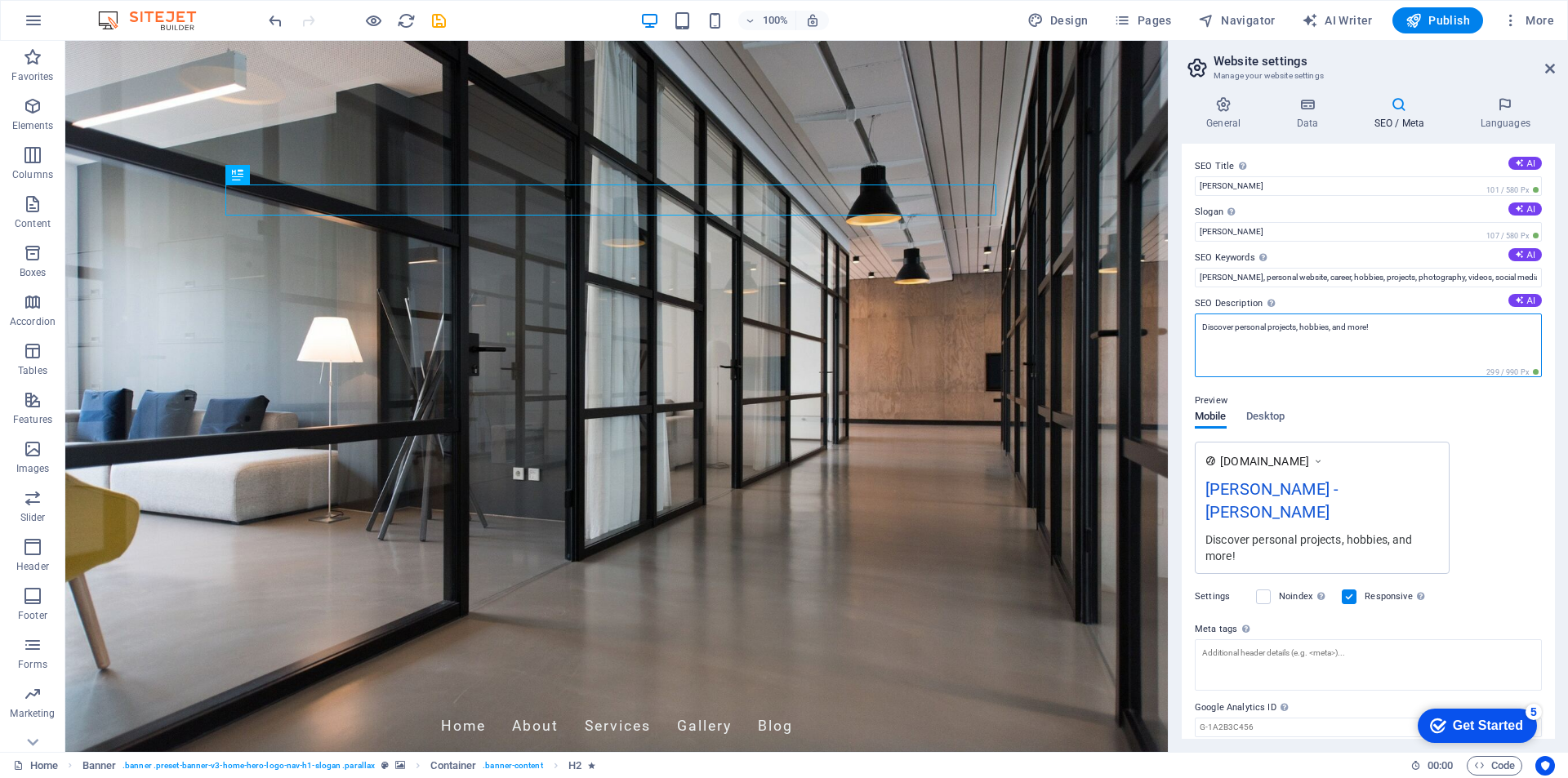
click at [1429, 328] on textarea "Discover personal projects, hobbies, and more!" at bounding box center [1368, 345] width 347 height 63
drag, startPoint x: 1527, startPoint y: 368, endPoint x: 1090, endPoint y: 317, distance: 440.0
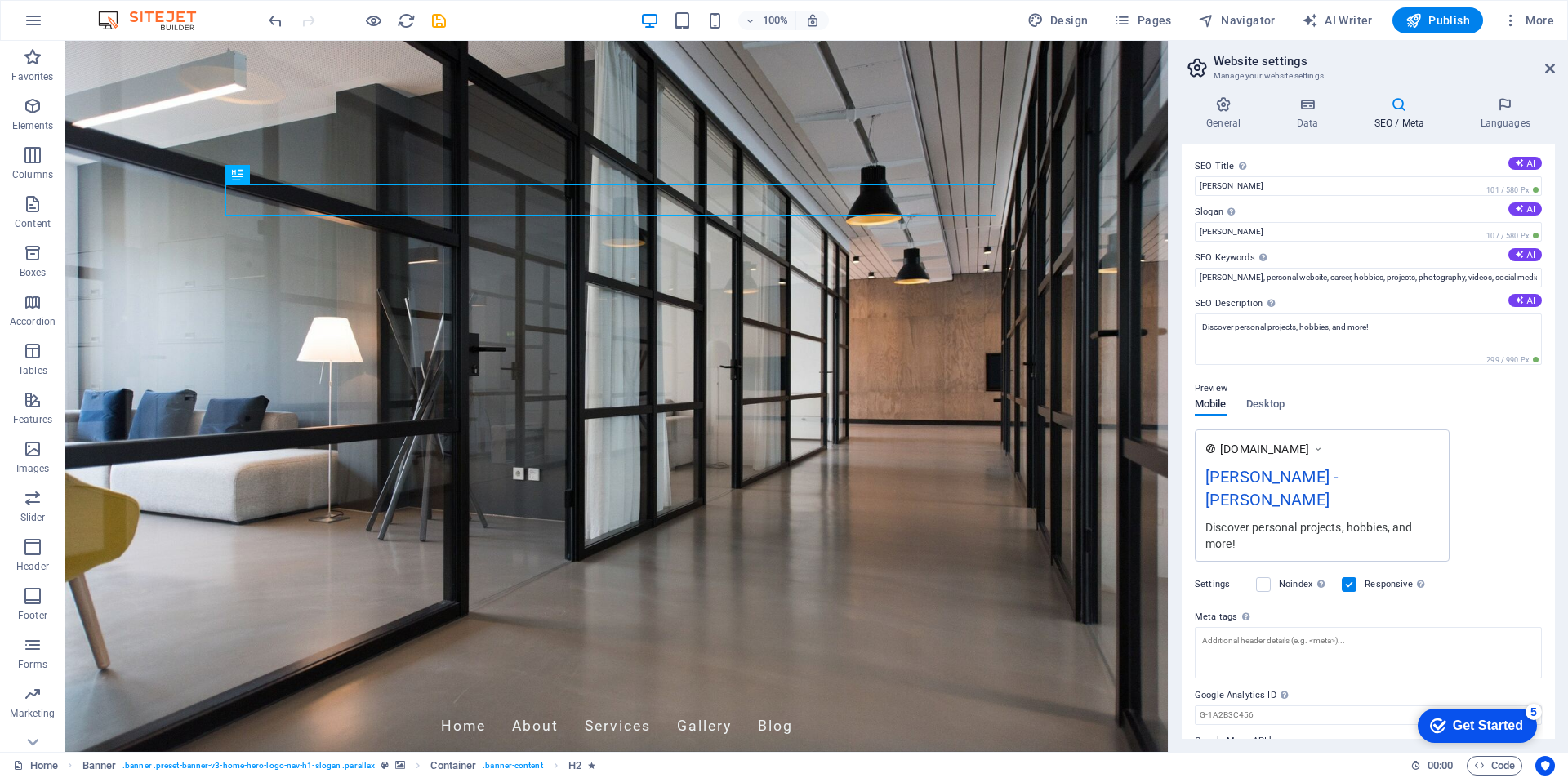
click at [1192, 347] on div "SEO Title The title of your website - make it something that stands out in sear…" at bounding box center [1368, 441] width 373 height 595
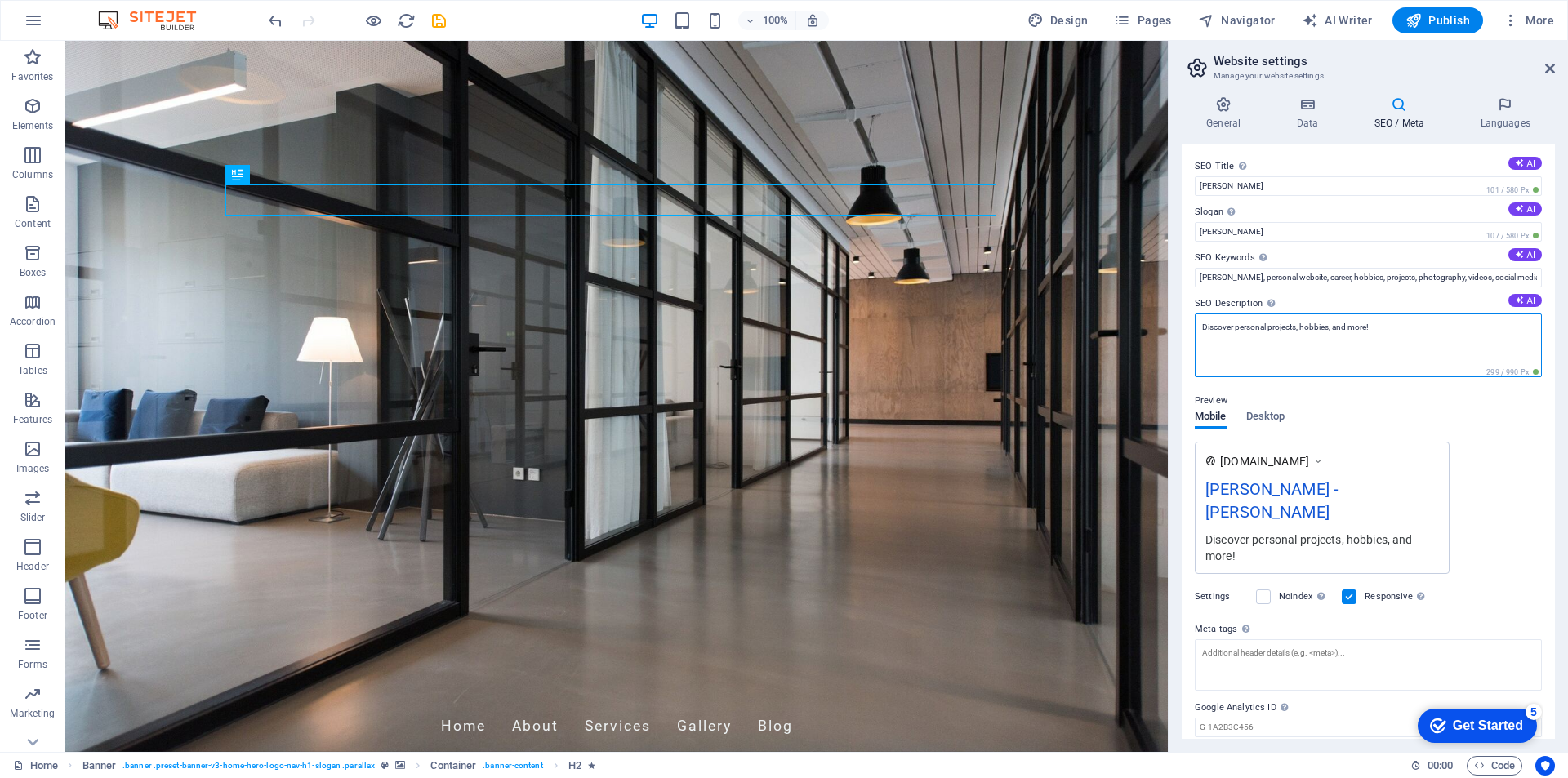
click at [1202, 332] on textarea "Discover personal projects, hobbies, and more!" at bounding box center [1368, 345] width 347 height 63
type textarea "Discover Tim Plasier's projects, hobbies, and more!"
click at [1248, 235] on input "Tim Plasier" at bounding box center [1368, 232] width 347 height 20
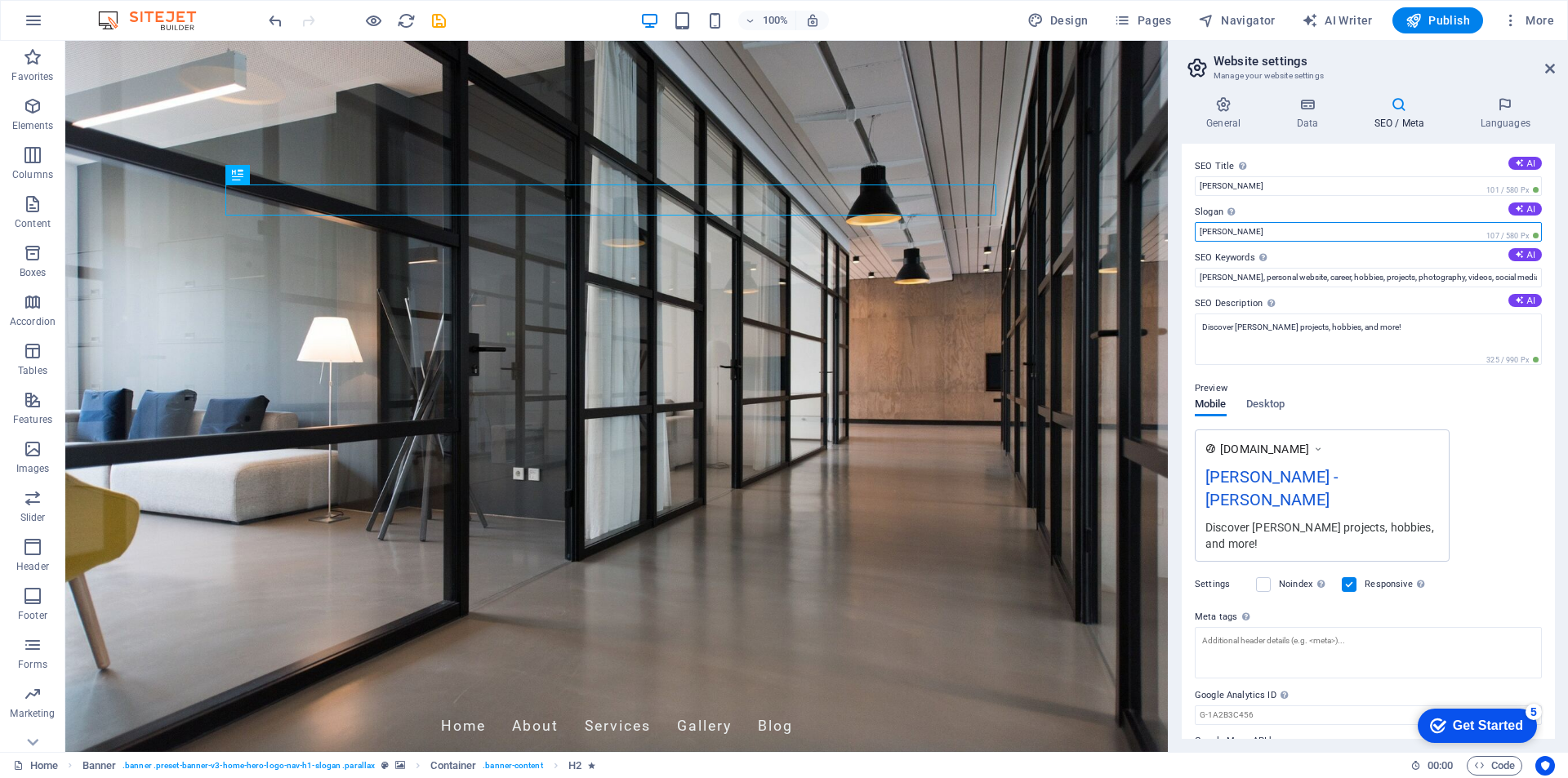
drag, startPoint x: 1323, startPoint y: 272, endPoint x: 1138, endPoint y: 233, distance: 189.1
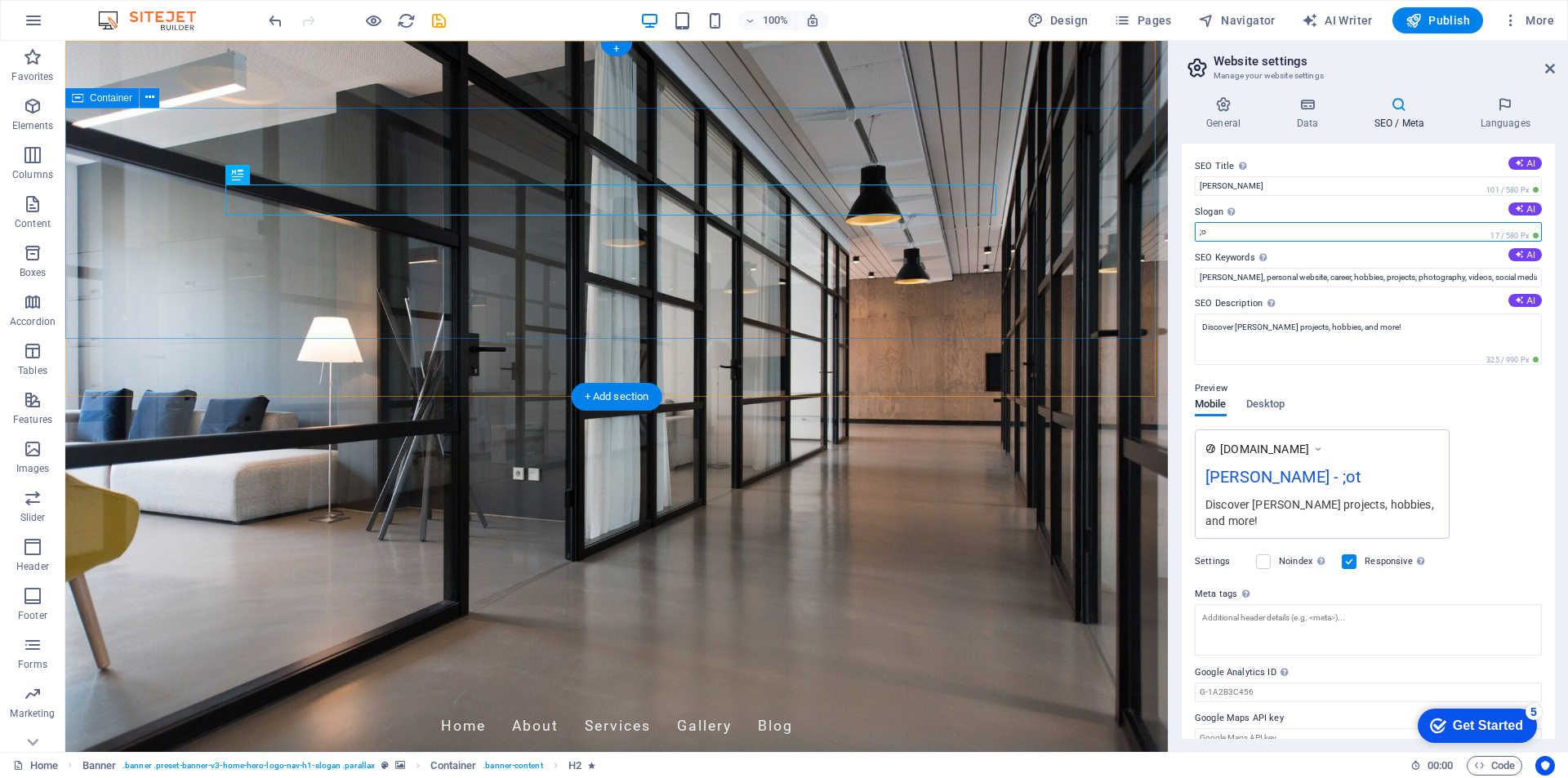
type input ";"
click at [1232, 236] on input "Slogan The slogan of your website. AI" at bounding box center [1368, 232] width 347 height 20
click at [1247, 234] on input "Stuff I do!" at bounding box center [1368, 232] width 347 height 20
drag, startPoint x: 1330, startPoint y: 267, endPoint x: 1120, endPoint y: 237, distance: 212.1
type input "Stuff I do!"
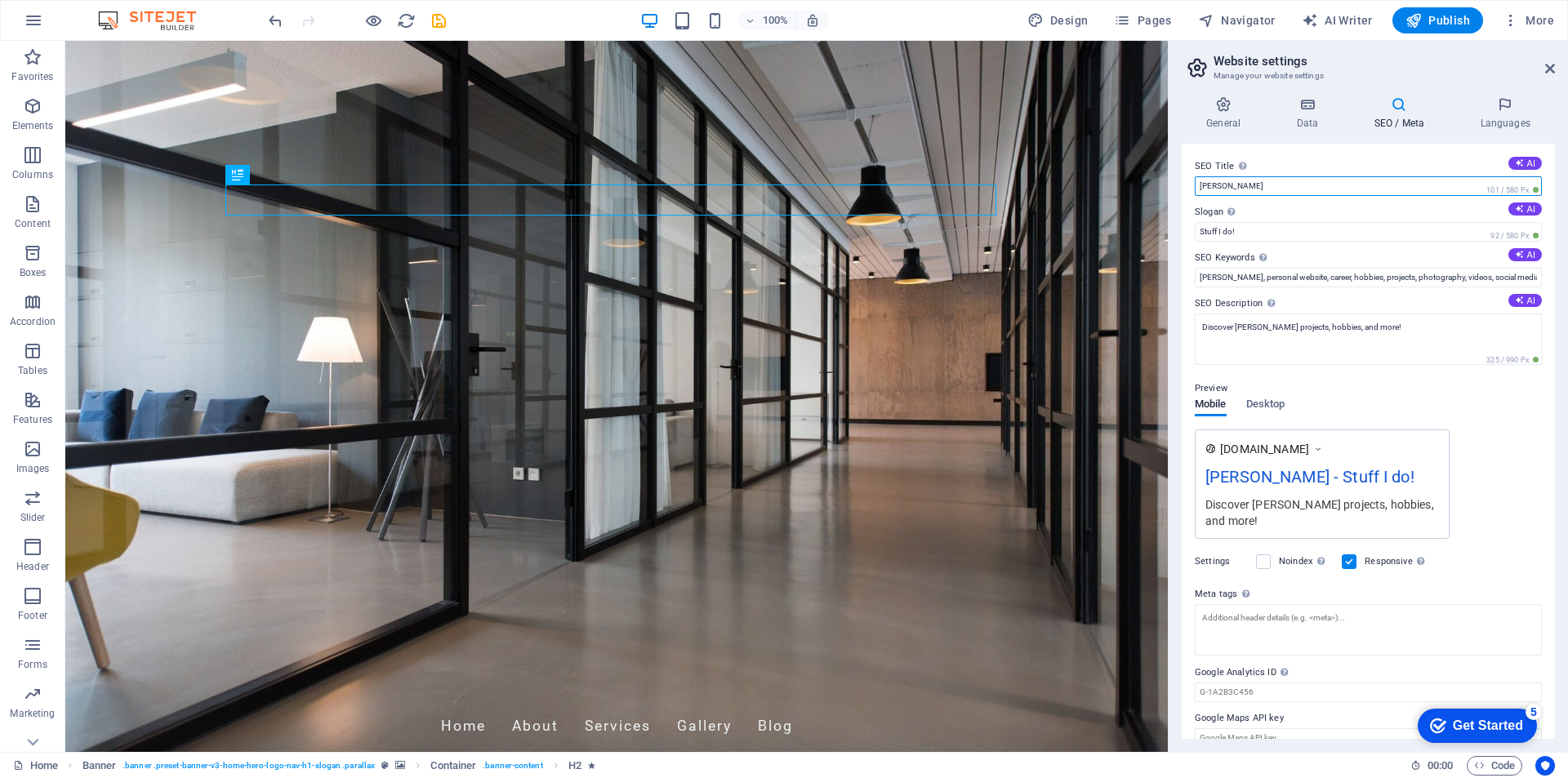
click at [1267, 183] on input "Tim Plasier" at bounding box center [1368, 186] width 347 height 20
click at [1250, 280] on input "Tim Plasier, personal website, career, hobbies, projects, photography, videos, …" at bounding box center [1368, 278] width 347 height 20
click at [1269, 409] on span "Desktop" at bounding box center [1265, 406] width 39 height 23
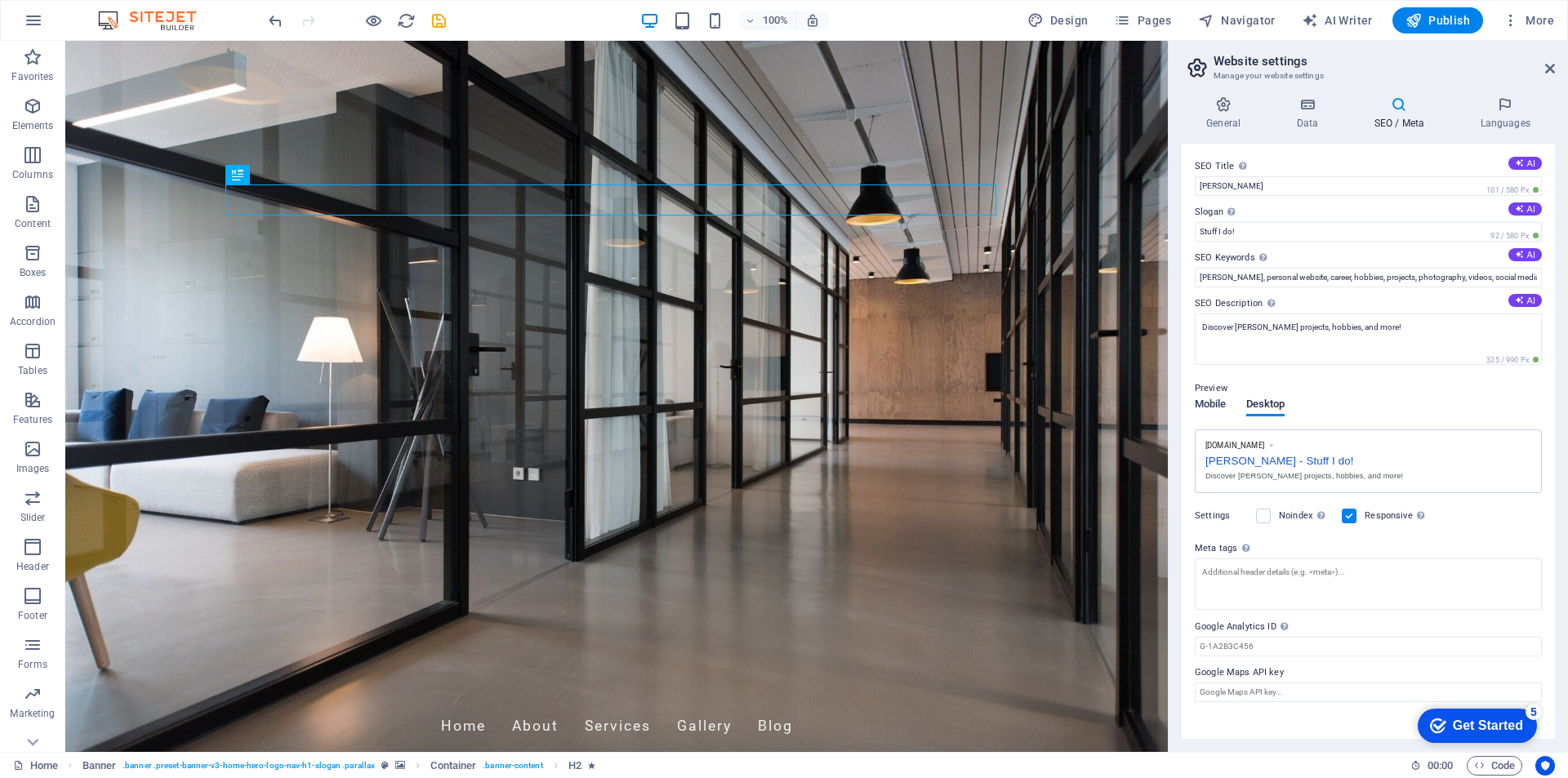
click at [1215, 407] on span "Mobile" at bounding box center [1210, 406] width 32 height 23
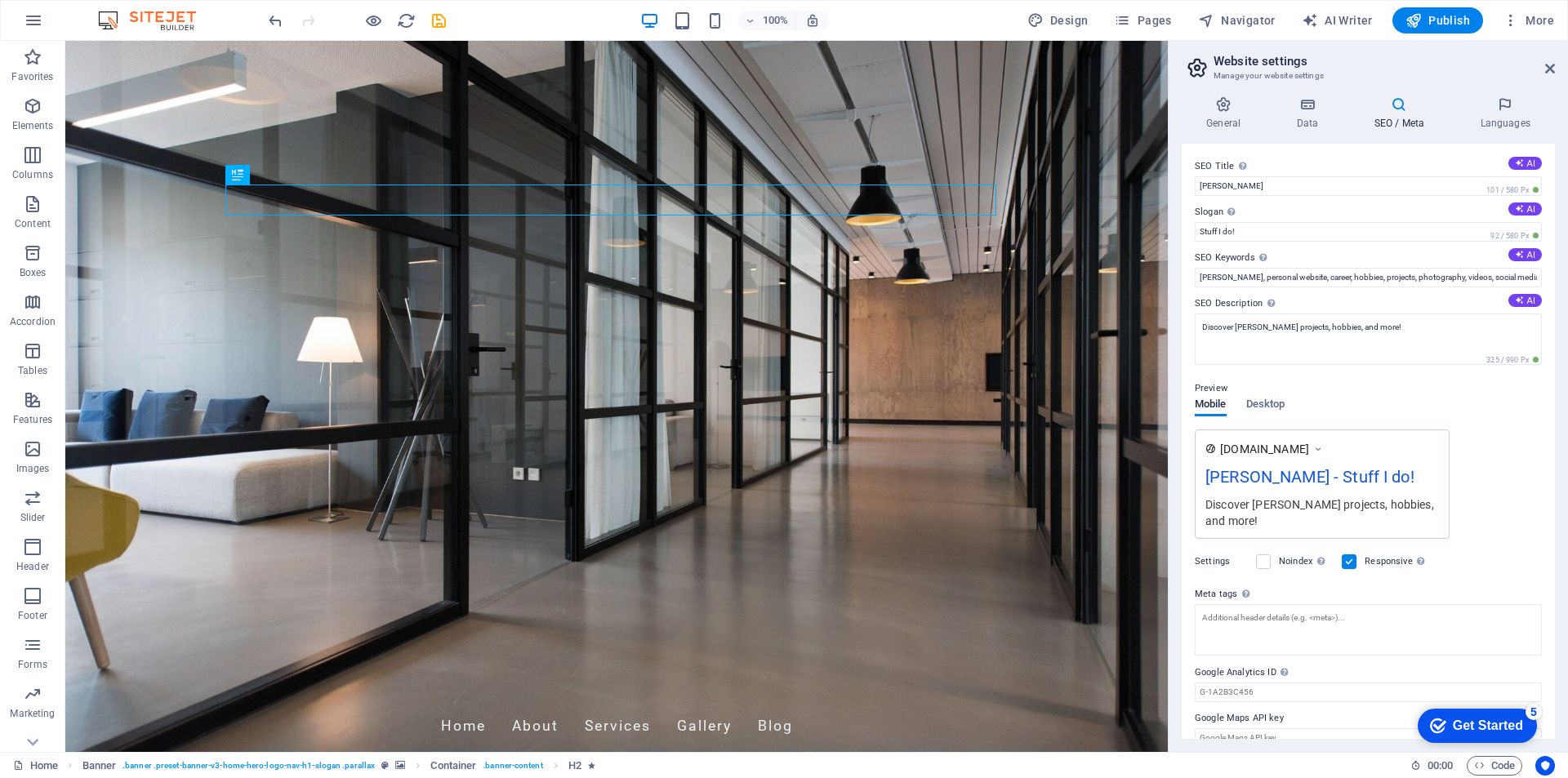
scroll to position [22, 0]
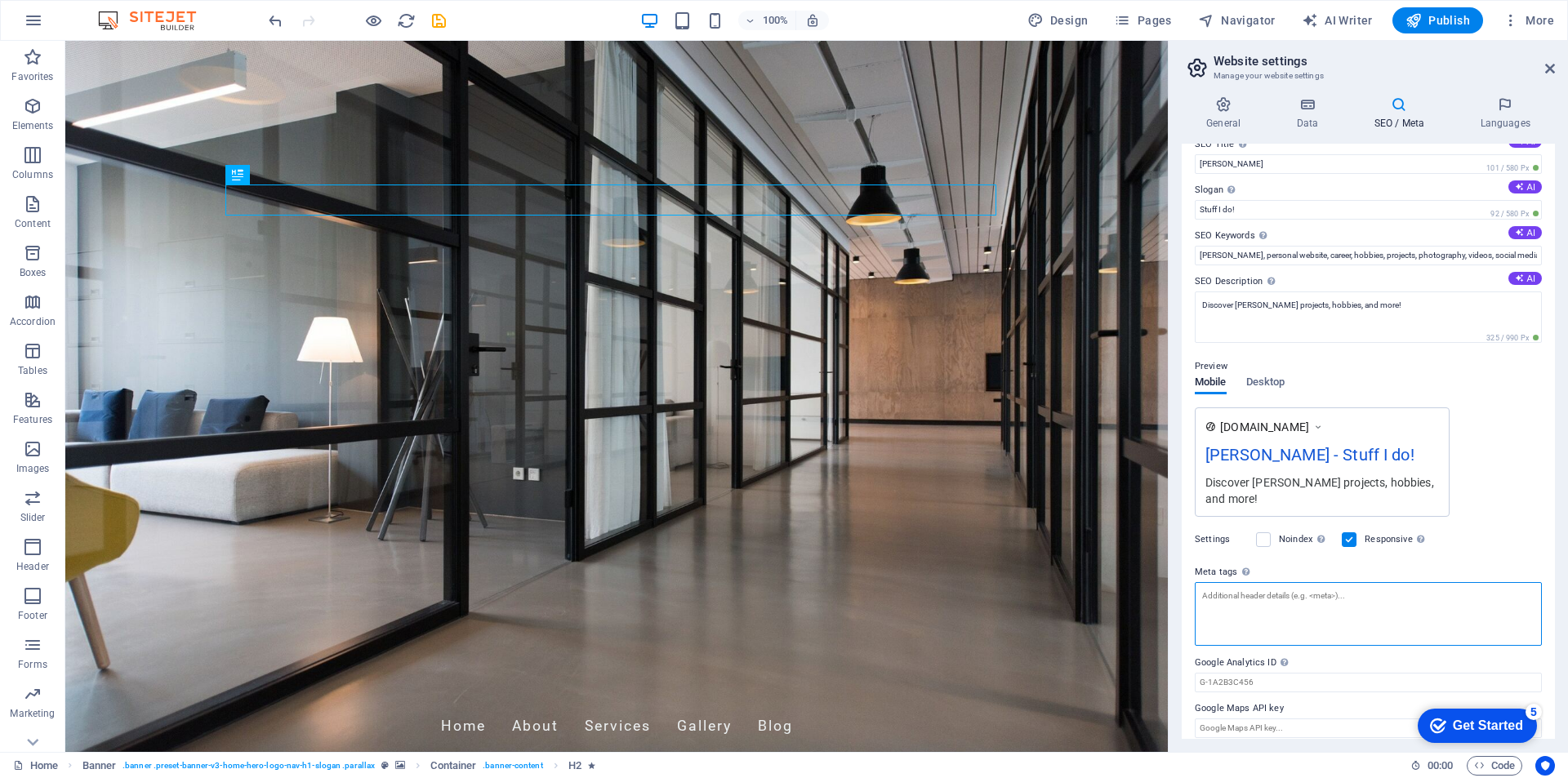
click at [1315, 597] on textarea "Meta tags Enter HTML code here that will be placed inside the tags of your webs…" at bounding box center [1368, 613] width 347 height 63
click at [1269, 673] on input "Google Analytics ID Please only add the Google Analytics ID. We automatically i…" at bounding box center [1368, 683] width 347 height 20
